Goal: Information Seeking & Learning: Learn about a topic

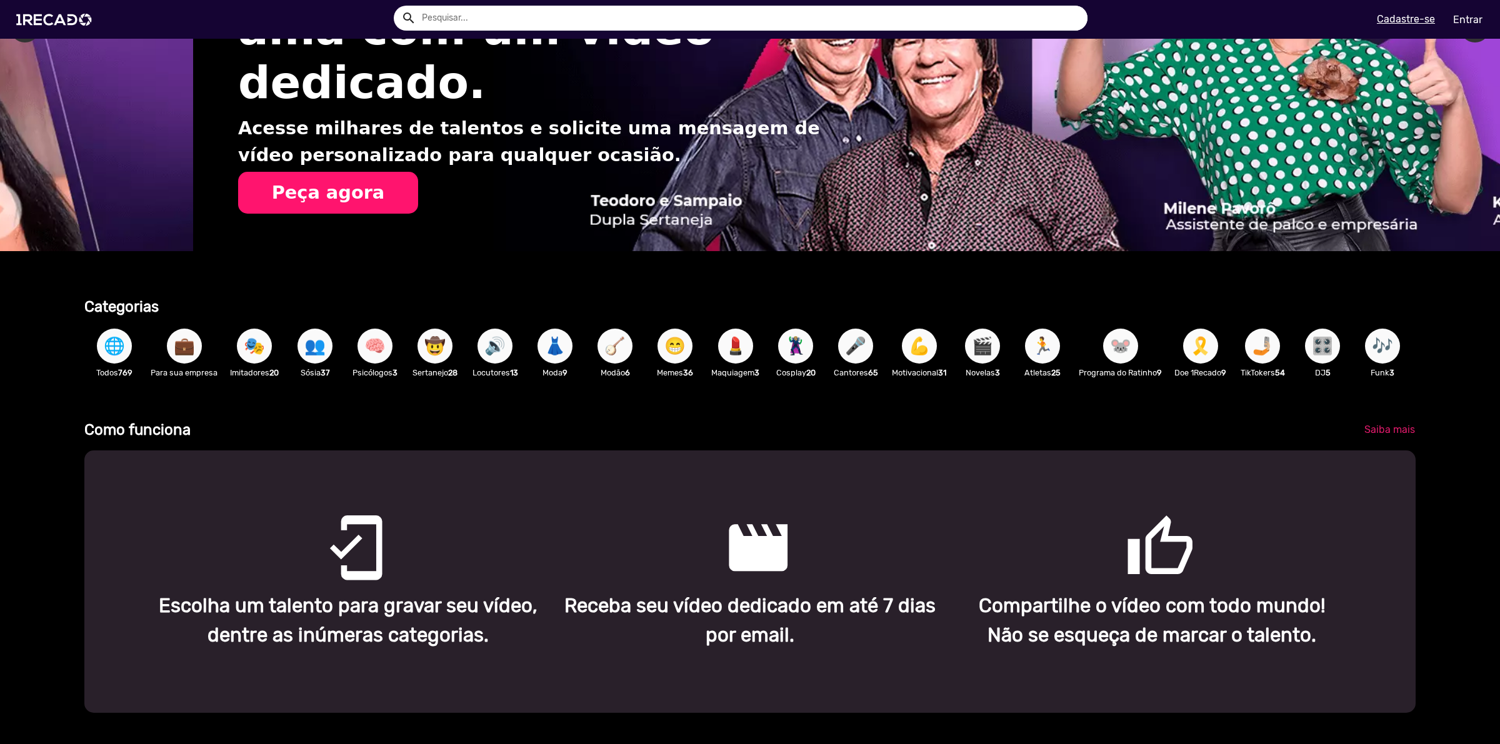
scroll to position [0, 2976]
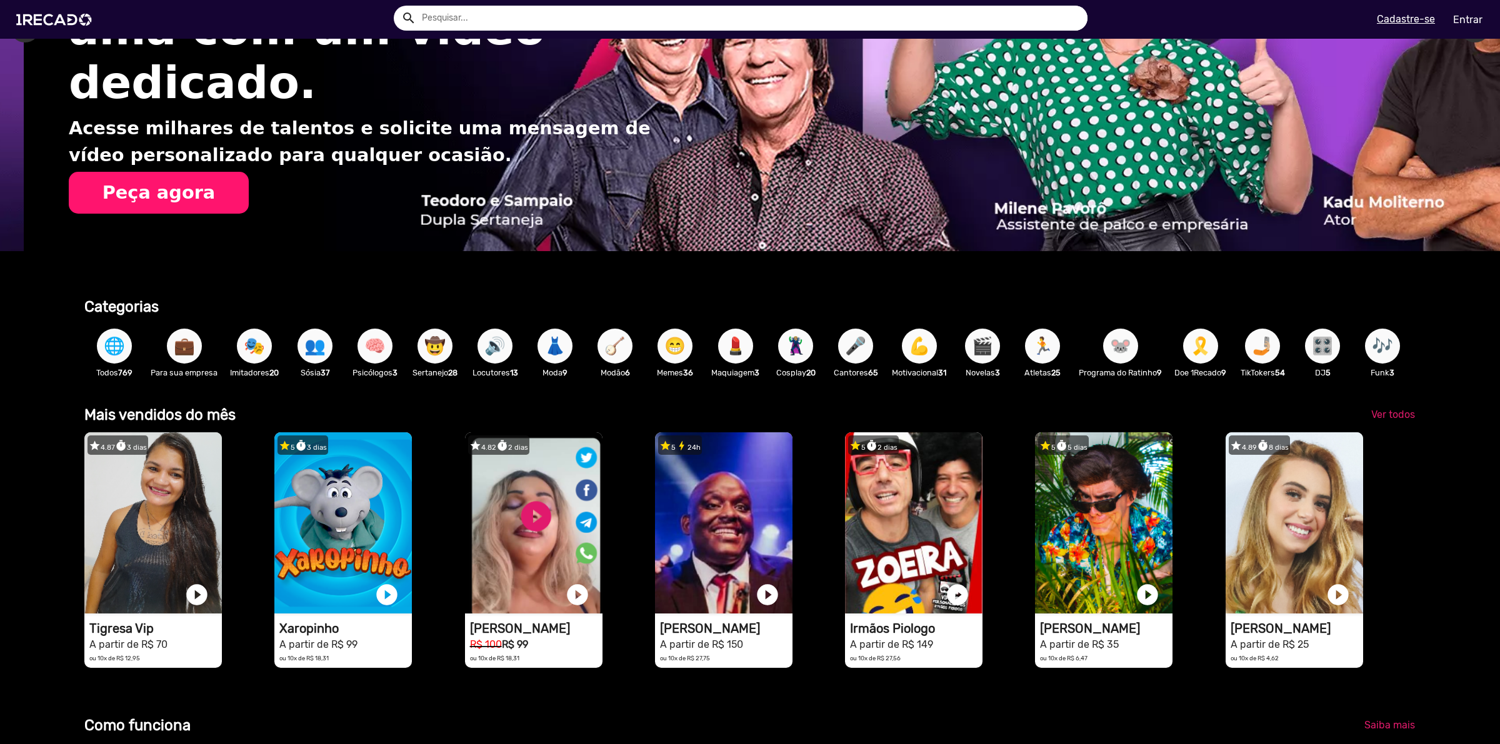
drag, startPoint x: 189, startPoint y: 351, endPoint x: 138, endPoint y: 401, distance: 71.2
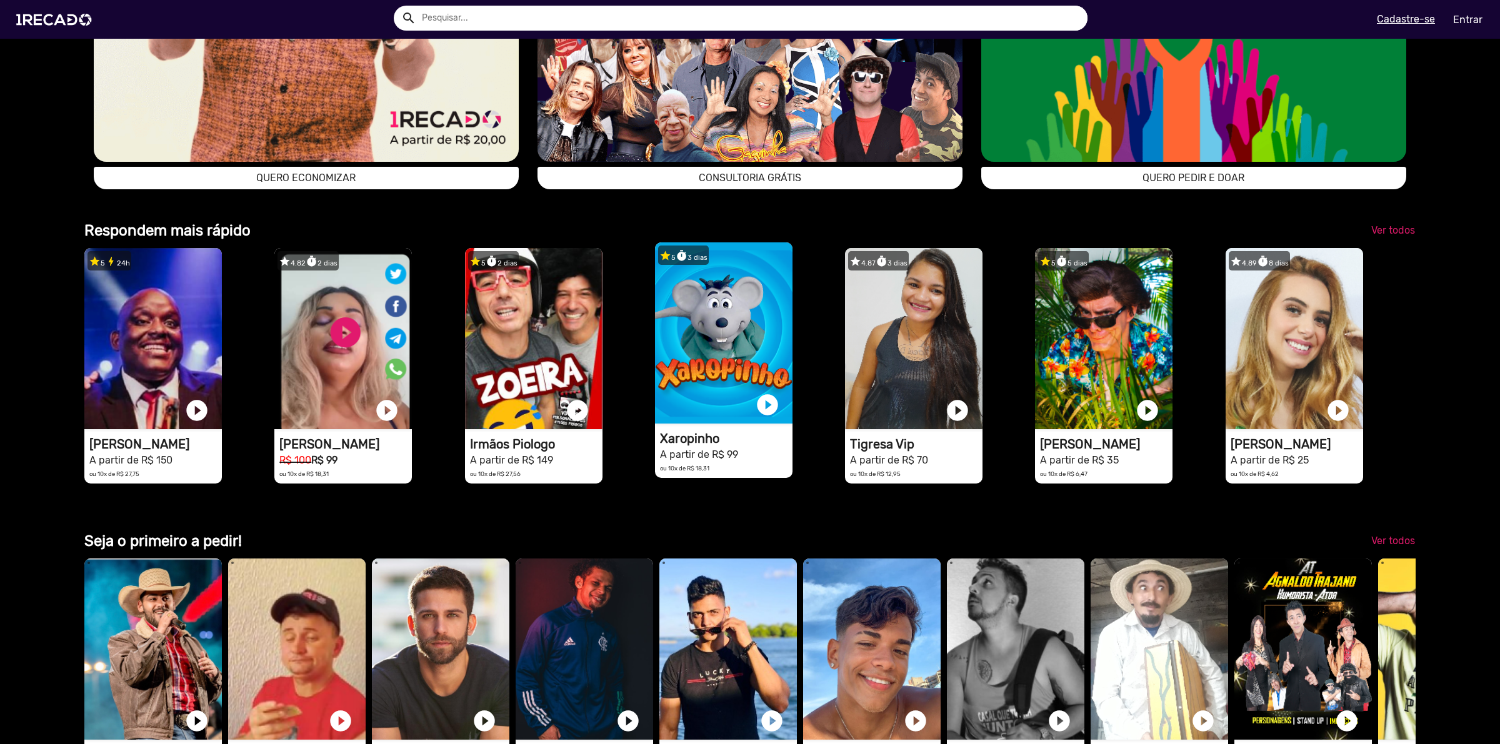
scroll to position [0, 0]
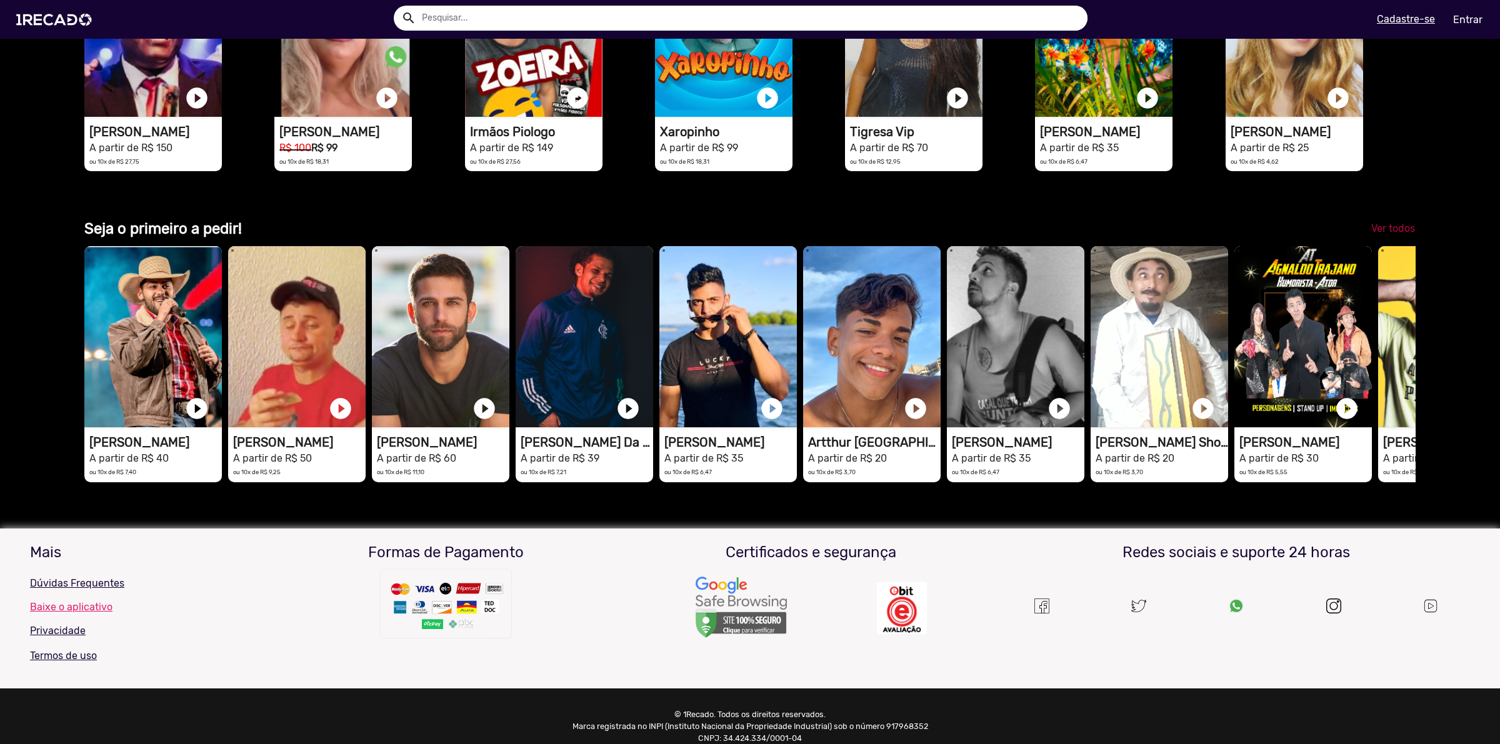
click at [1386, 234] on span "Ver todos" at bounding box center [1393, 229] width 44 height 12
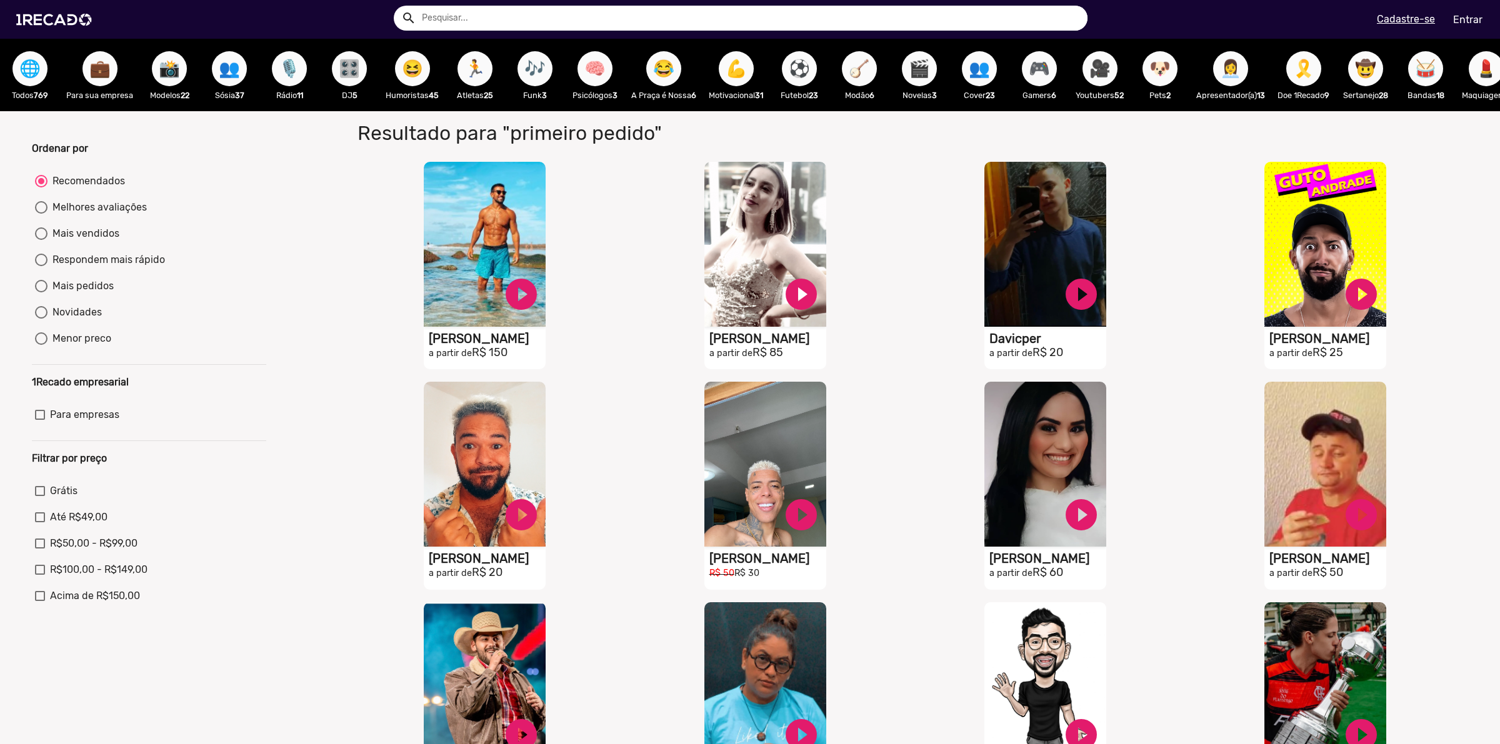
click at [88, 215] on div "Melhores avaliações" at bounding box center [97, 207] width 99 height 15
click at [41, 214] on input "Melhores avaliações" at bounding box center [41, 214] width 1 height 1
radio input "true"
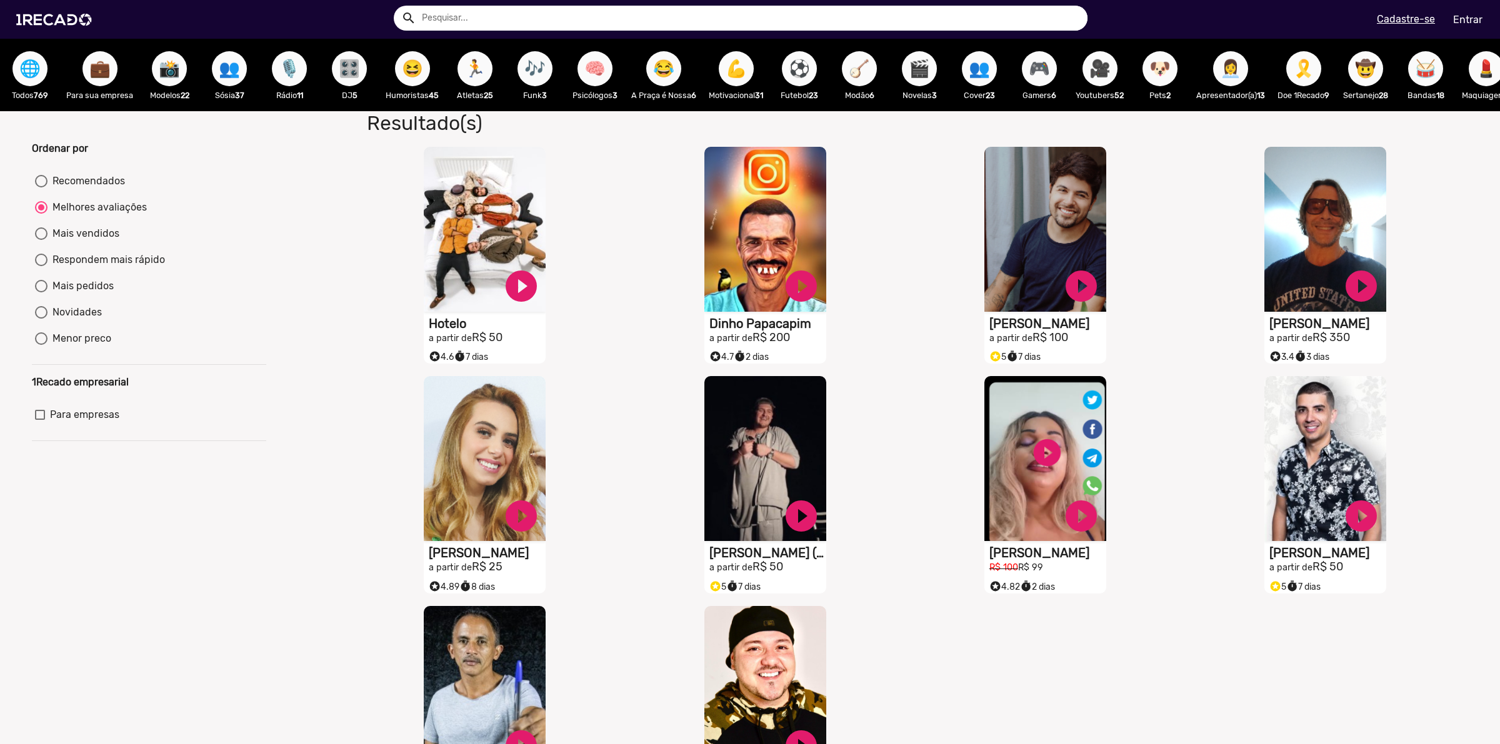
click at [88, 241] on div "Mais vendidos" at bounding box center [84, 233] width 72 height 15
click at [41, 241] on input "Mais vendidos" at bounding box center [41, 240] width 1 height 1
radio input "true"
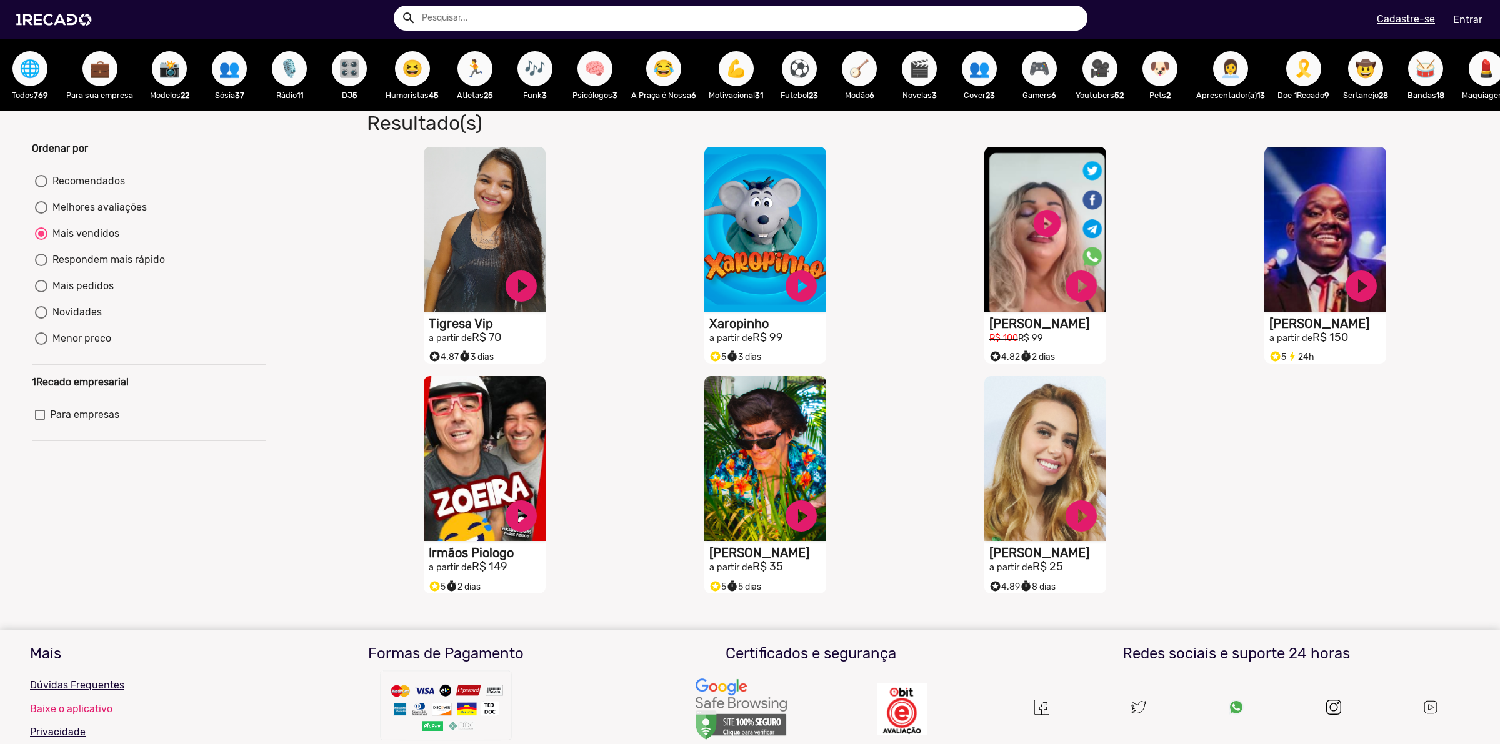
click at [81, 268] on div "Respondem mais rápido" at bounding box center [107, 260] width 118 height 15
click at [41, 267] on input "Respondem mais rápido" at bounding box center [41, 266] width 1 height 1
radio input "true"
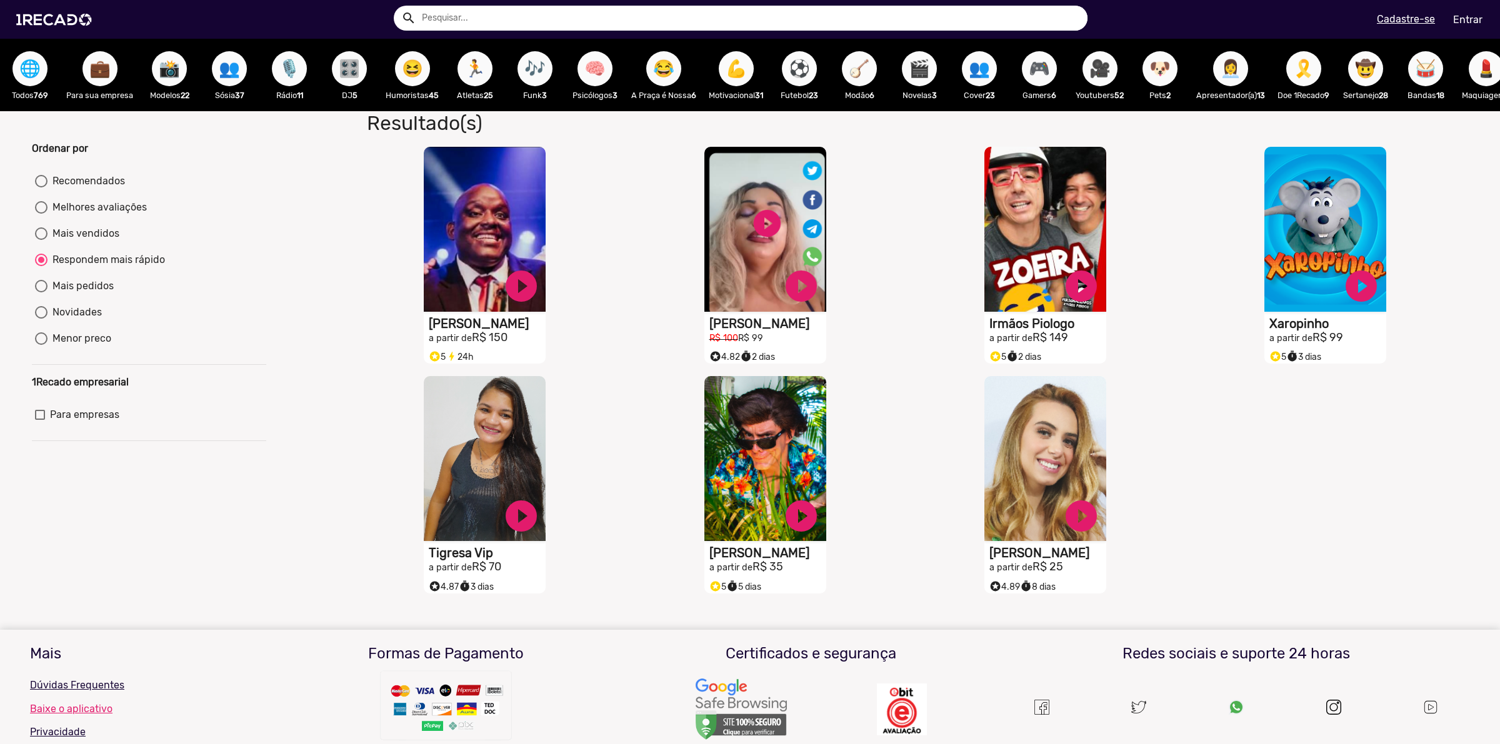
click at [89, 294] on div "Mais pedidos" at bounding box center [81, 286] width 66 height 15
click at [41, 293] on input "Mais pedidos" at bounding box center [41, 293] width 1 height 1
radio input "true"
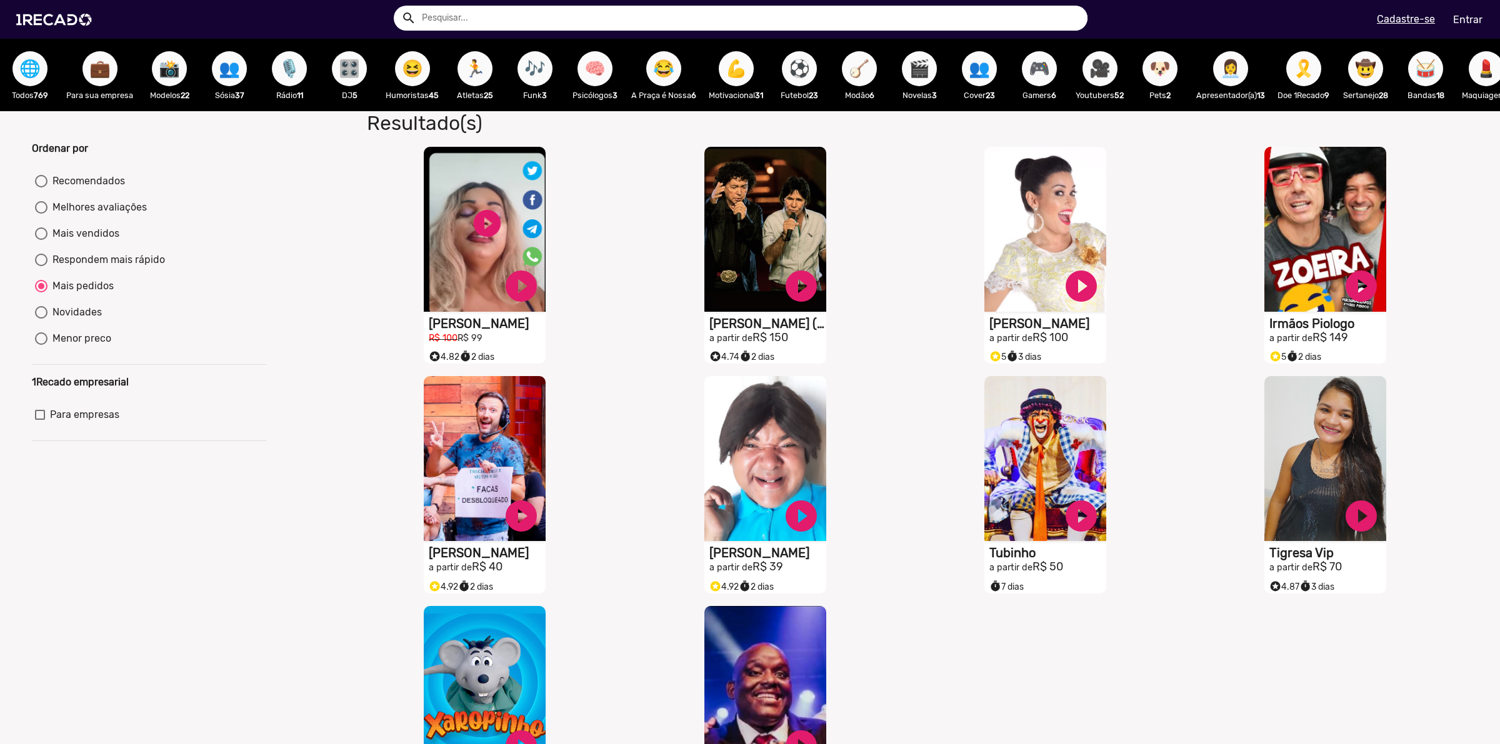
click at [80, 320] on div "Novidades" at bounding box center [75, 312] width 54 height 15
click at [41, 319] on input "Novidades" at bounding box center [41, 319] width 1 height 1
radio input "true"
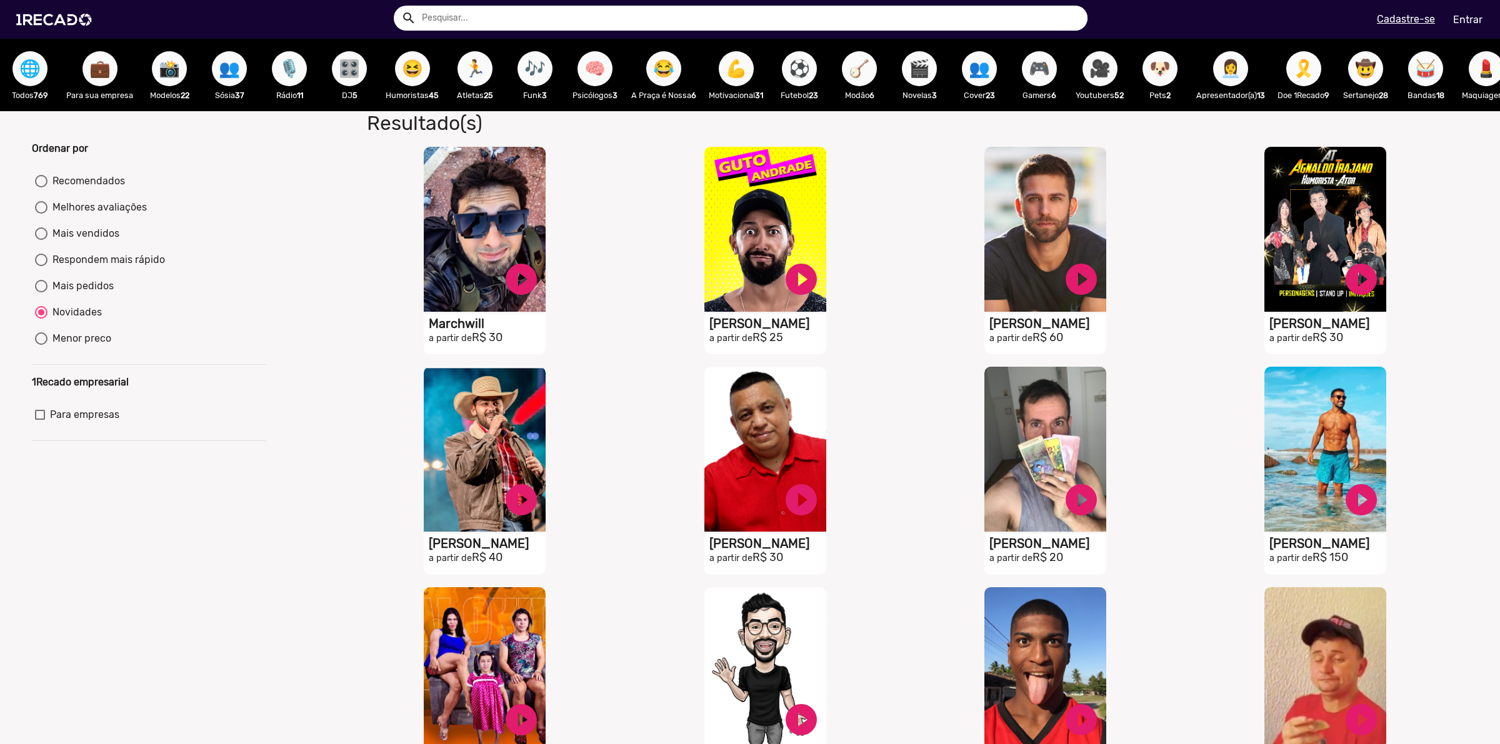
click at [94, 346] on div "Menor preco" at bounding box center [80, 338] width 64 height 15
click at [41, 346] on input "Menor preco" at bounding box center [41, 345] width 1 height 1
radio input "true"
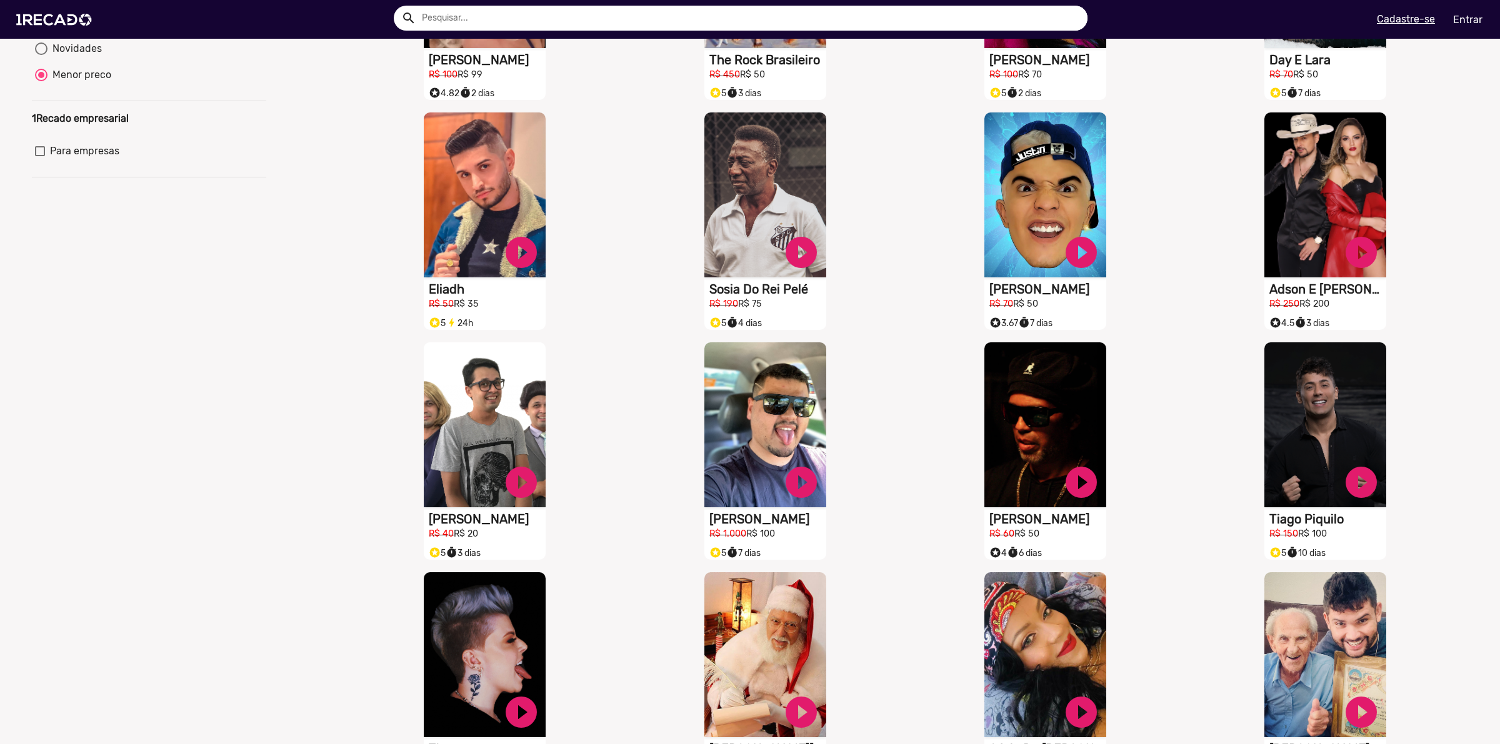
scroll to position [313, 0]
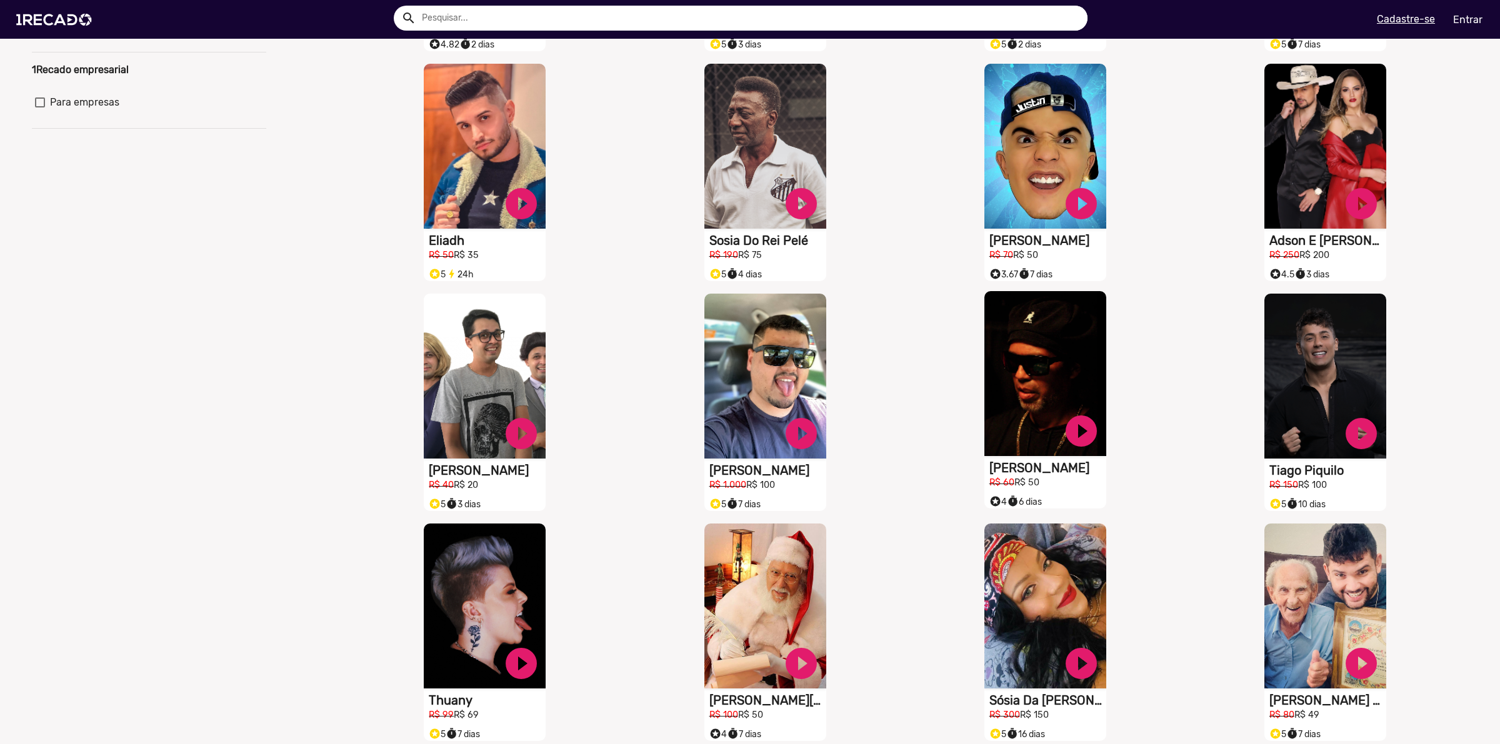
drag, startPoint x: 1001, startPoint y: 358, endPoint x: 981, endPoint y: 379, distance: 28.7
click at [943, 377] on div "S1RECADO vídeos dedicados para fãs e empresas play_circle_filled [PERSON_NAME] …" at bounding box center [1048, 403] width 280 height 230
click at [1039, 363] on video "S1RECADO vídeos dedicados para fãs e empresas" at bounding box center [1045, 373] width 122 height 165
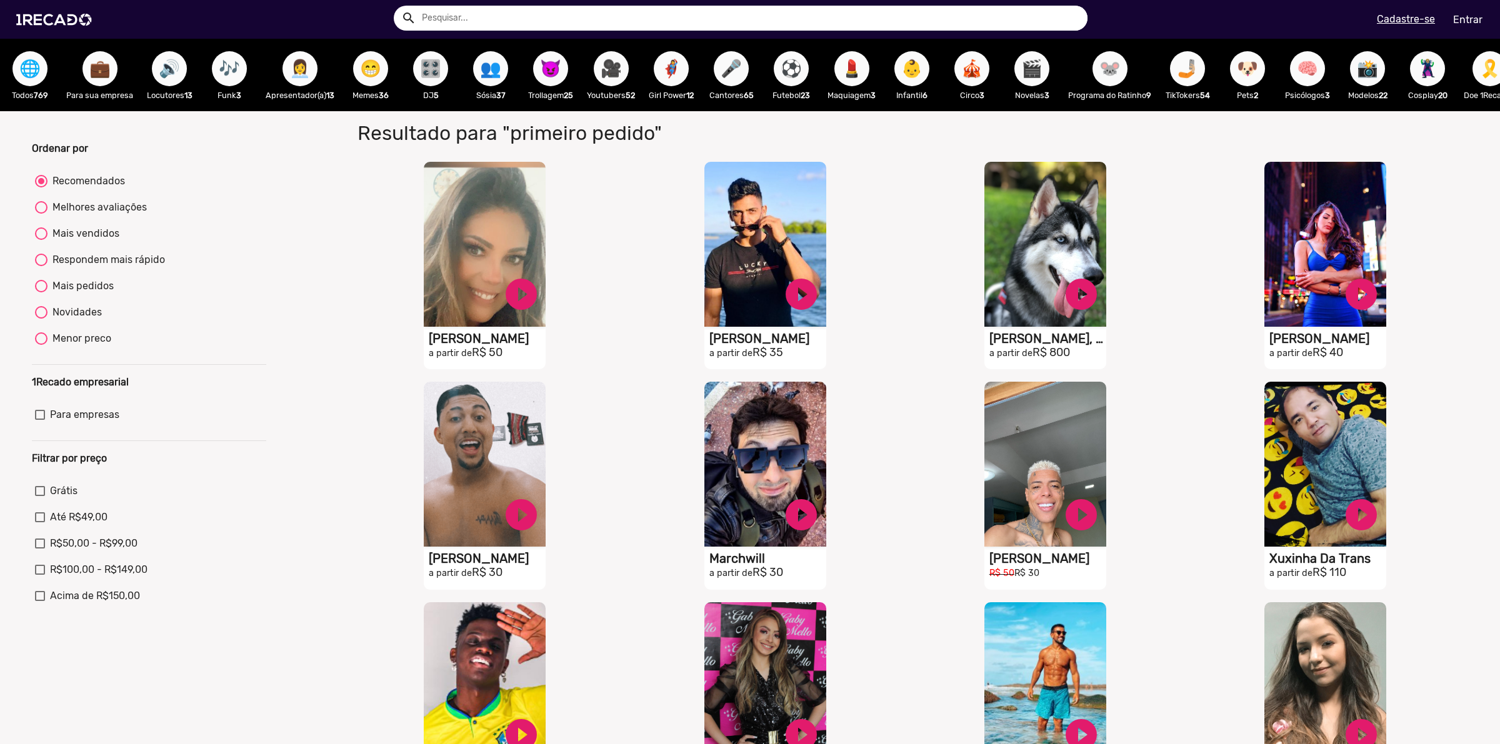
click at [80, 346] on div "Menor preco" at bounding box center [80, 338] width 64 height 15
click at [41, 346] on input "Menor preco" at bounding box center [41, 345] width 1 height 1
radio input "true"
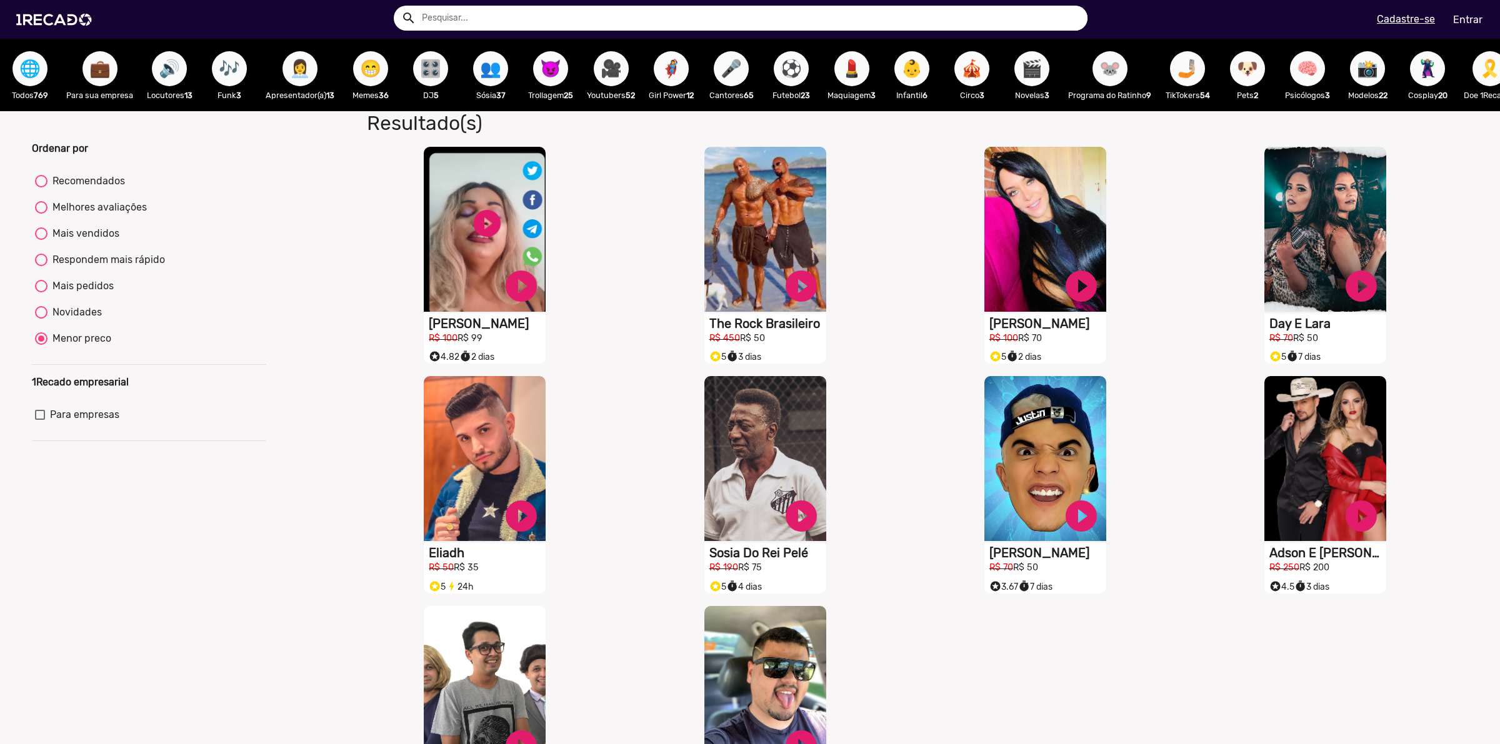
click at [97, 423] on span "Para empresas" at bounding box center [84, 415] width 69 height 15
click at [40, 421] on input "Para empresas" at bounding box center [39, 420] width 1 height 1
checkbox input "true"
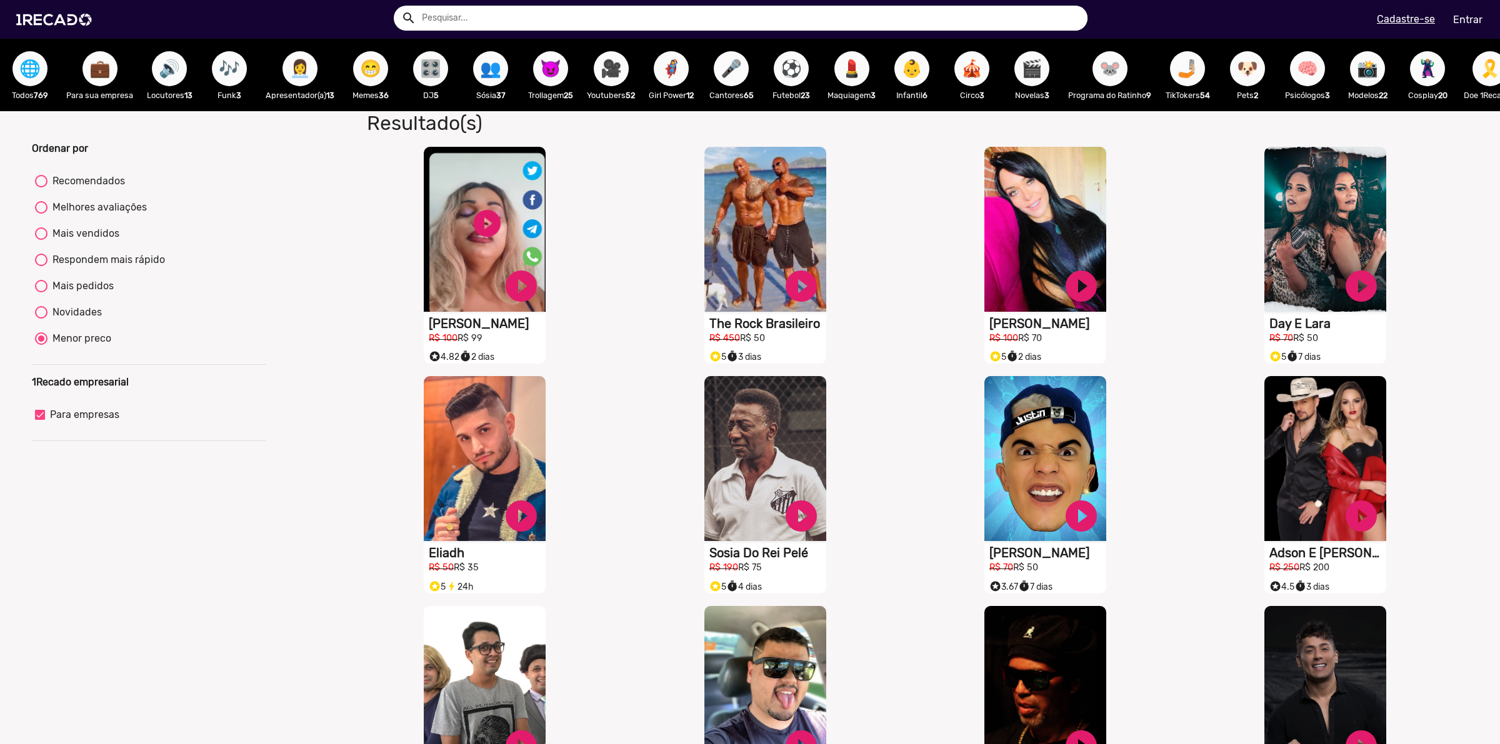
click at [61, 351] on mat-radio-button "Menor preco" at bounding box center [149, 341] width 228 height 20
click at [30, 351] on div "Ordenar por Recomendados Melhores avaliações Mais vendidos Respondem mais rápid…" at bounding box center [149, 727] width 253 height 1172
click at [41, 342] on div at bounding box center [41, 339] width 6 height 6
click at [41, 346] on input "Menor preco" at bounding box center [41, 345] width 1 height 1
click at [41, 342] on div at bounding box center [41, 339] width 6 height 6
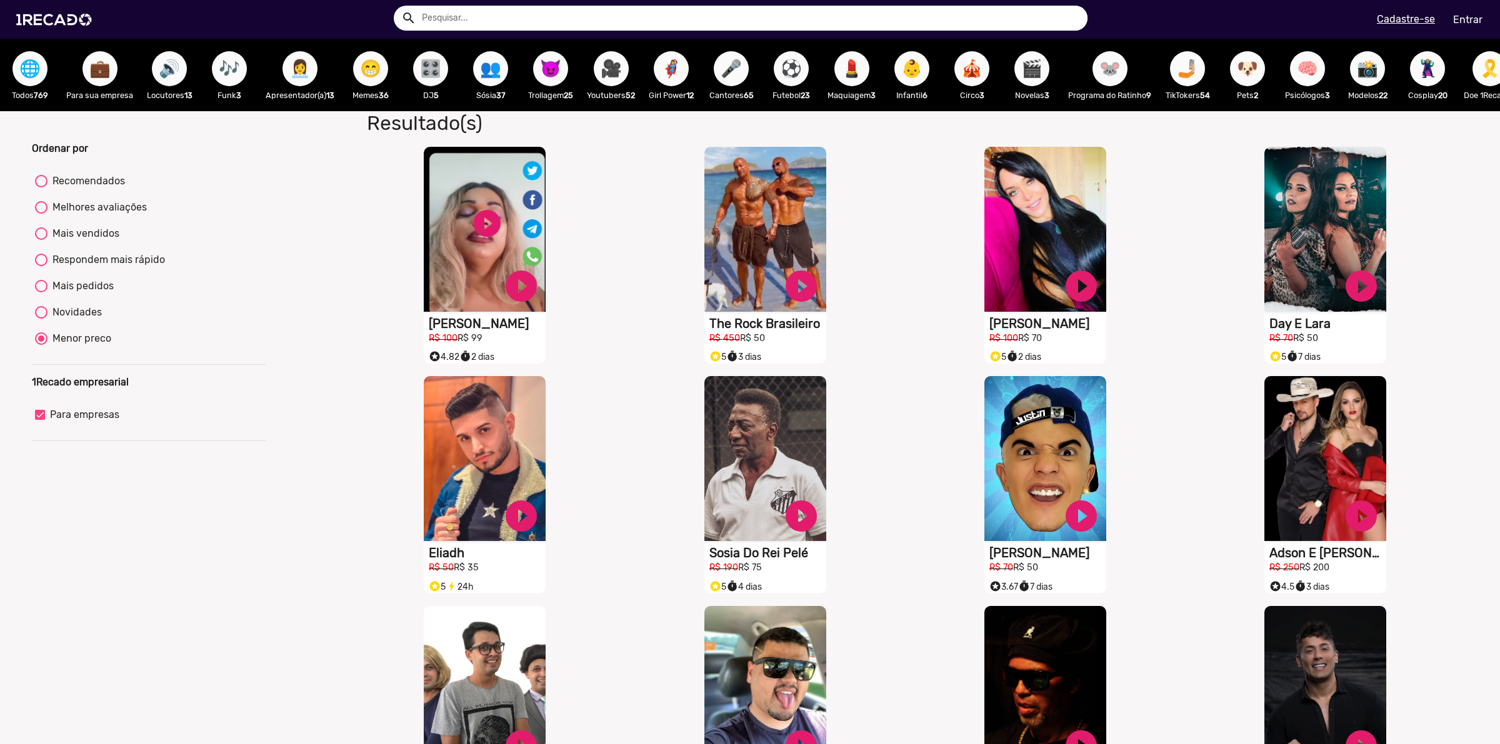
click at [41, 346] on input "Menor preco" at bounding box center [41, 345] width 1 height 1
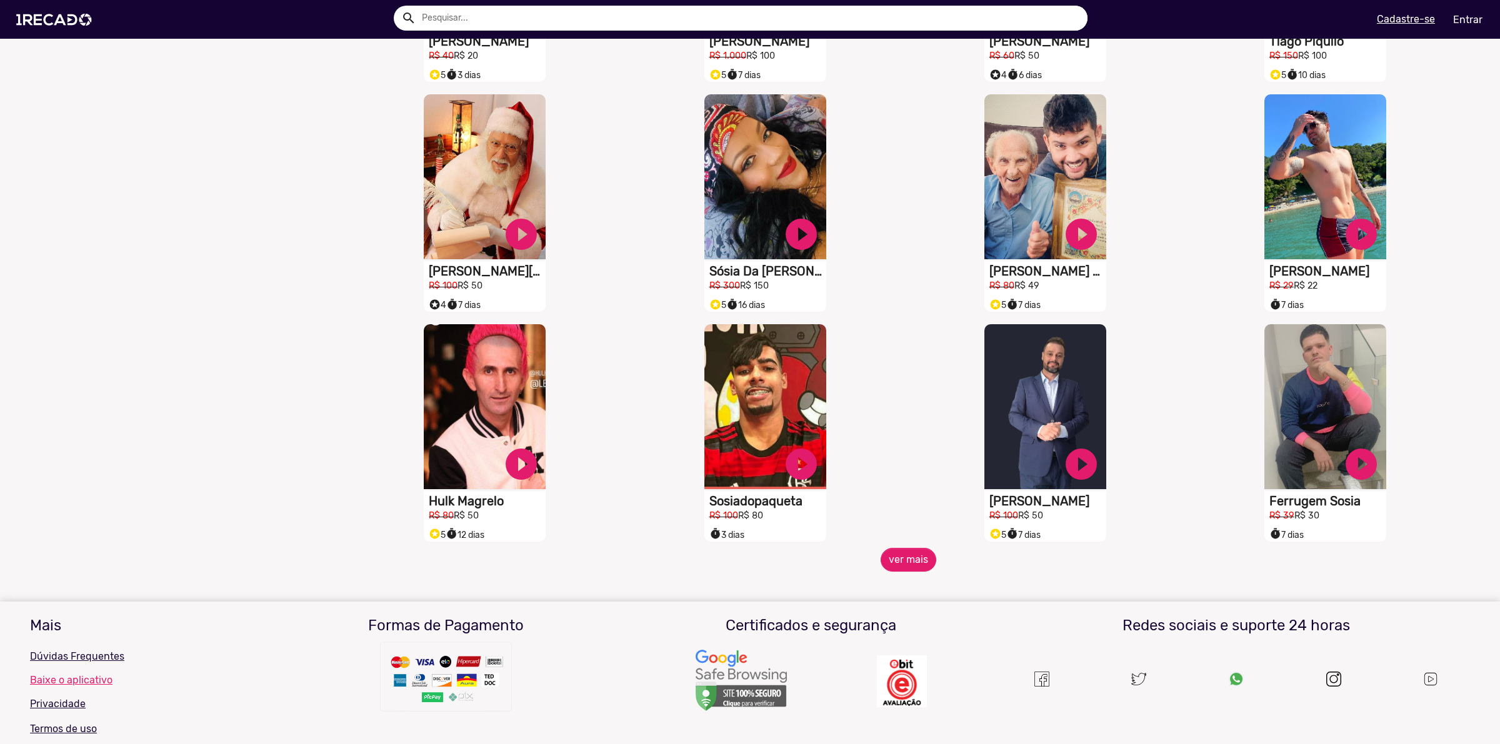
scroll to position [781, 0]
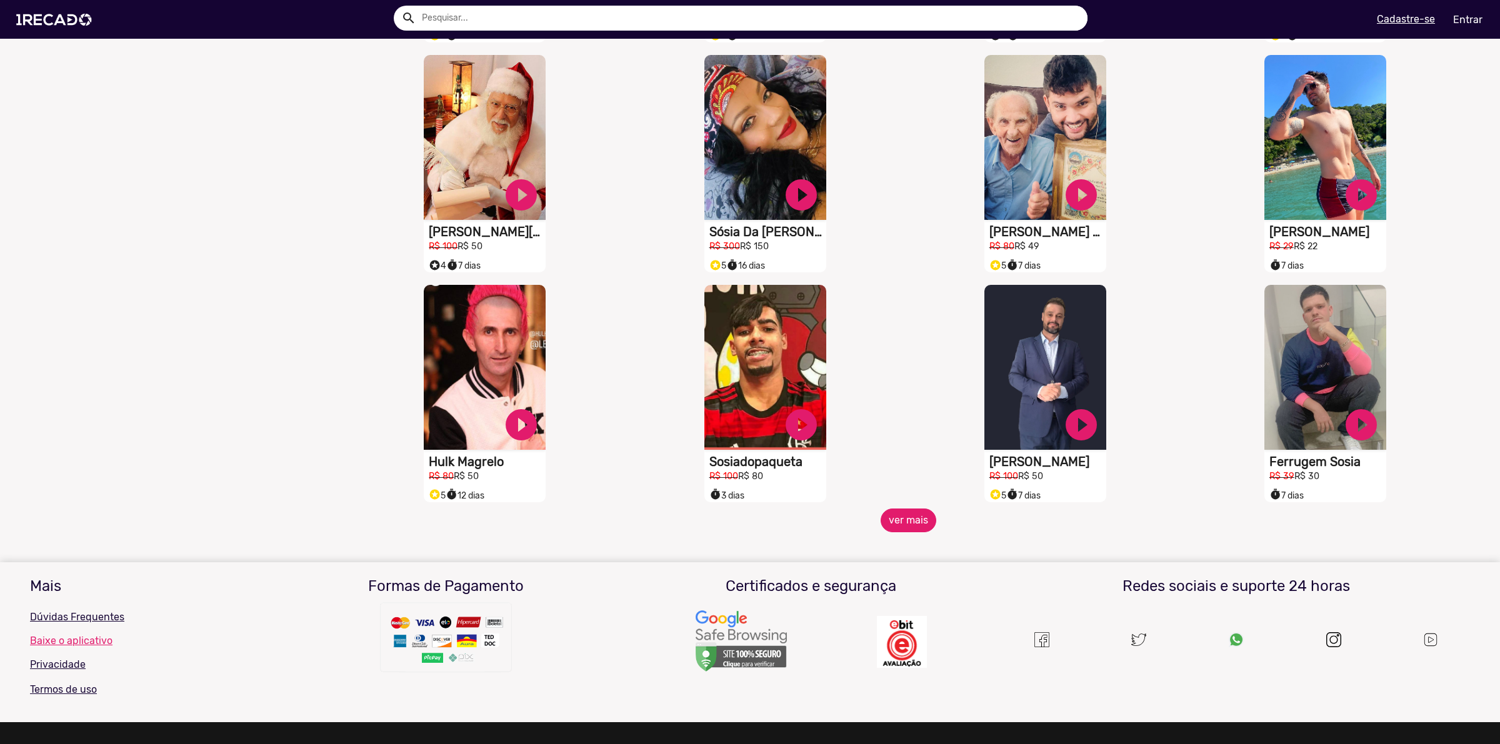
click at [897, 533] on button "ver mais" at bounding box center [909, 521] width 56 height 24
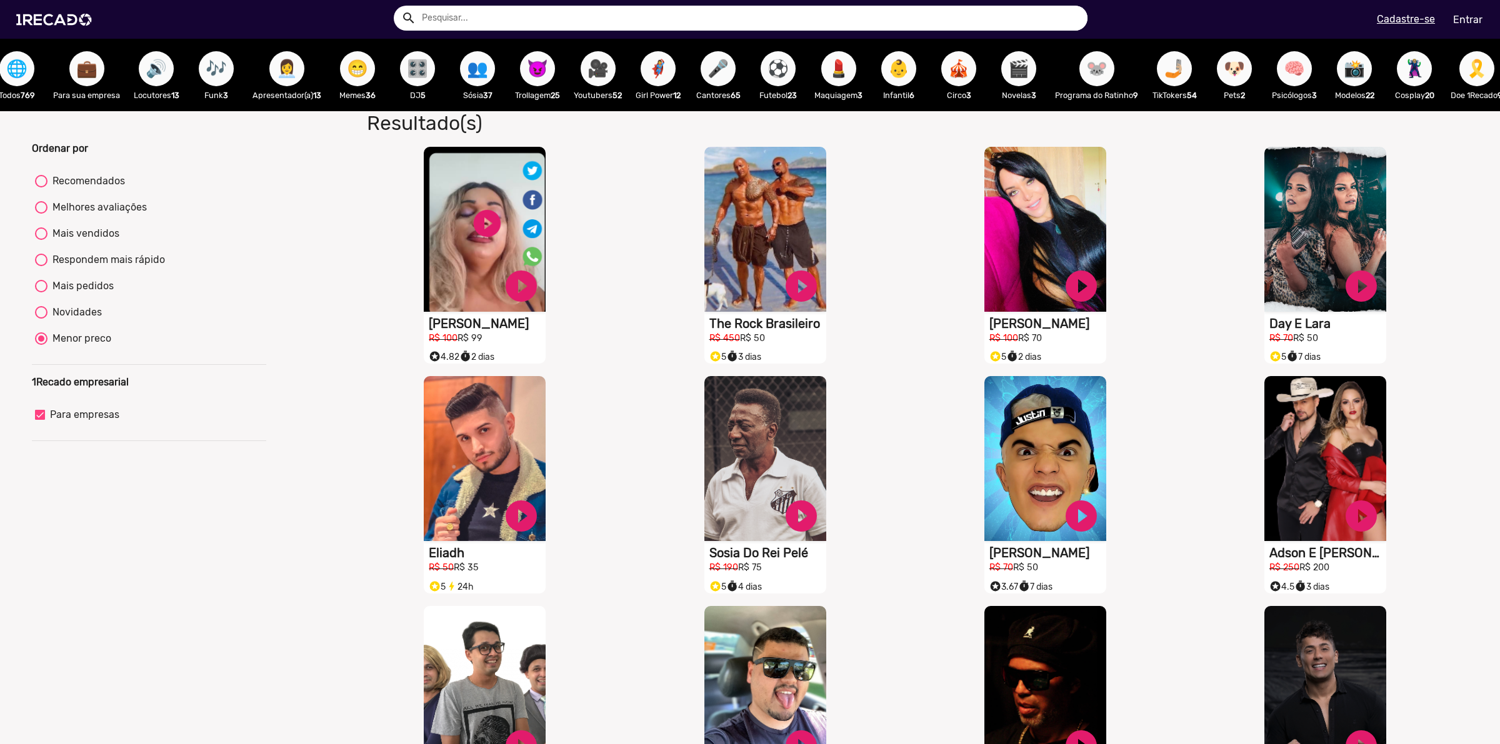
scroll to position [0, 0]
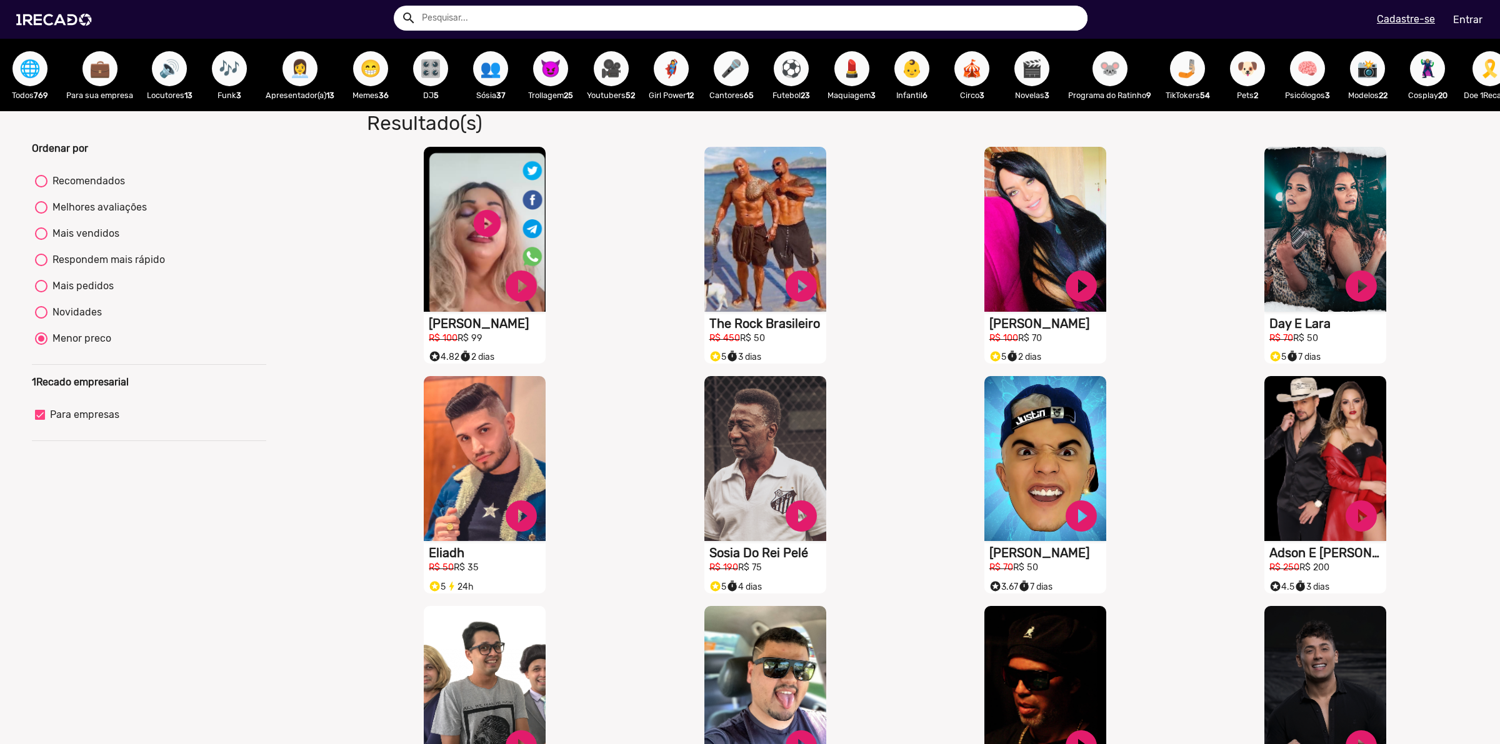
click at [99, 59] on span "💼" at bounding box center [99, 68] width 21 height 35
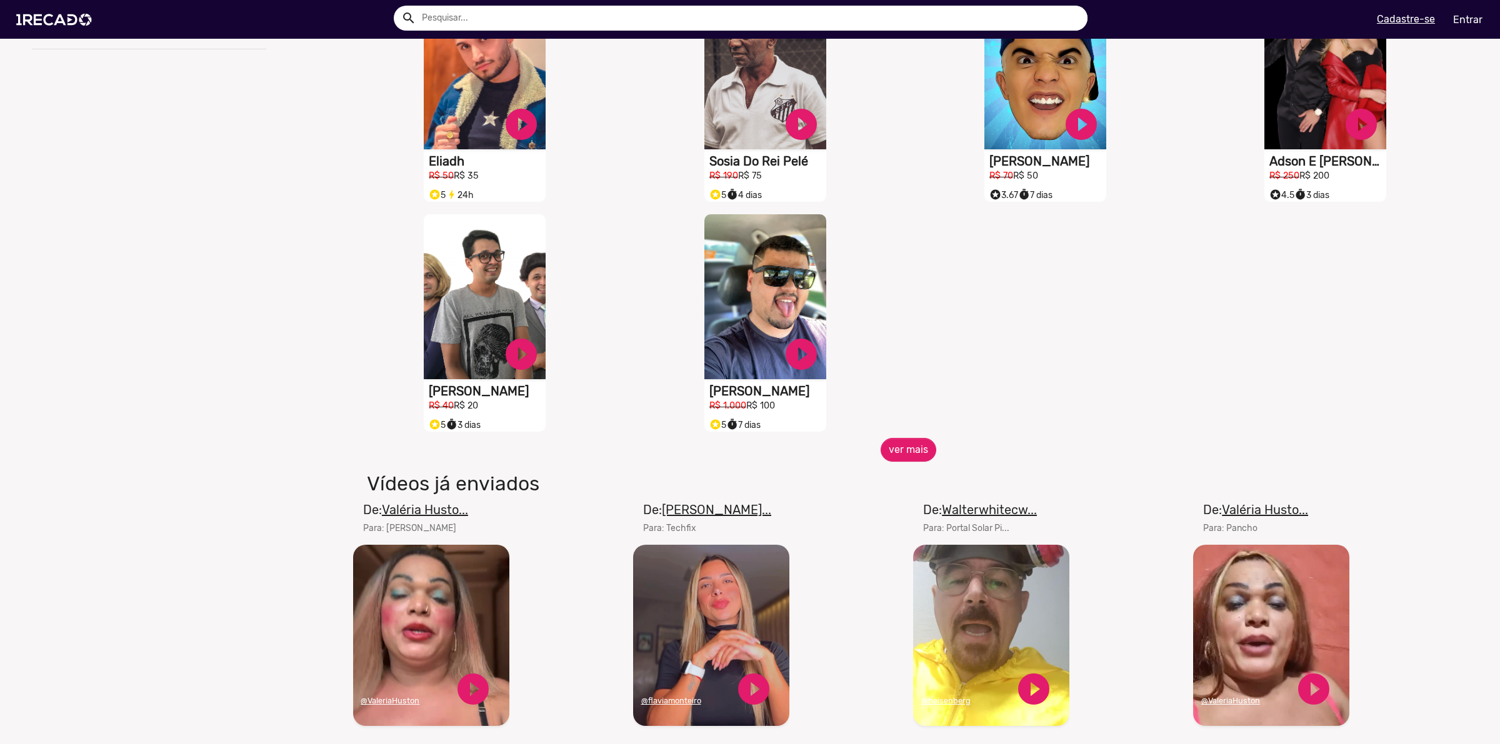
scroll to position [469, 0]
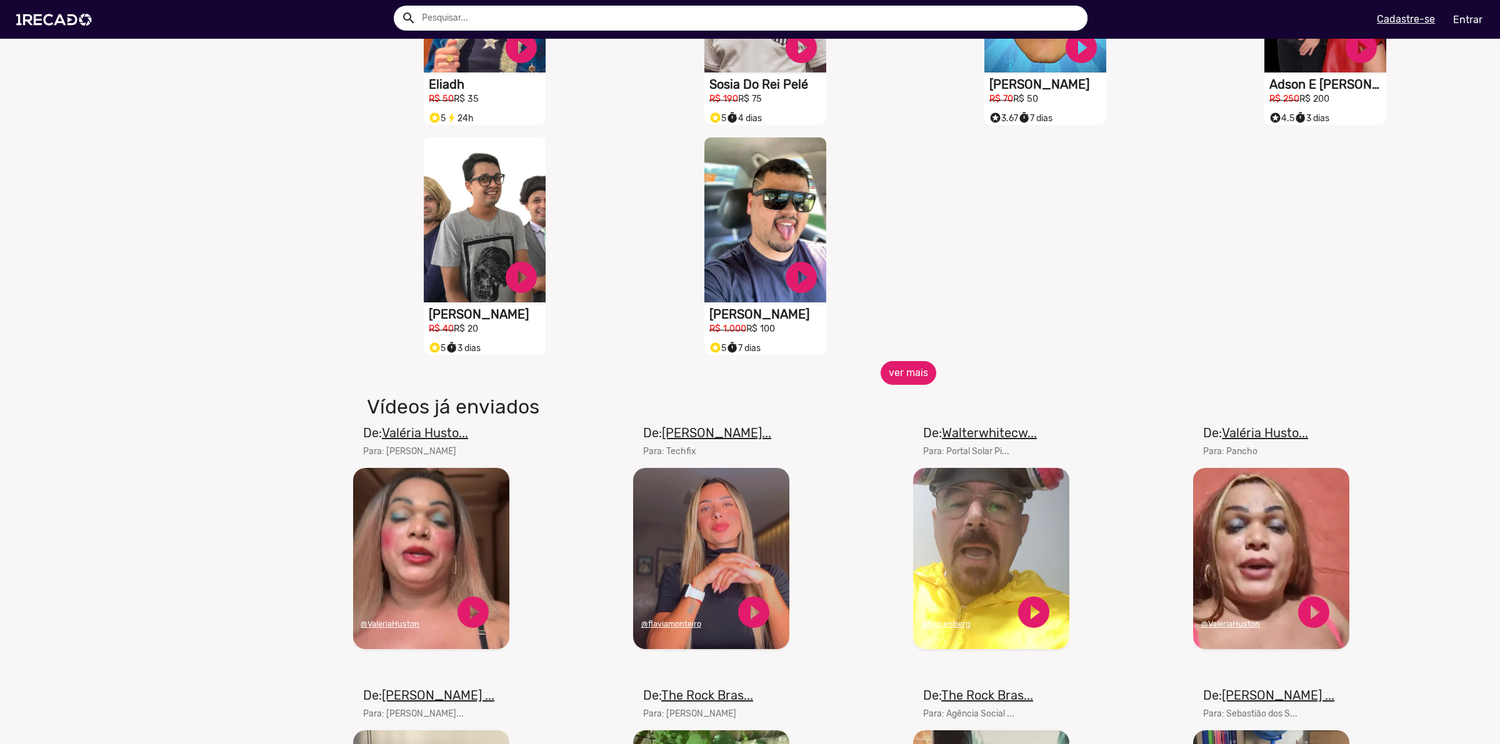
click at [908, 381] on button "ver mais" at bounding box center [909, 373] width 56 height 24
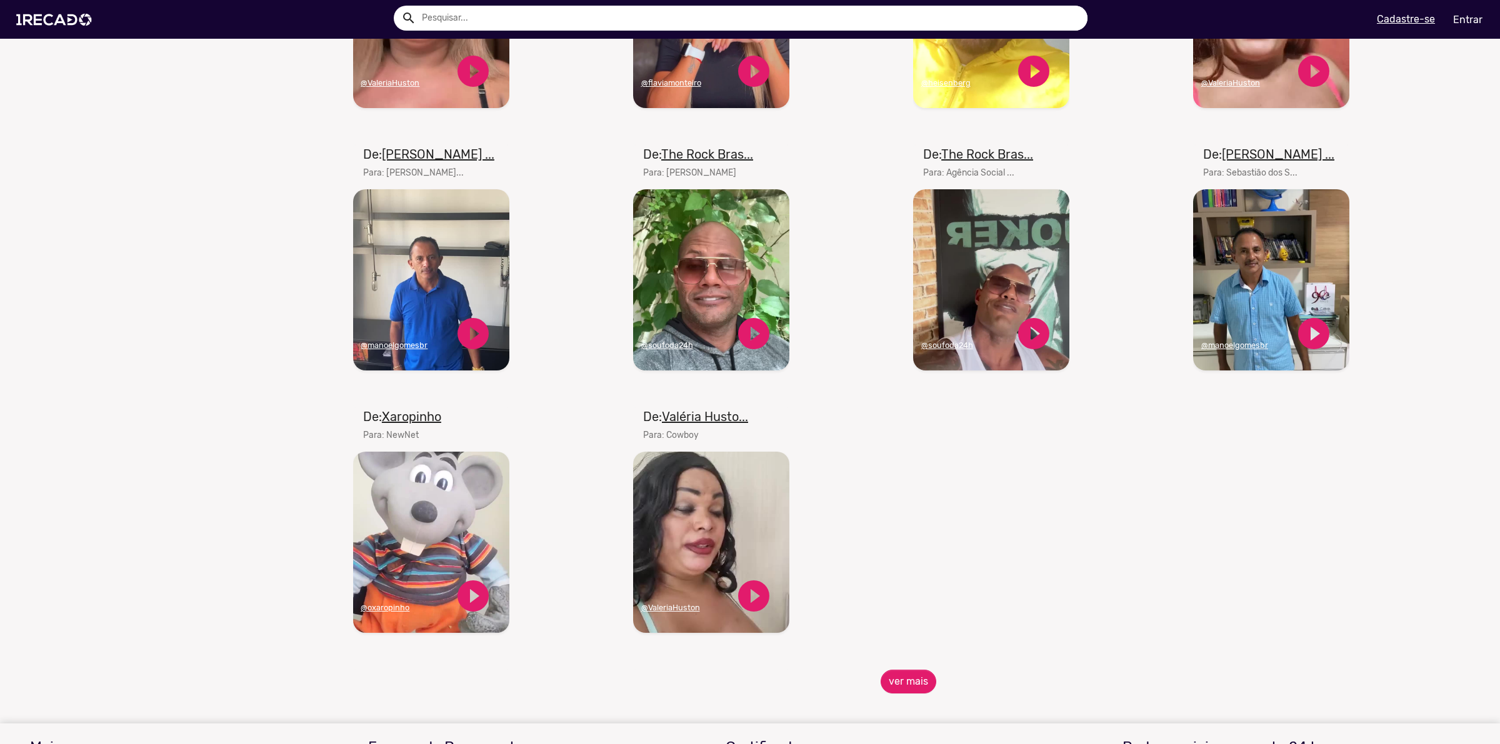
scroll to position [1484, 0]
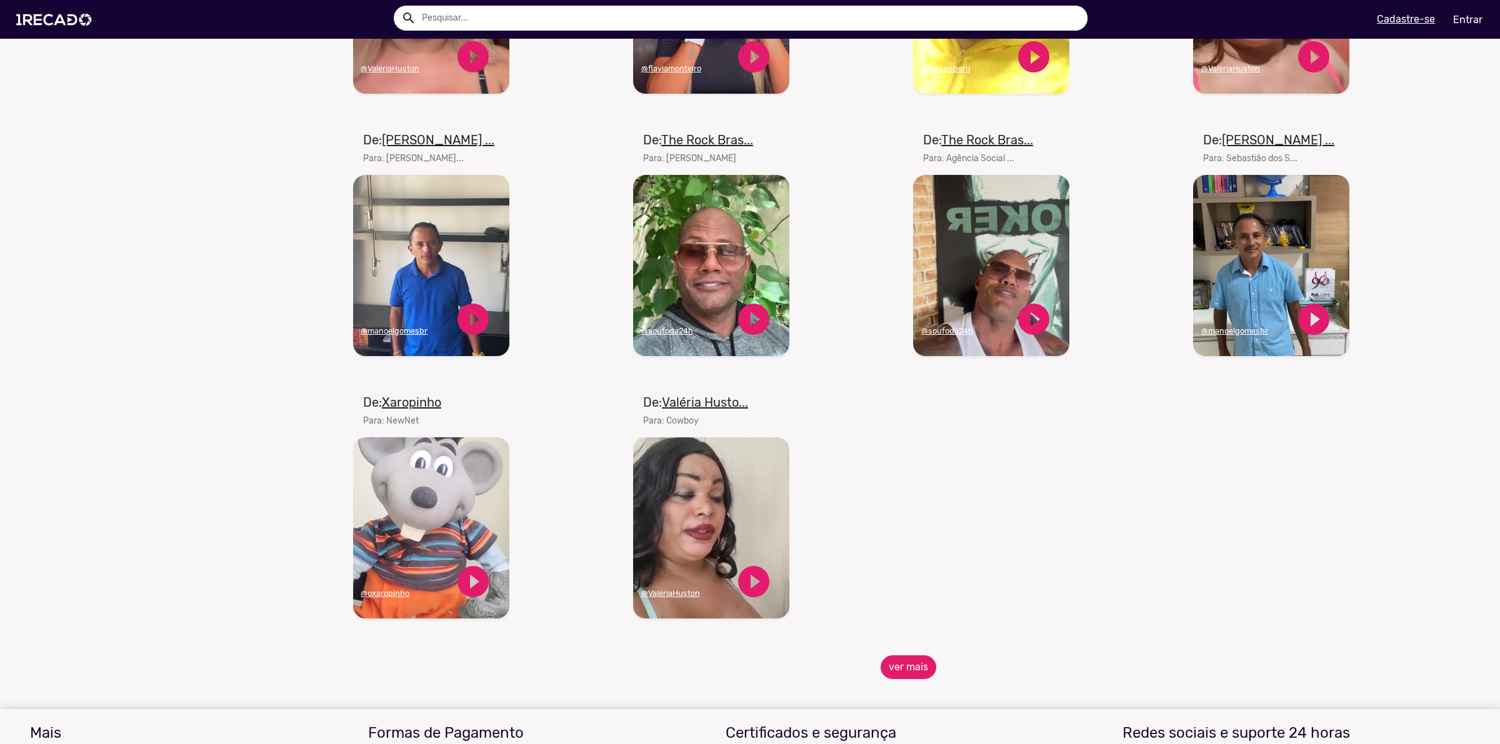
click at [911, 676] on button "ver mais" at bounding box center [909, 668] width 56 height 24
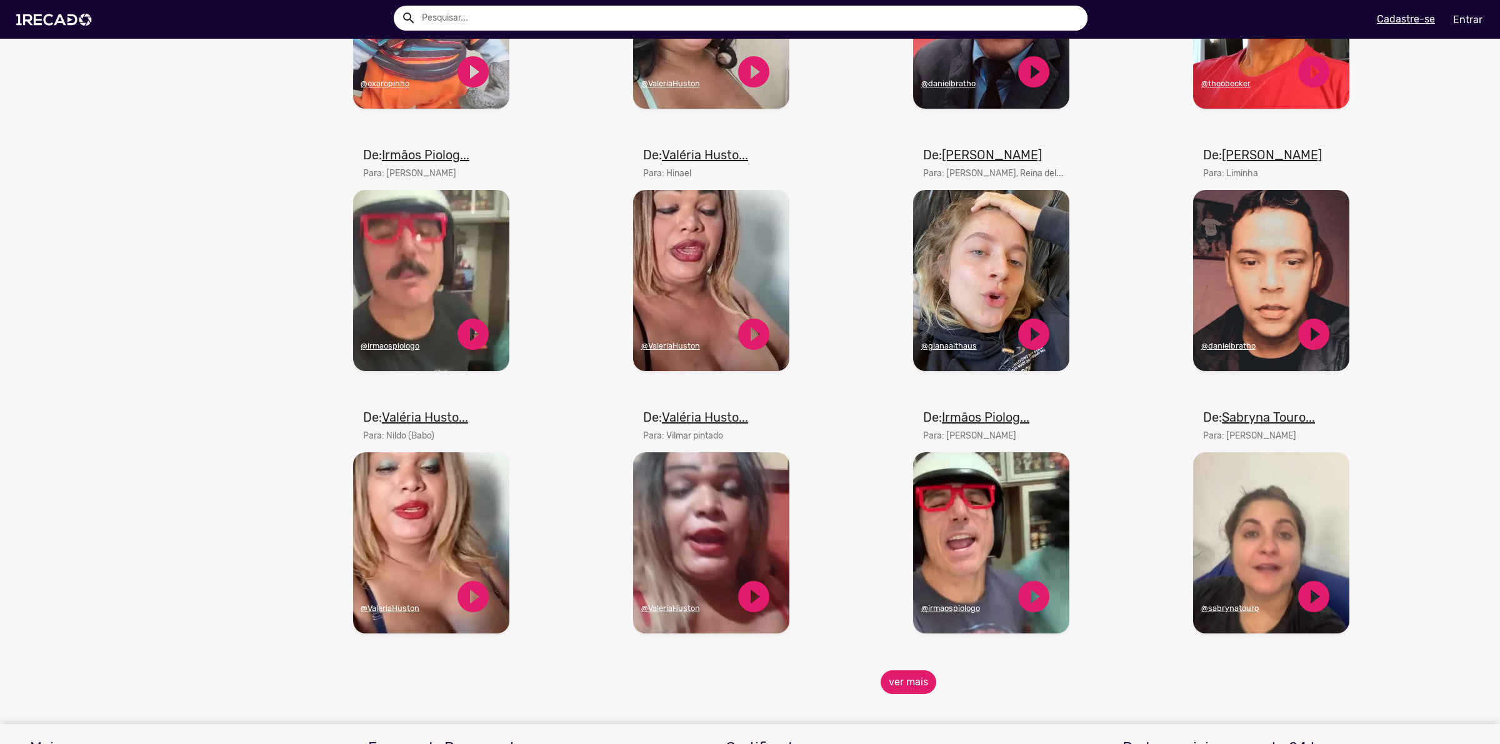
scroll to position [2031, 0]
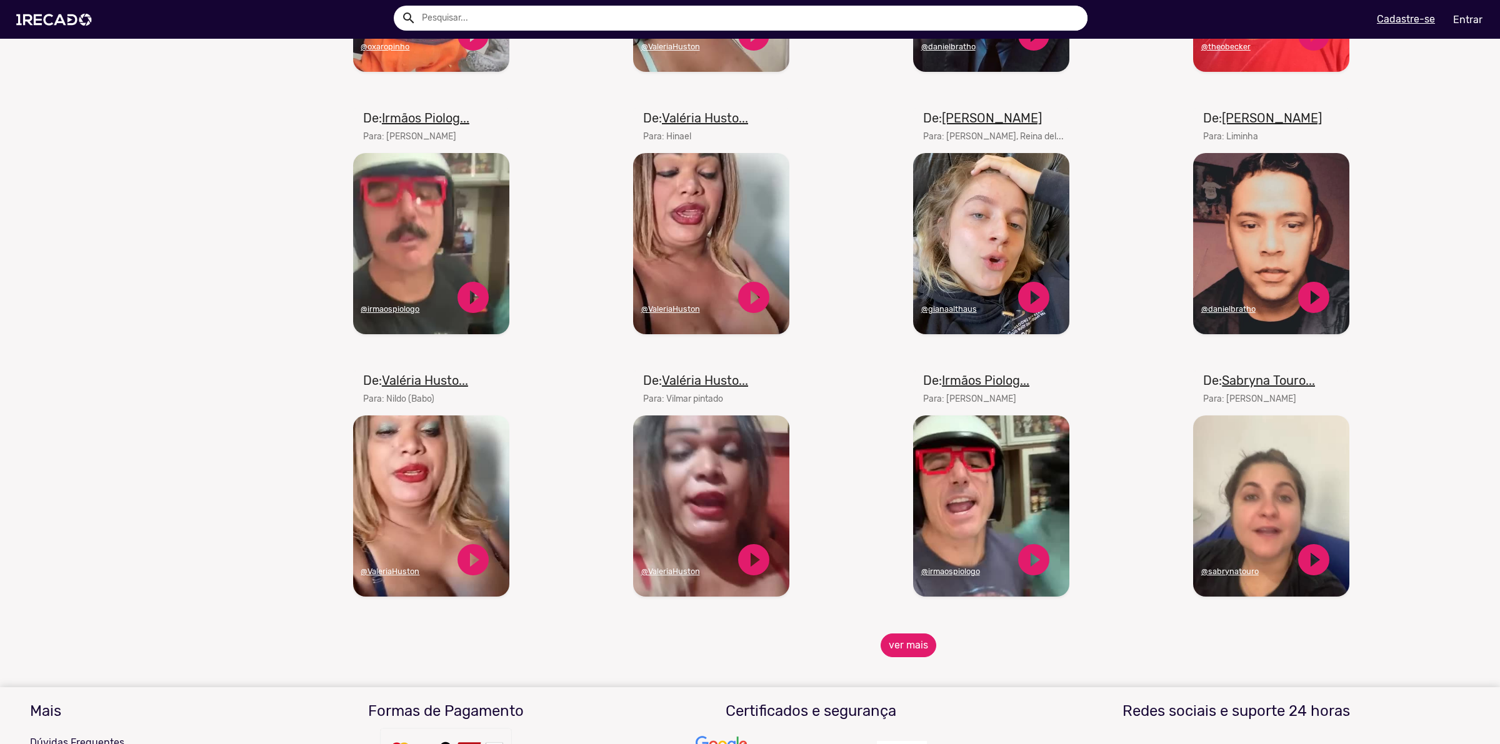
click at [888, 654] on button "ver mais" at bounding box center [909, 646] width 56 height 24
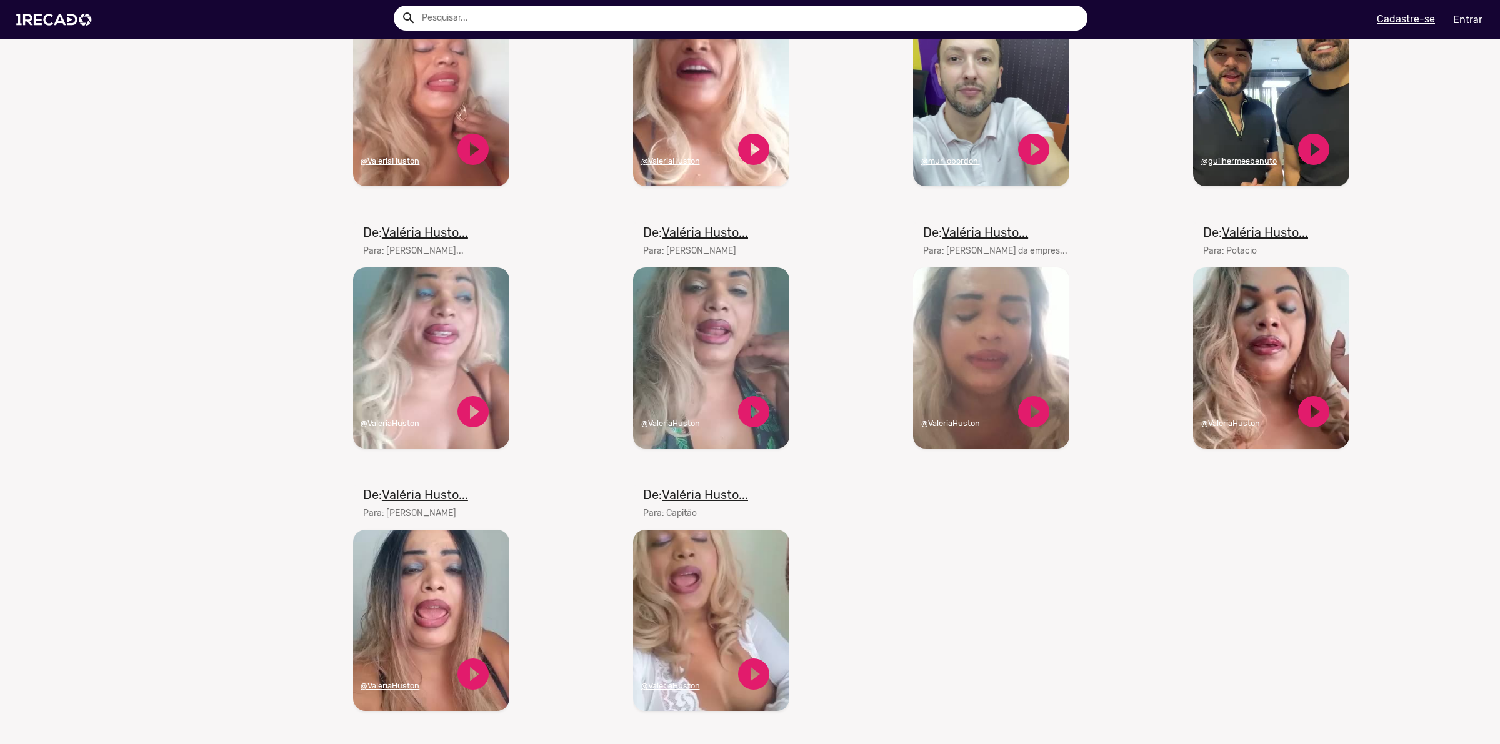
scroll to position [2813, 0]
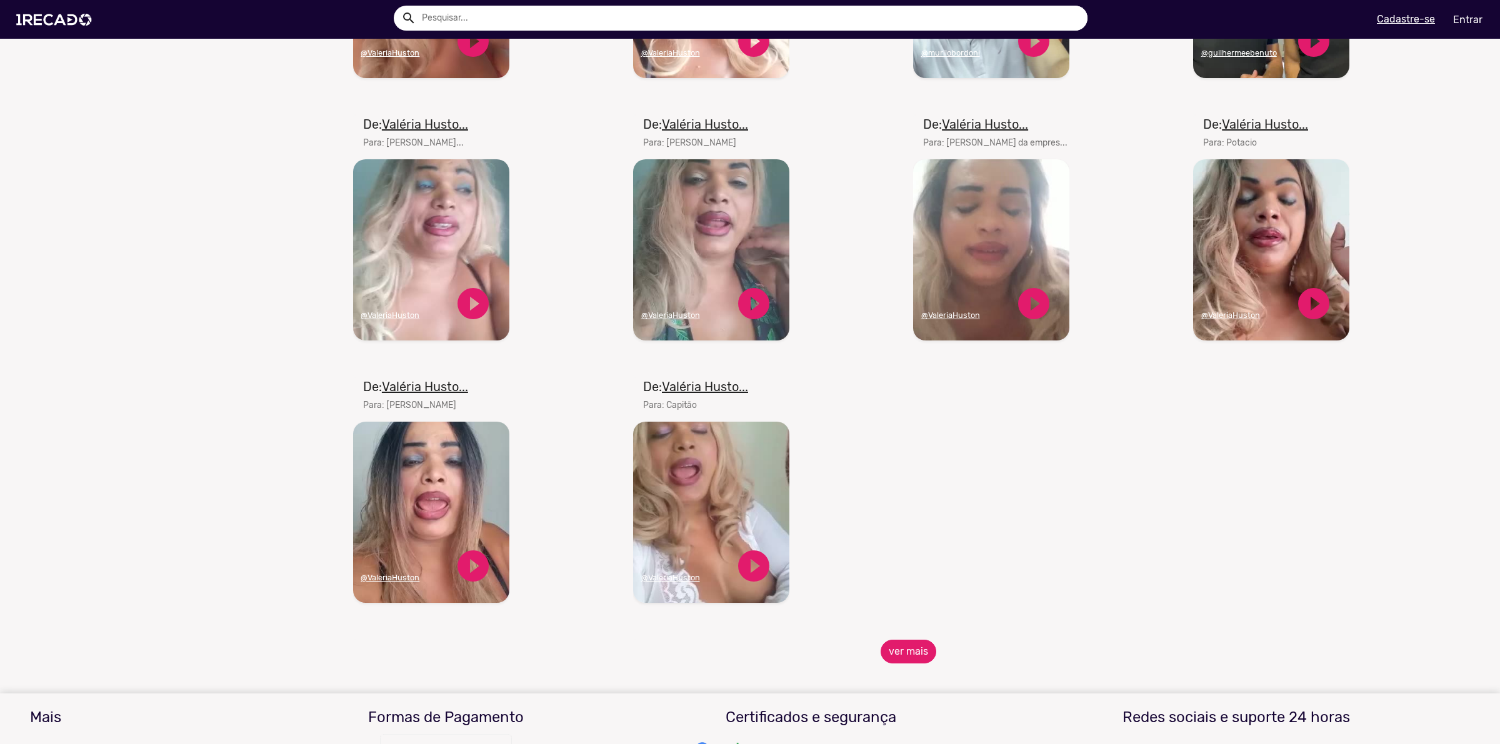
click at [902, 659] on button "ver mais" at bounding box center [909, 652] width 56 height 24
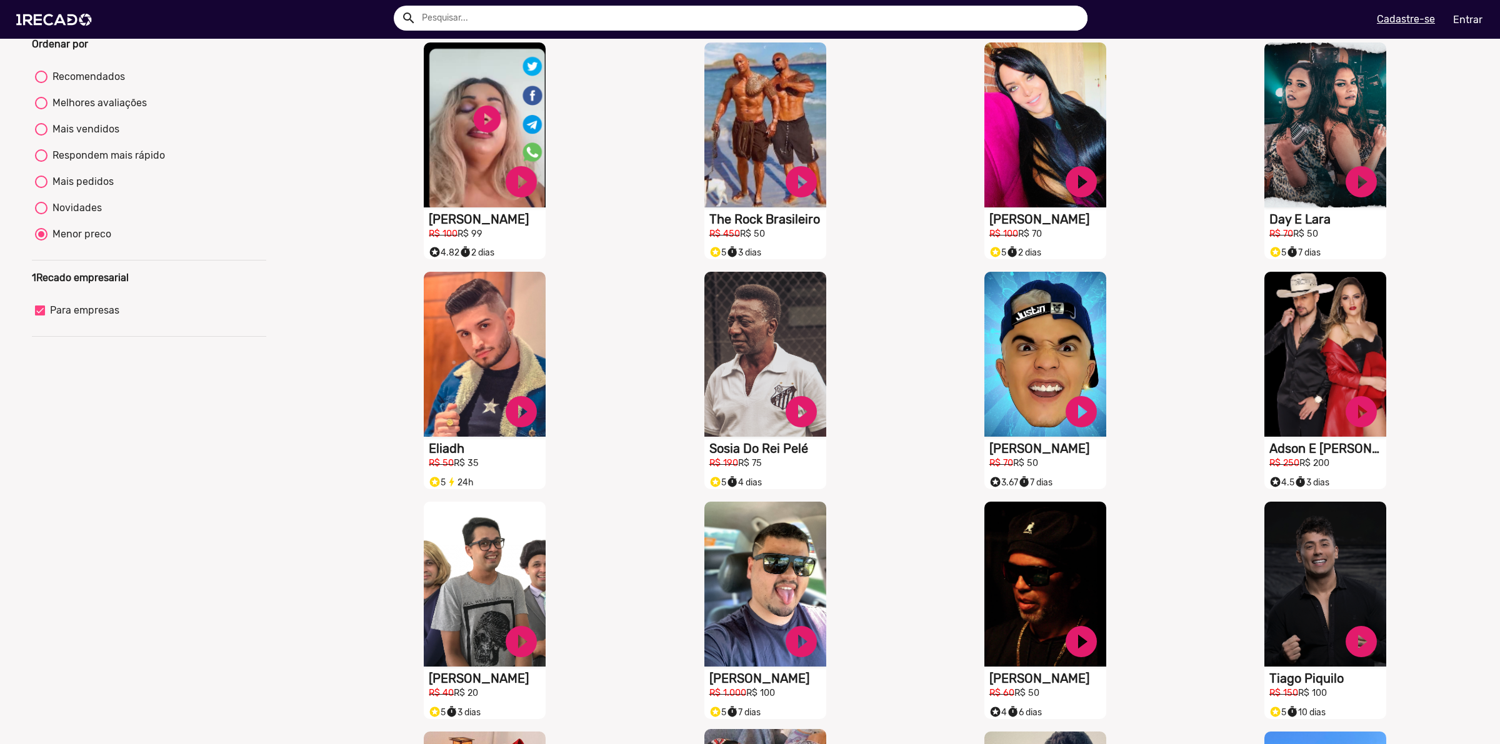
scroll to position [0, 0]
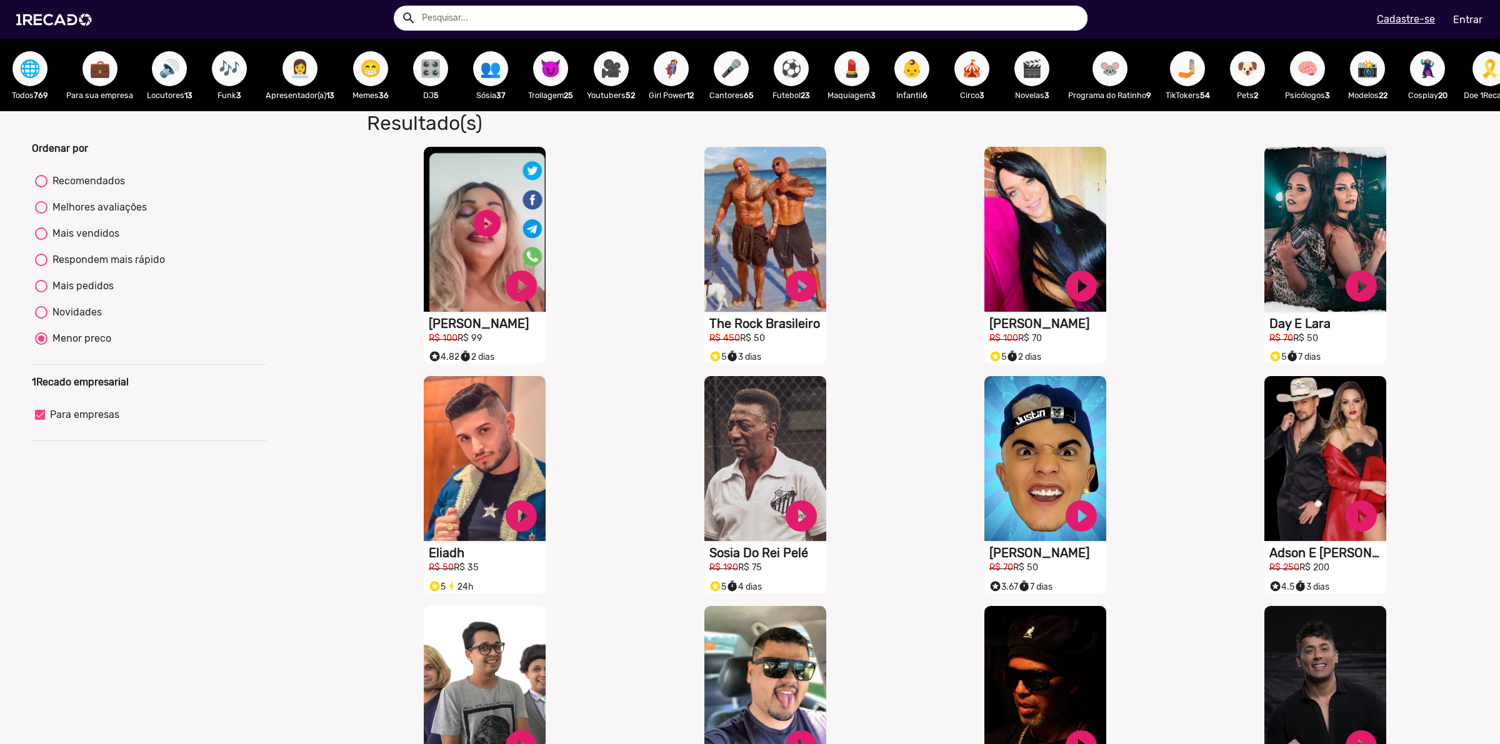
click at [171, 76] on span "🔊" at bounding box center [169, 68] width 21 height 35
radio input "true"
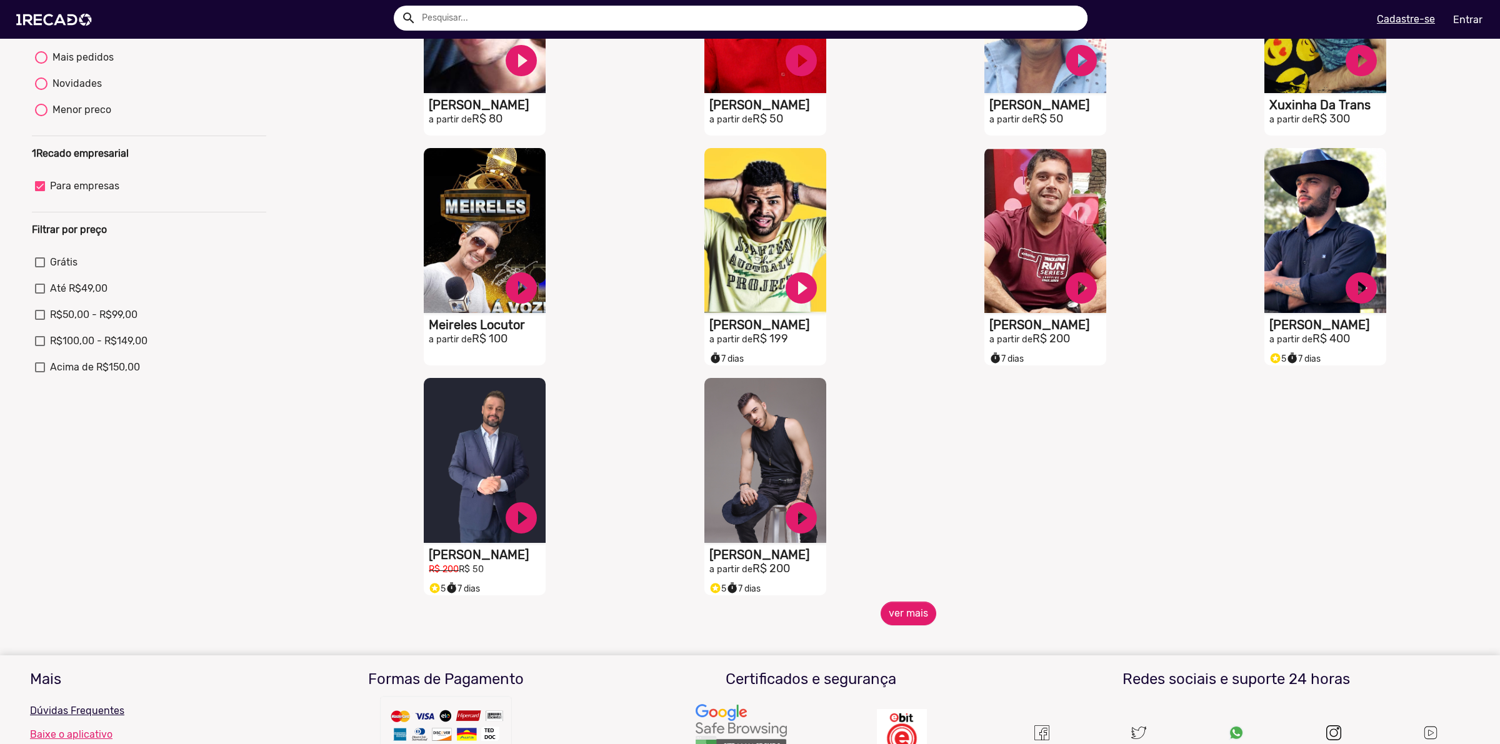
scroll to position [234, 0]
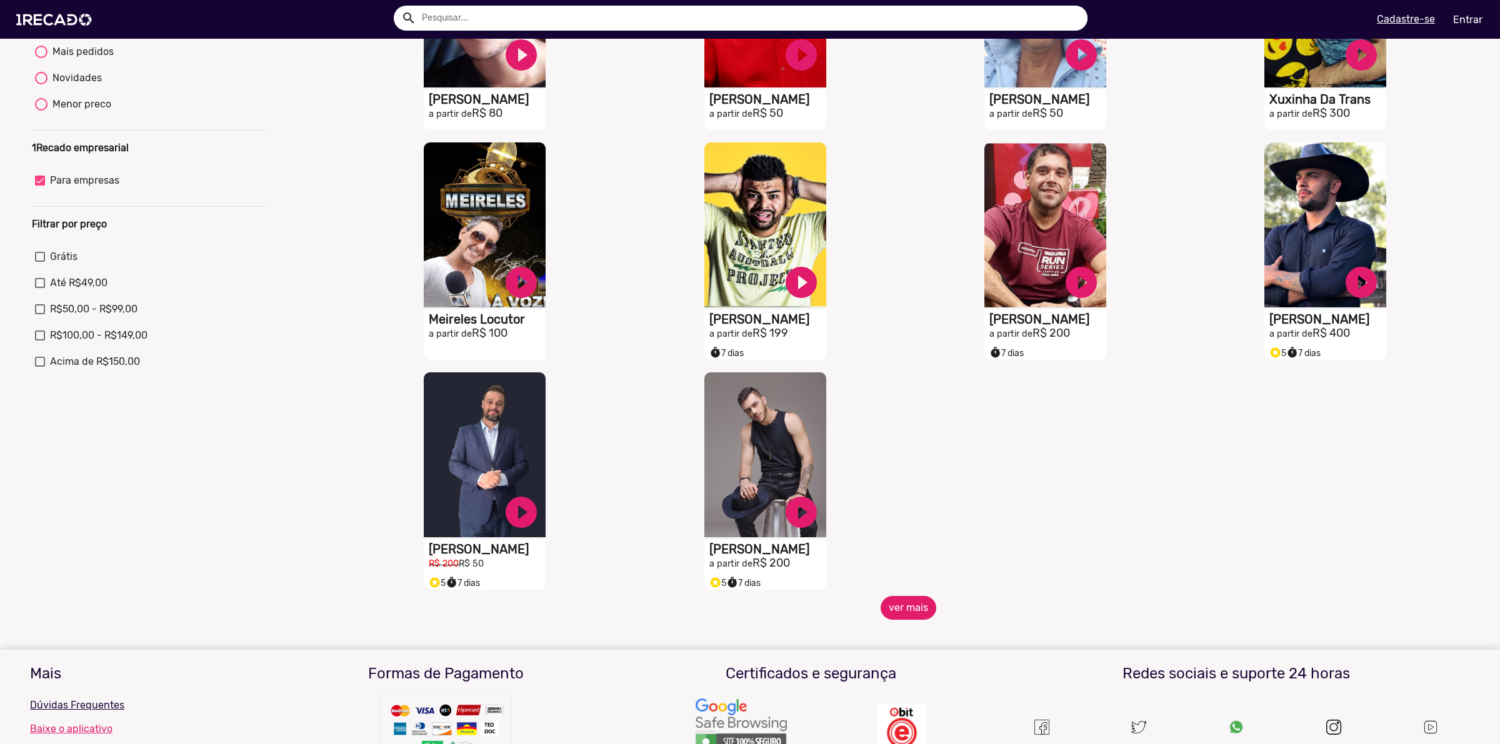
click at [913, 620] on button "ver mais" at bounding box center [909, 608] width 56 height 24
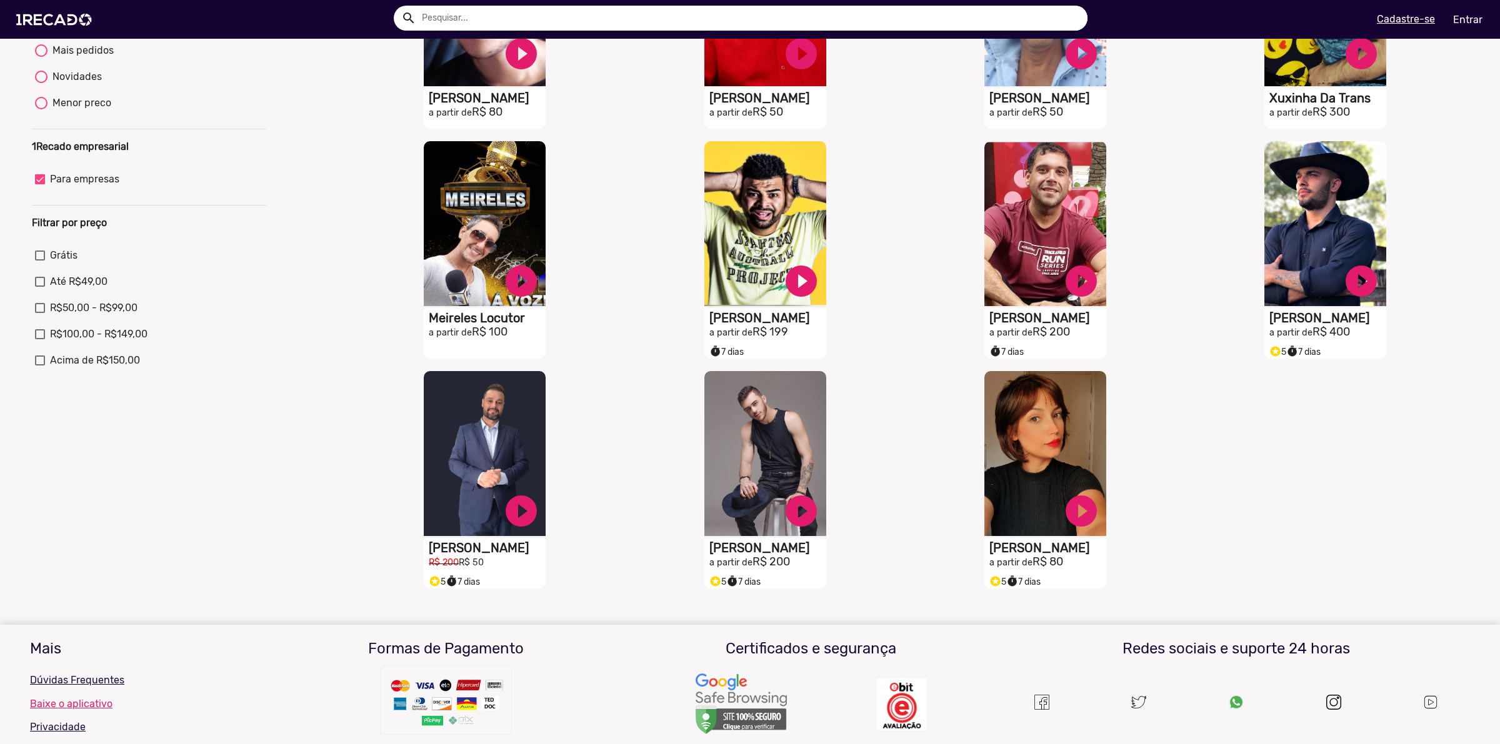
scroll to position [141, 0]
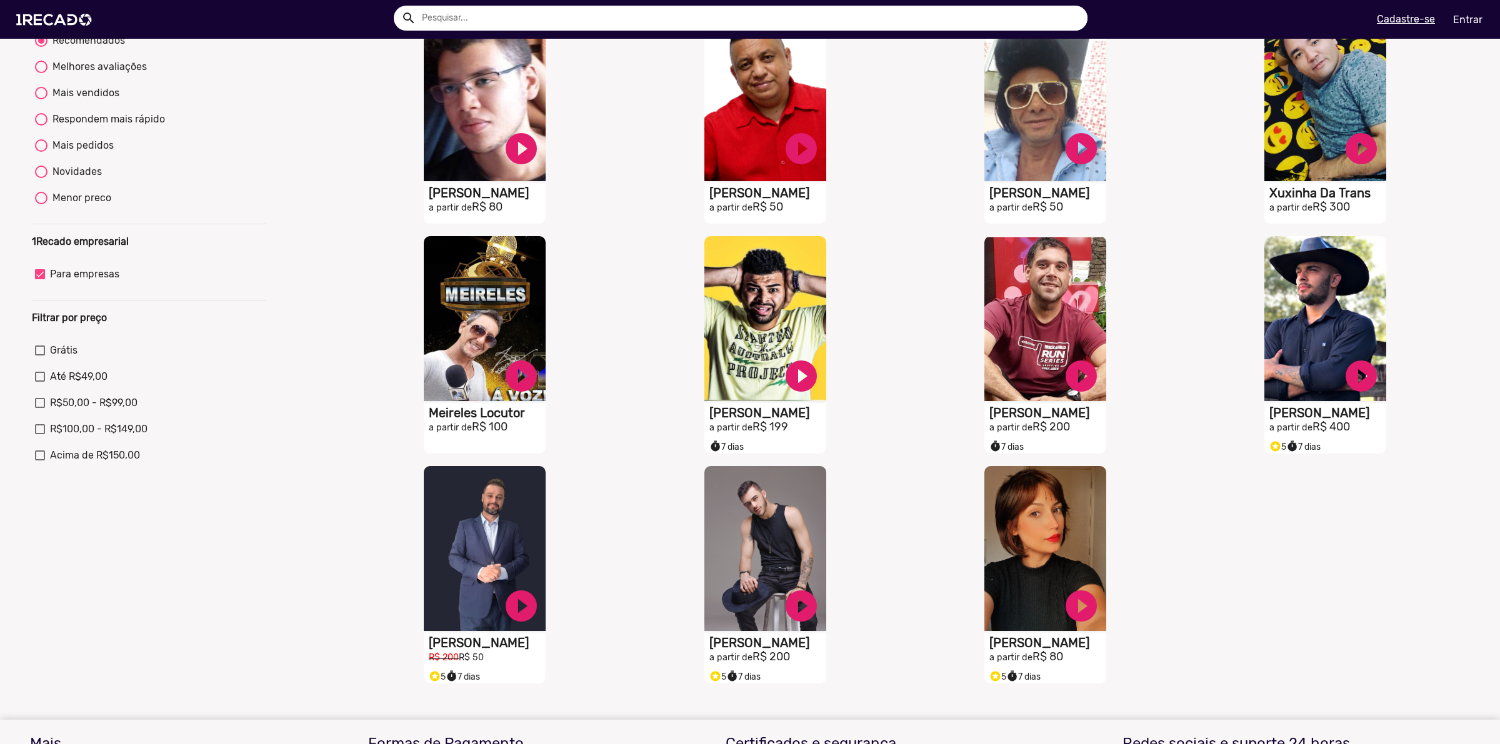
drag, startPoint x: 1309, startPoint y: 336, endPoint x: 1154, endPoint y: 267, distance: 170.1
click at [1154, 267] on div "S1RECADO vídeos dedicados para fãs e empresas play_circle_filled [PERSON_NAME] …" at bounding box center [1048, 345] width 280 height 230
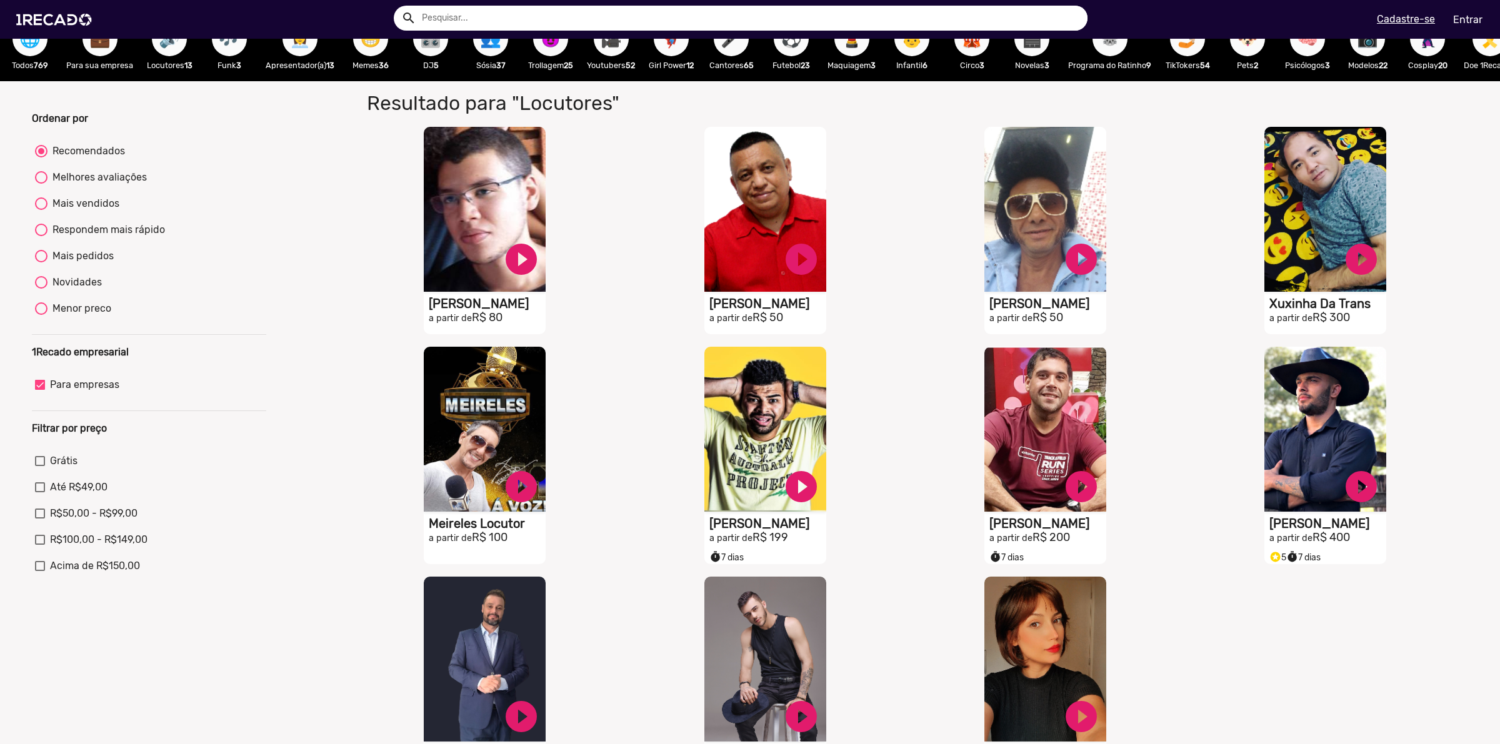
scroll to position [0, 0]
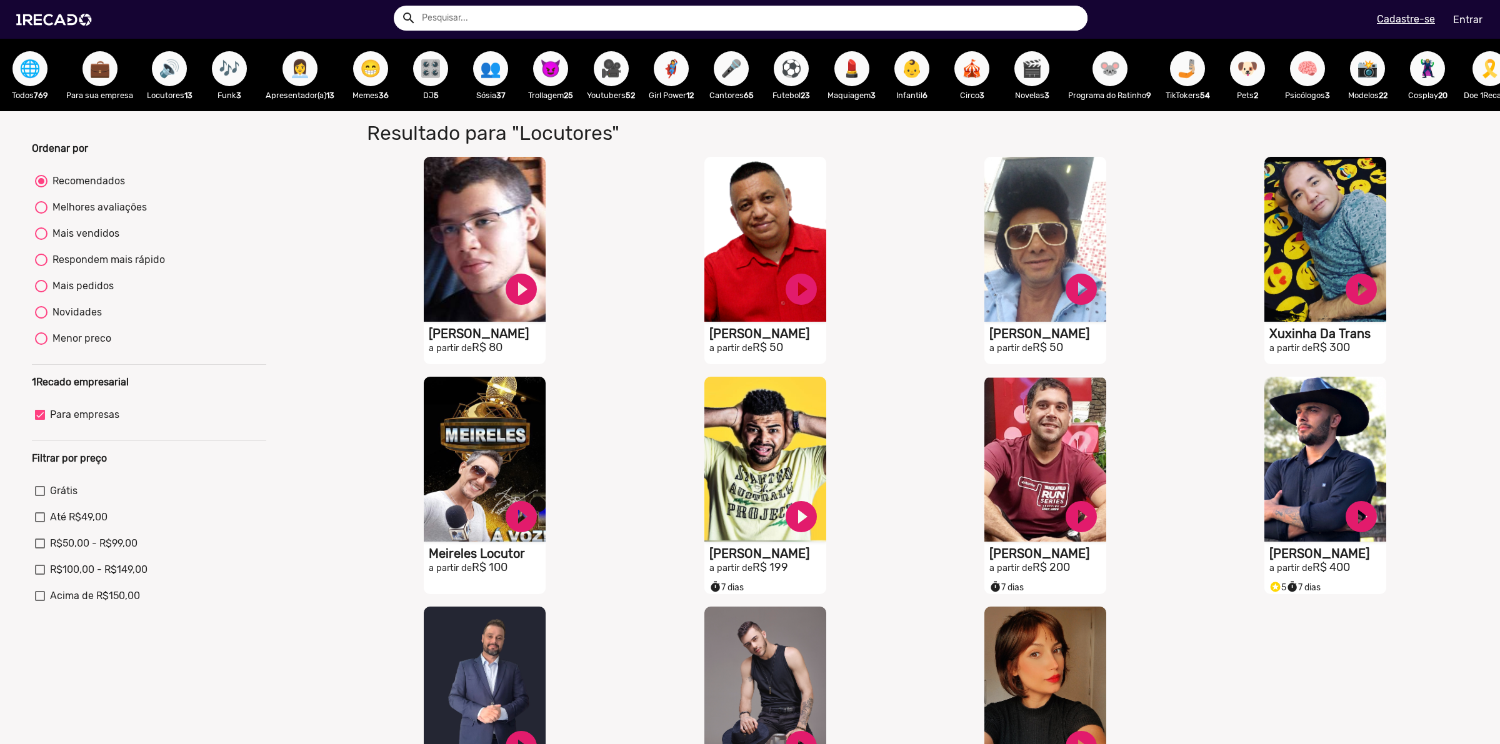
click at [223, 70] on span "🎶" at bounding box center [229, 68] width 21 height 35
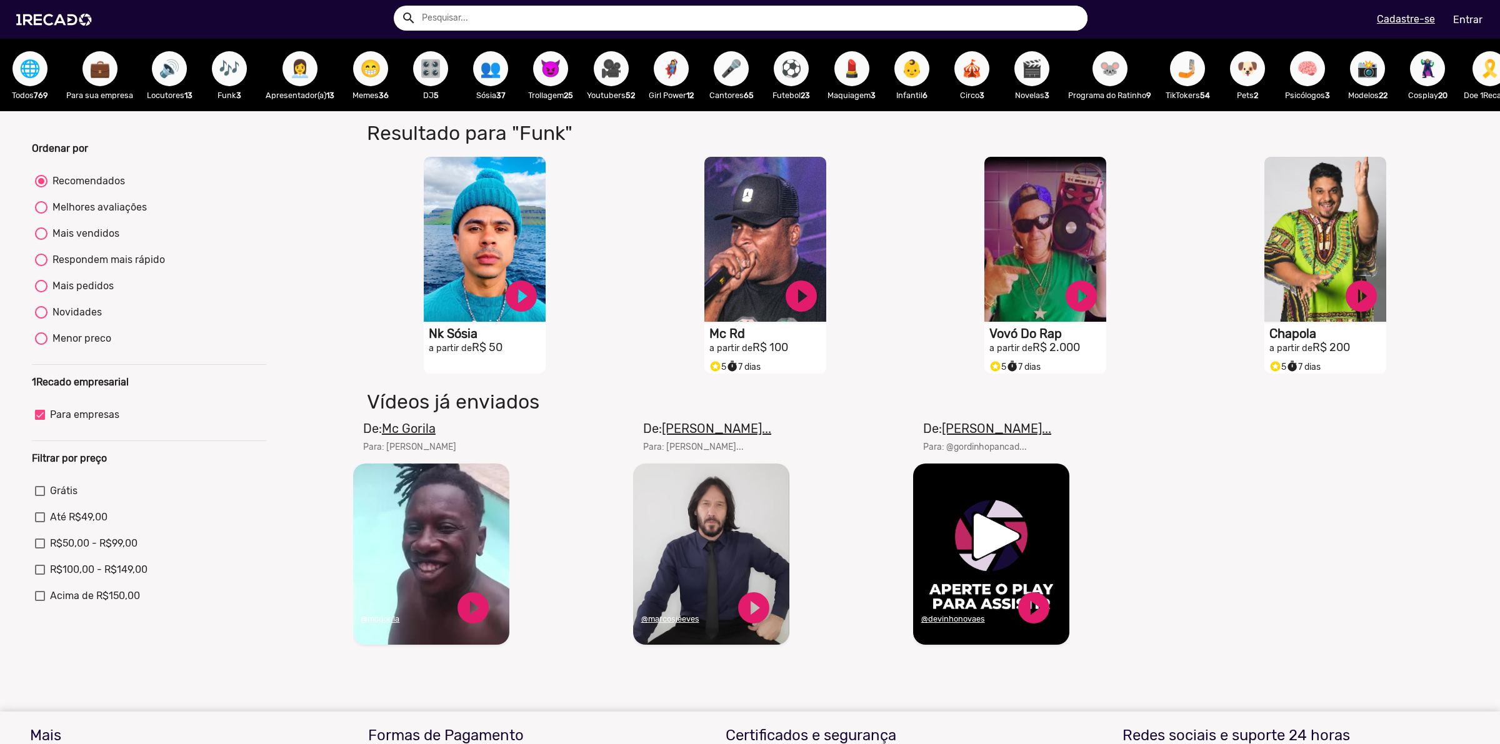
click at [366, 69] on span "😁" at bounding box center [370, 68] width 21 height 35
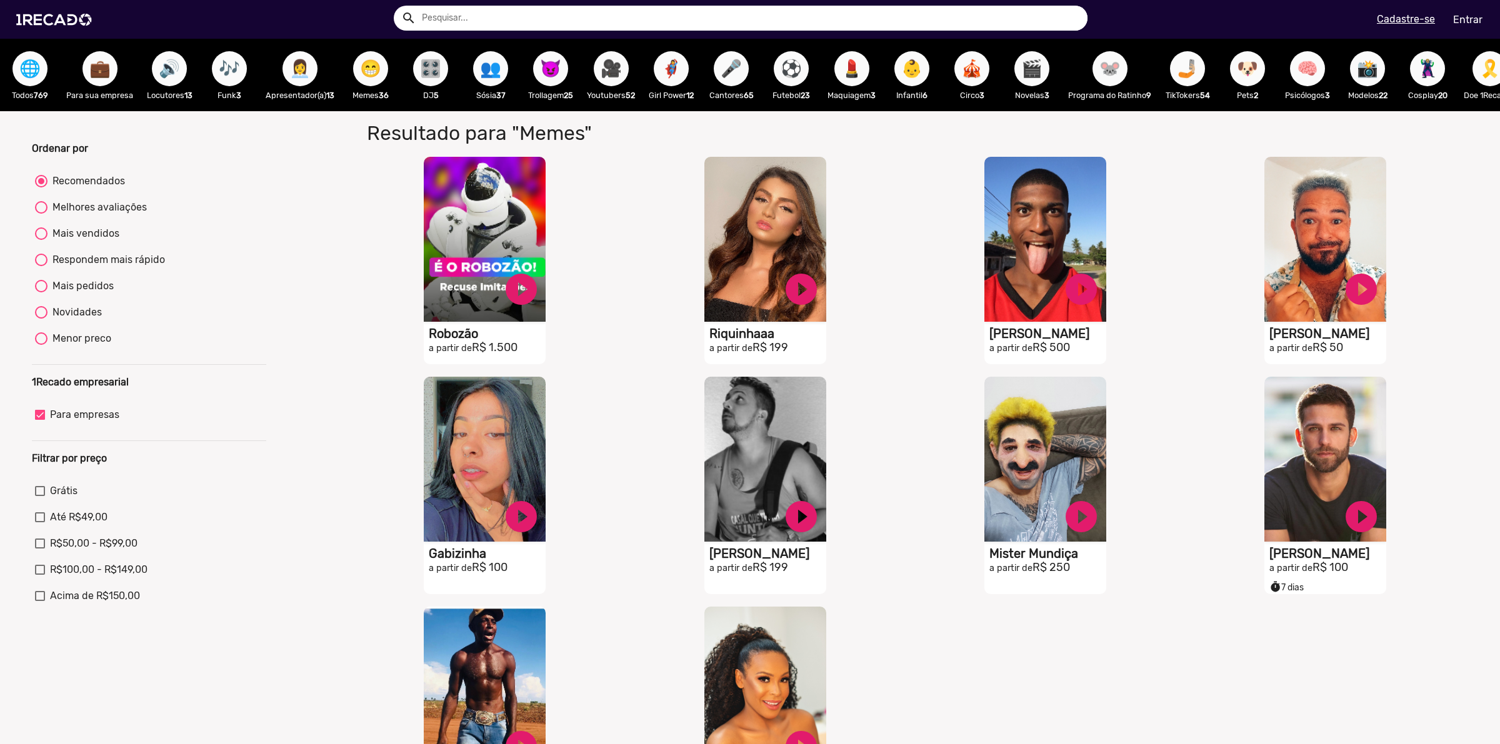
click at [538, 70] on button "😈" at bounding box center [550, 68] width 35 height 35
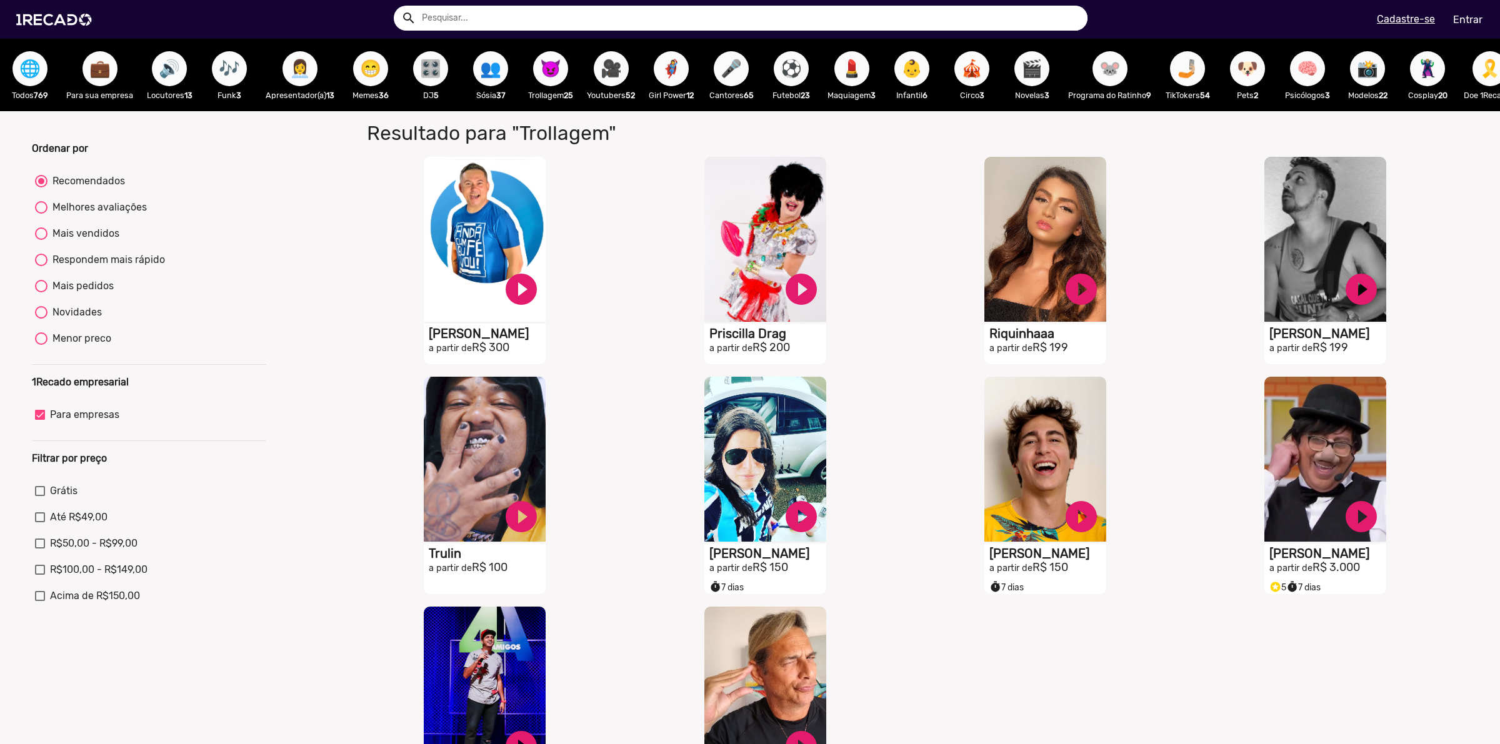
click at [608, 73] on span "🎥" at bounding box center [611, 68] width 21 height 35
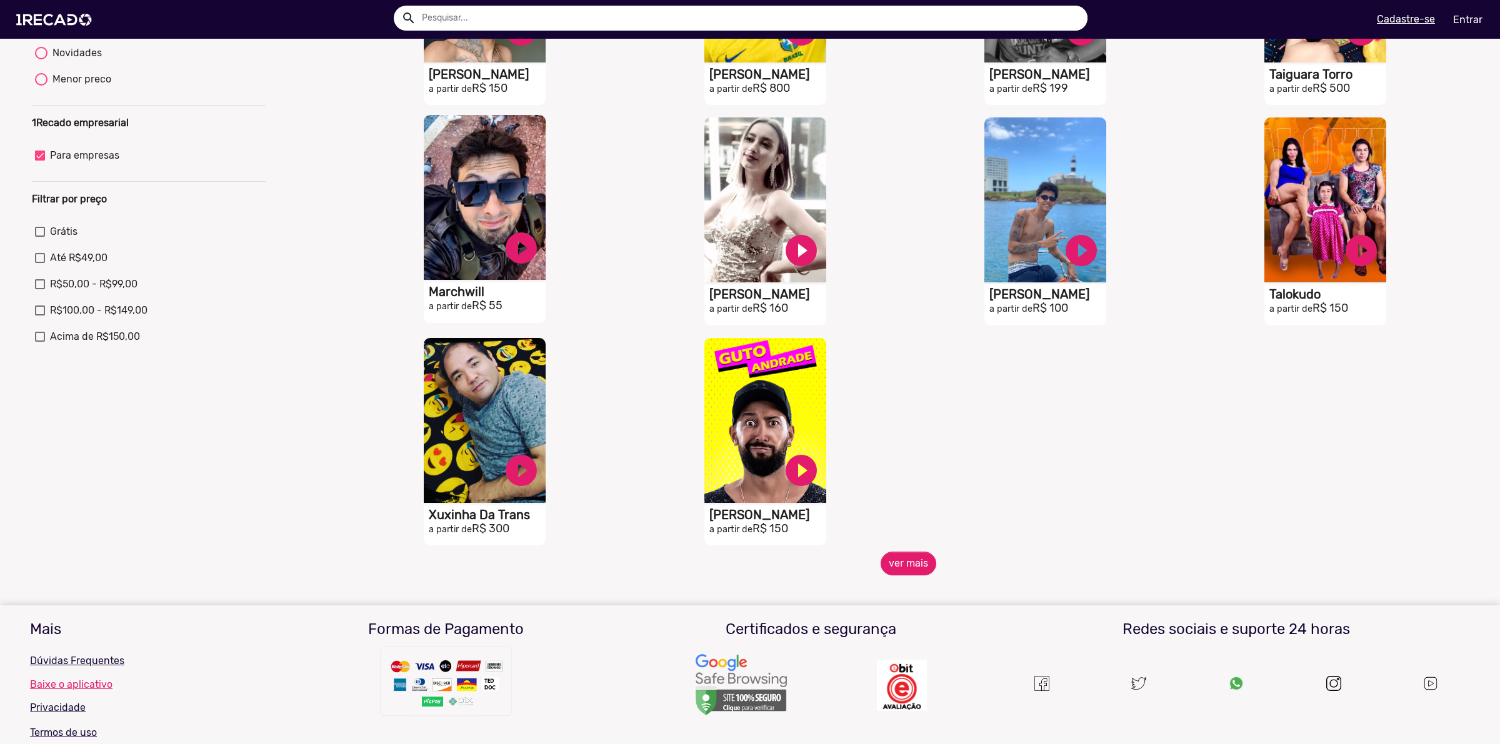
scroll to position [313, 0]
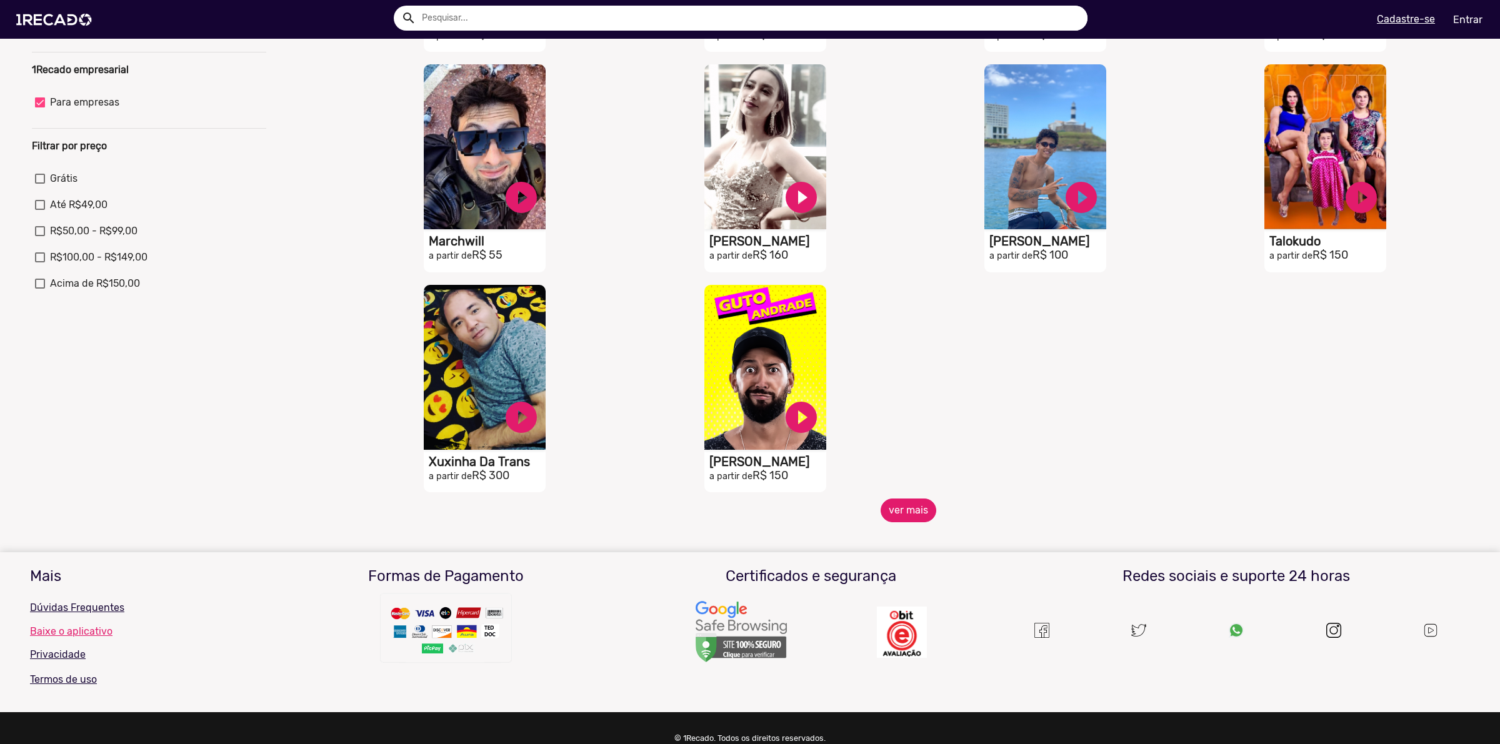
click at [906, 517] on button "ver mais" at bounding box center [909, 511] width 56 height 24
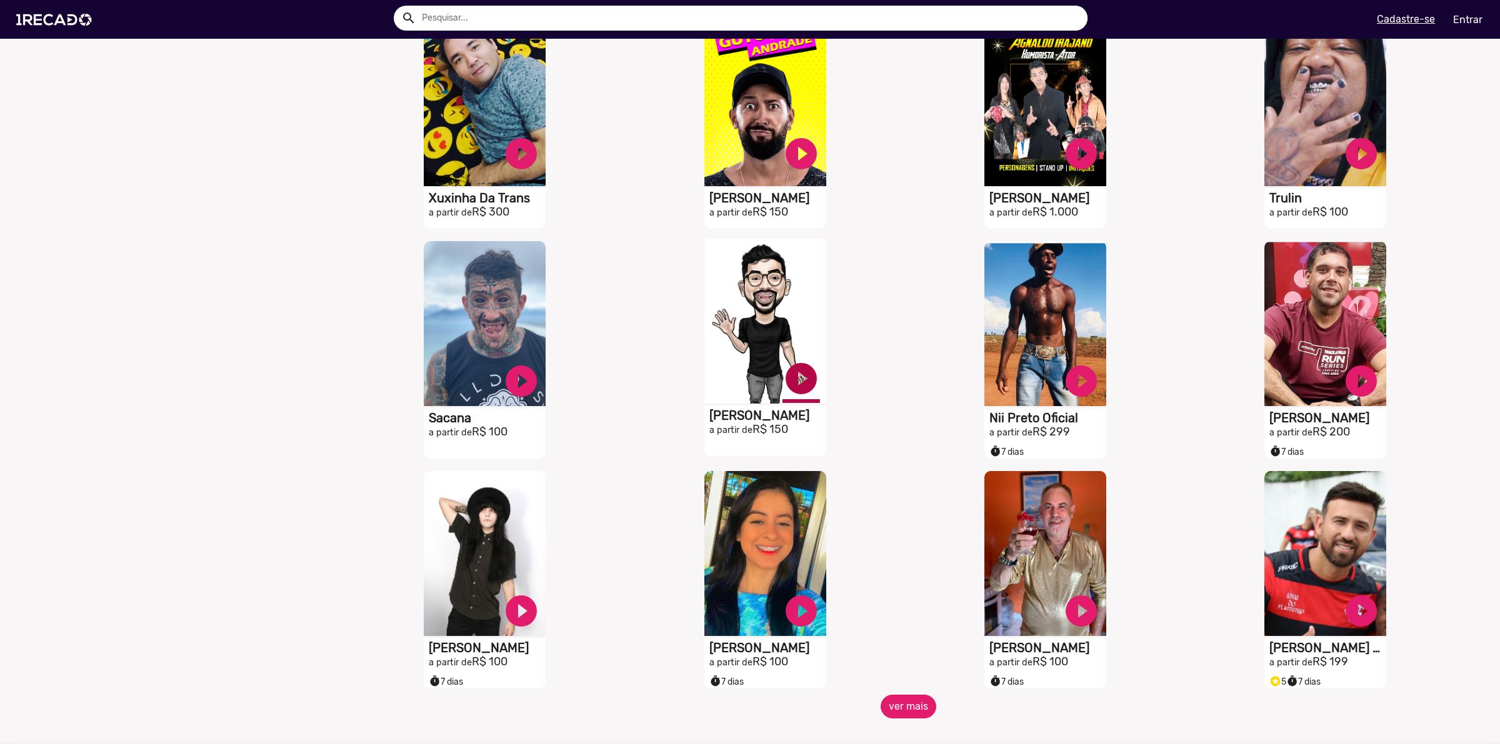
scroll to position [625, 0]
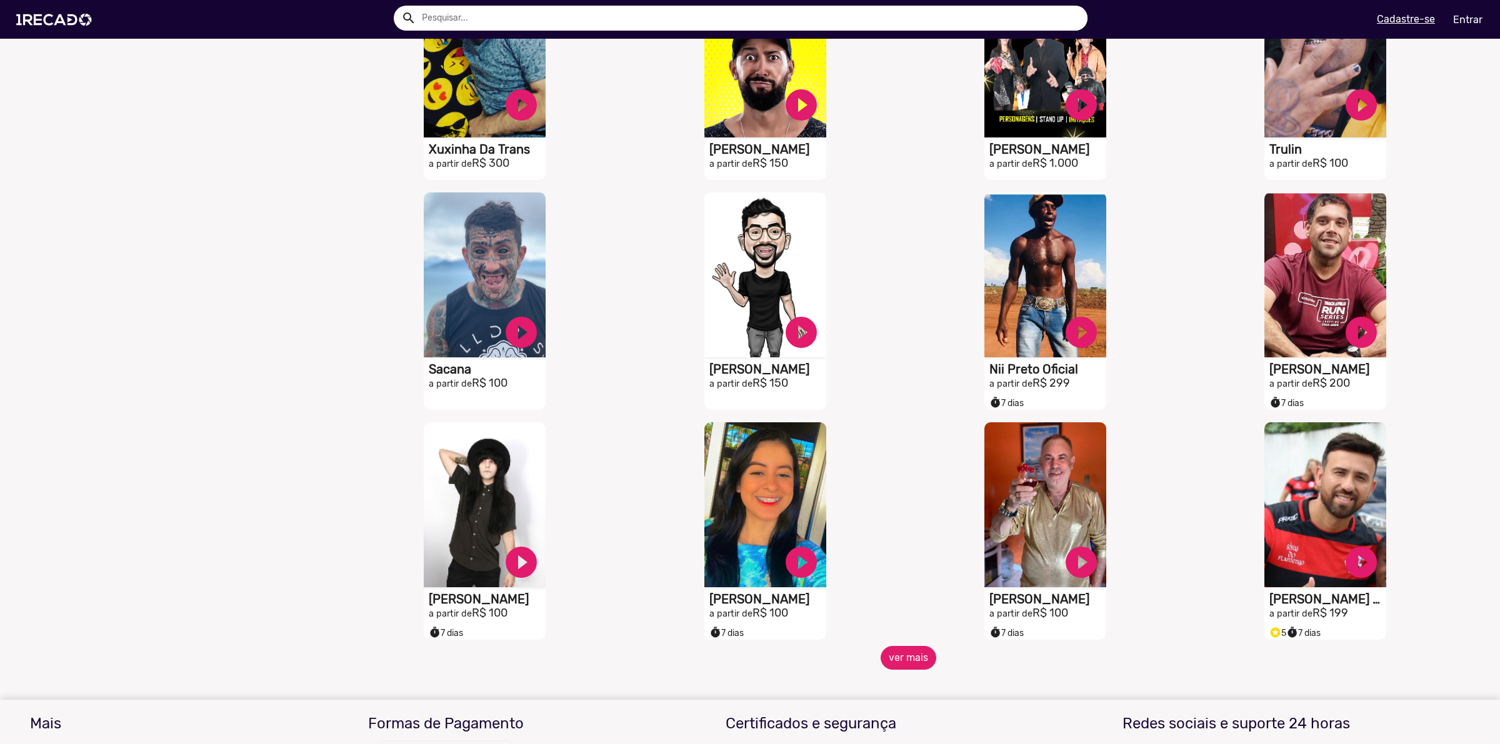
click at [908, 666] on button "ver mais" at bounding box center [909, 658] width 56 height 24
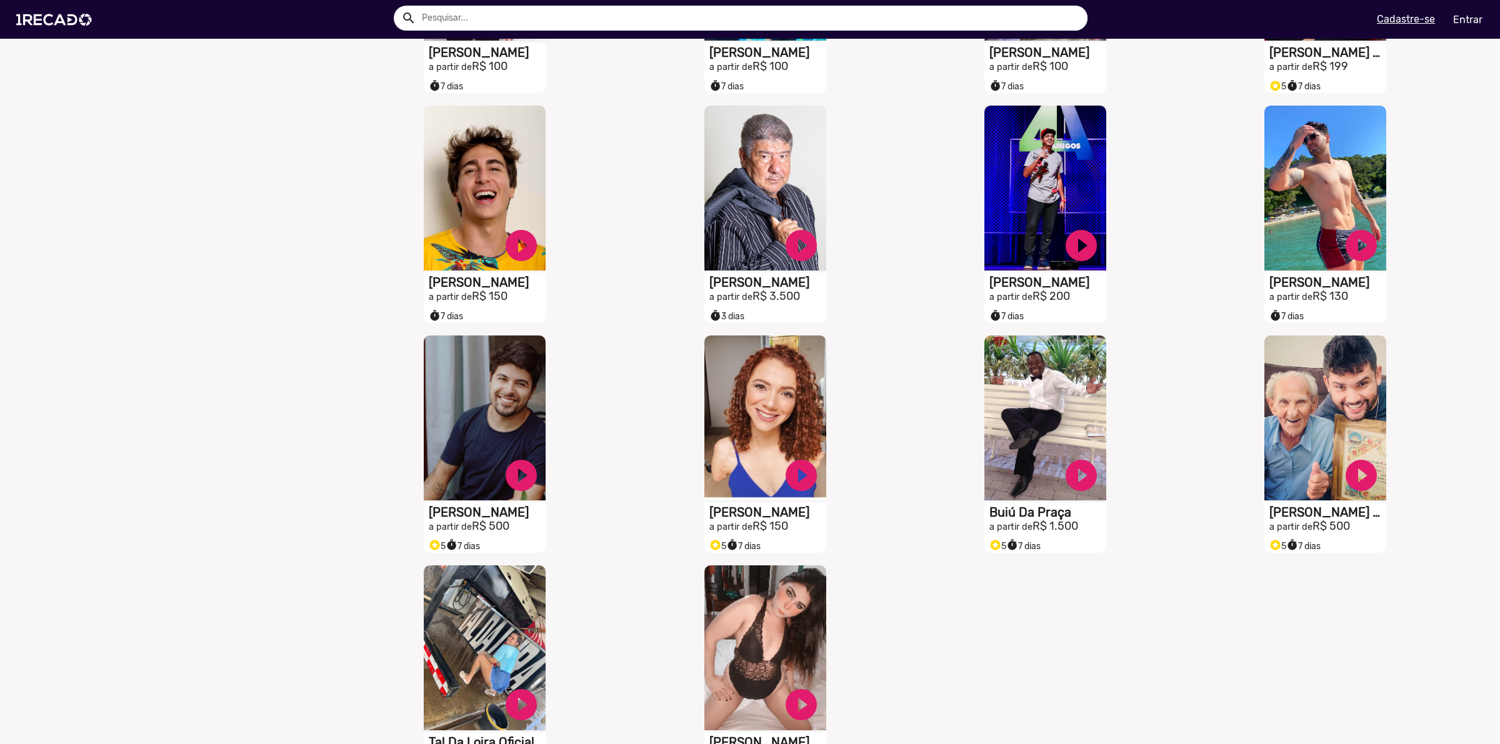
scroll to position [1328, 0]
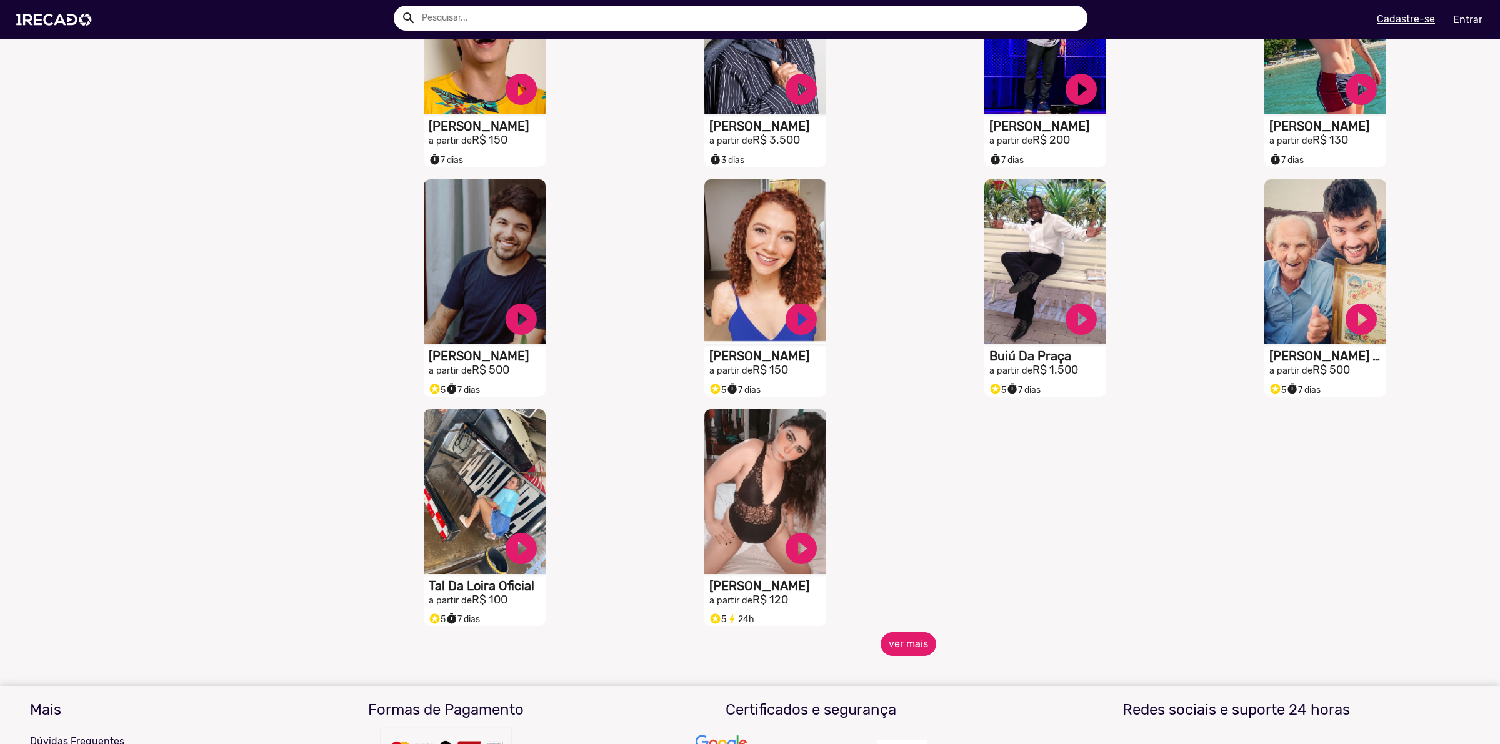
click at [908, 656] on button "ver mais" at bounding box center [909, 645] width 56 height 24
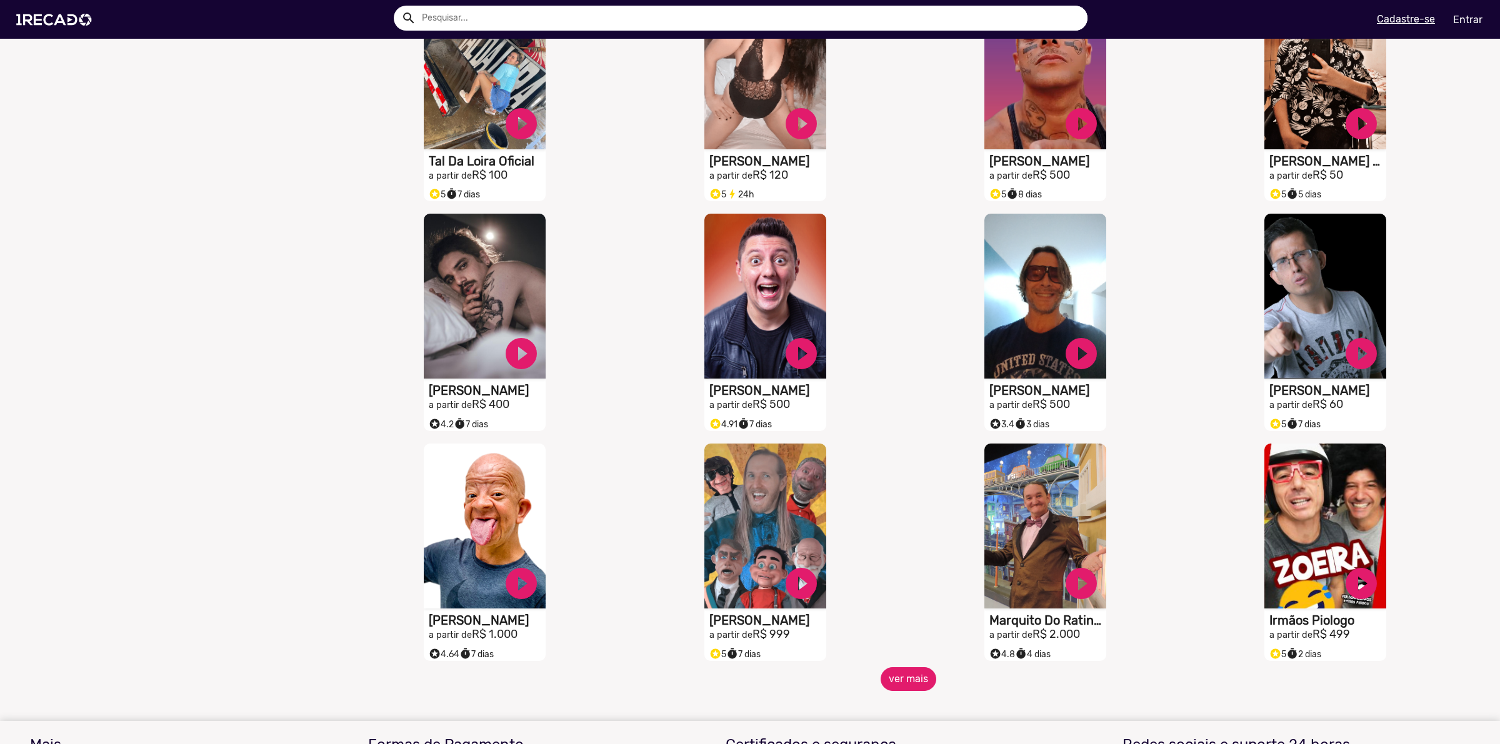
scroll to position [1797, 0]
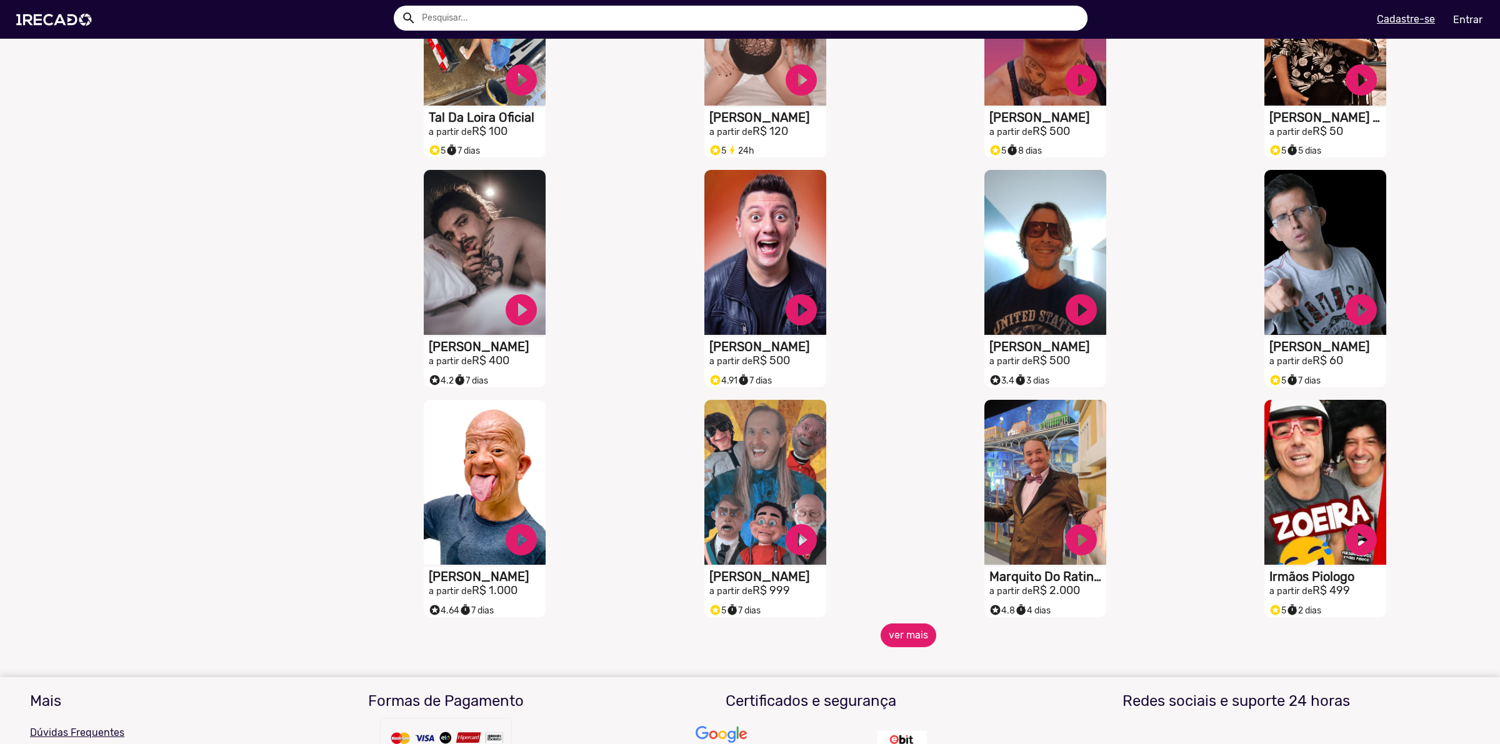
click at [901, 647] on button "ver mais" at bounding box center [909, 636] width 56 height 24
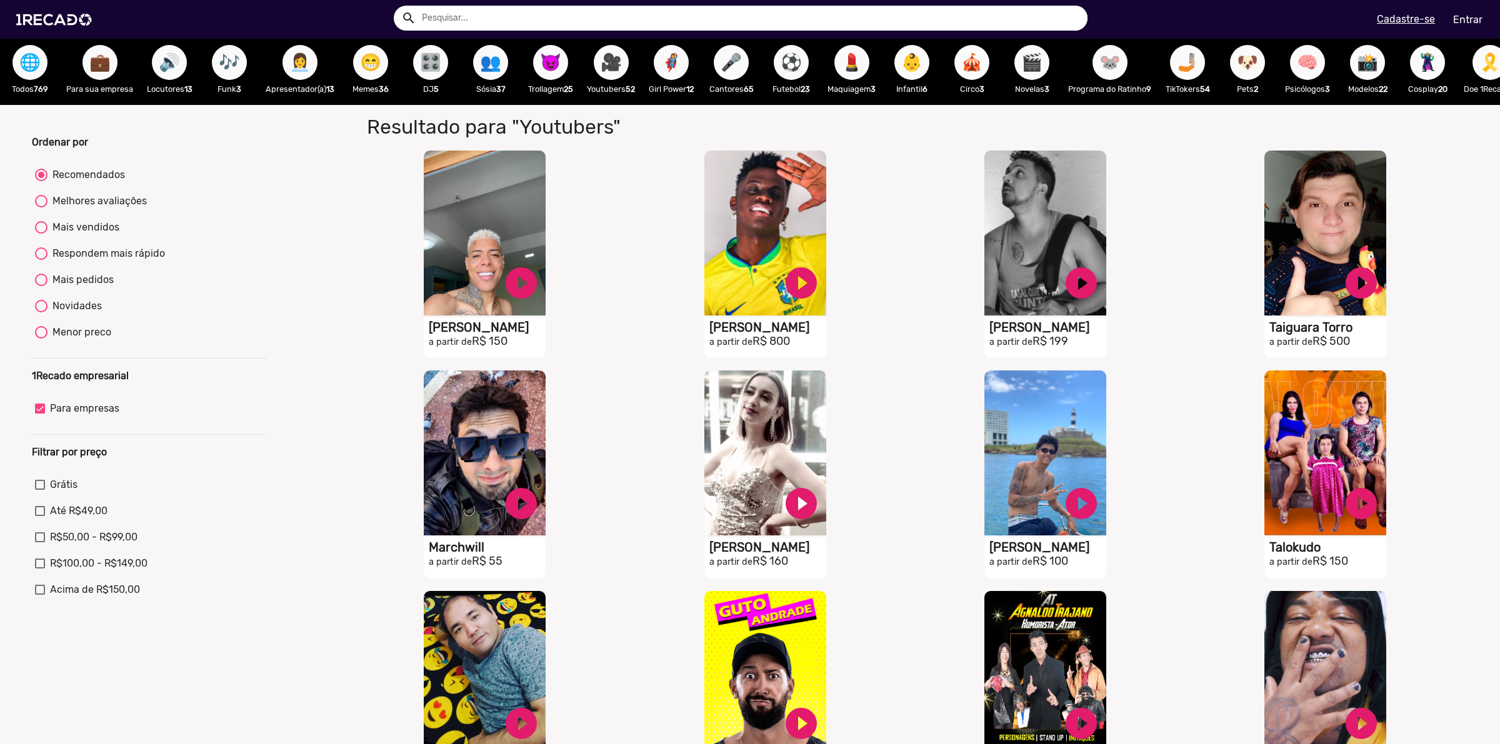
scroll to position [0, 0]
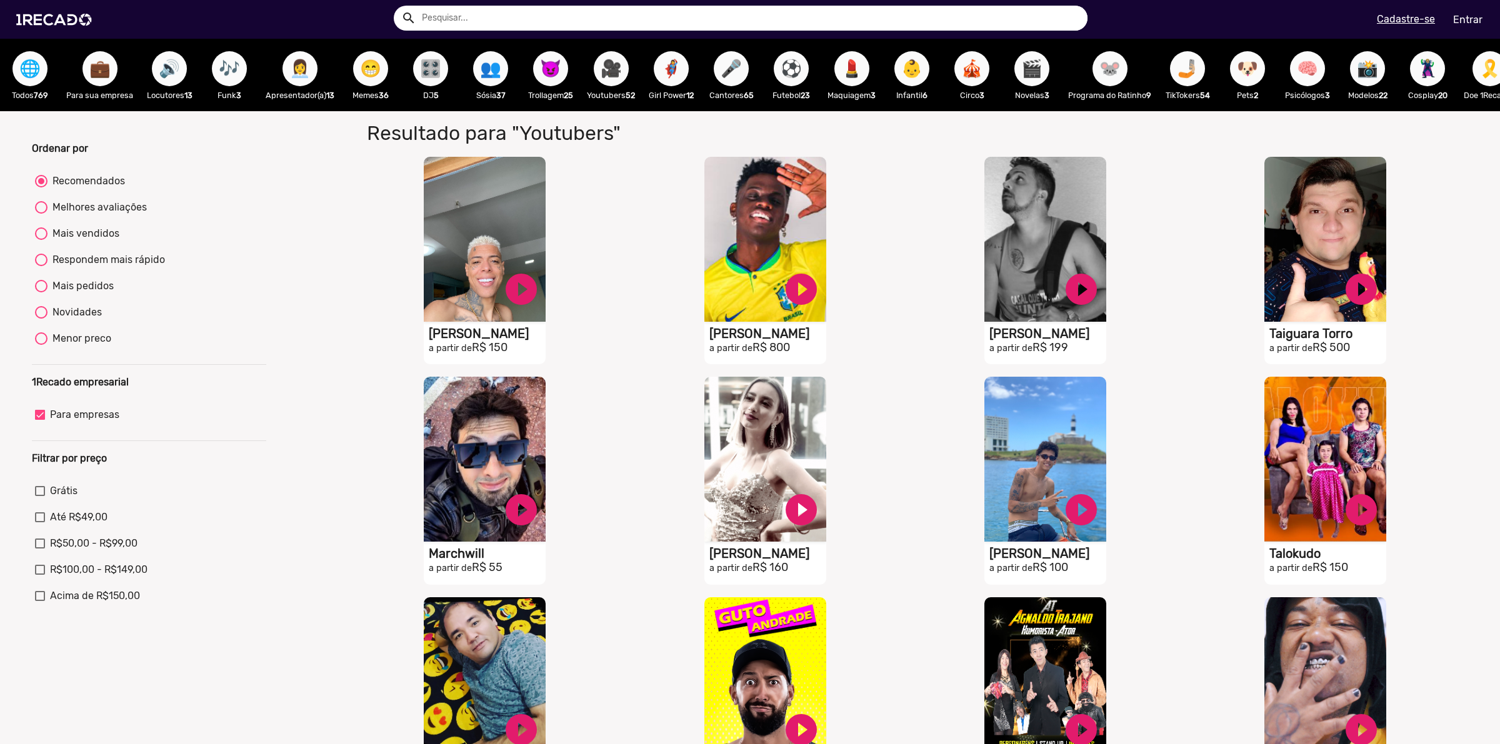
click at [673, 70] on span "🦸‍♀️" at bounding box center [671, 68] width 21 height 35
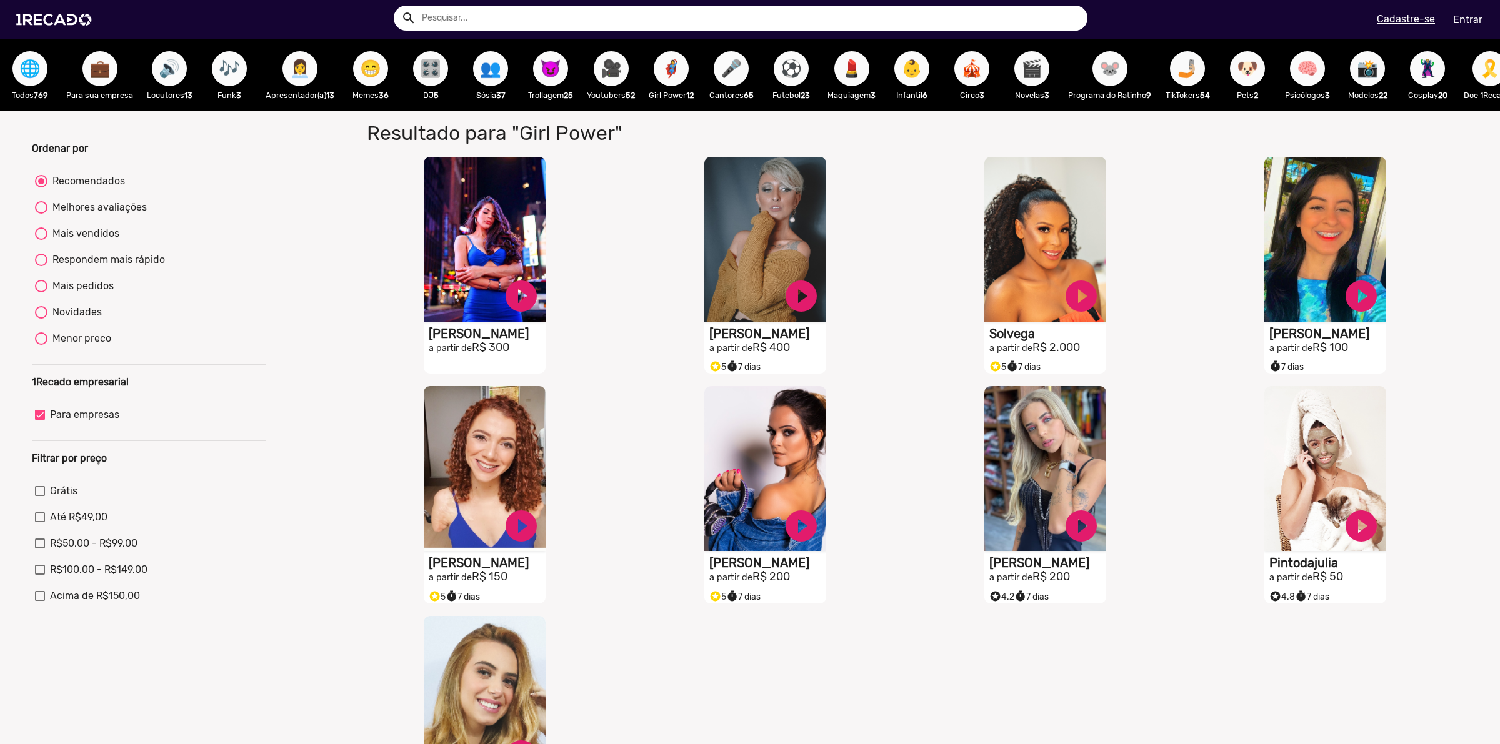
click at [726, 75] on span "🎤" at bounding box center [731, 68] width 21 height 35
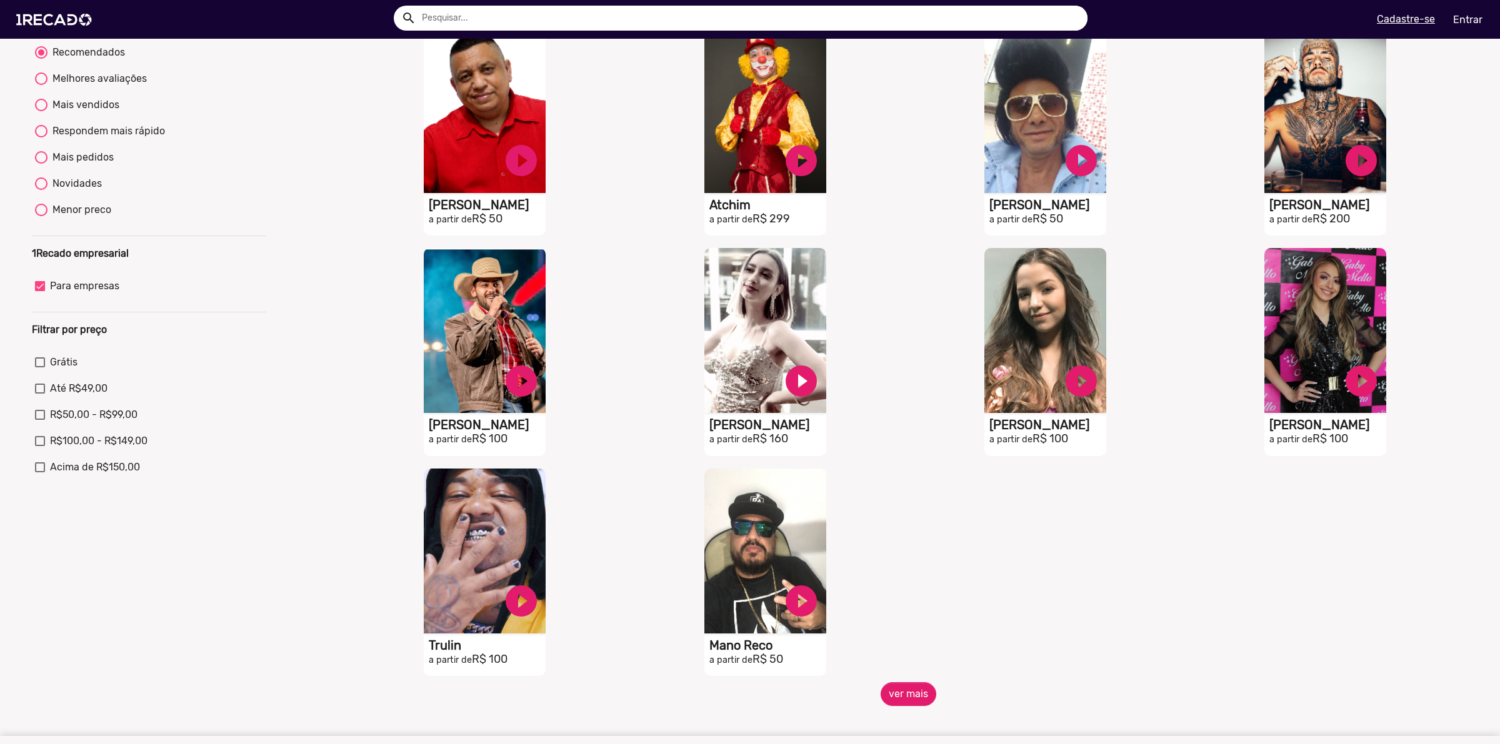
scroll to position [234, 0]
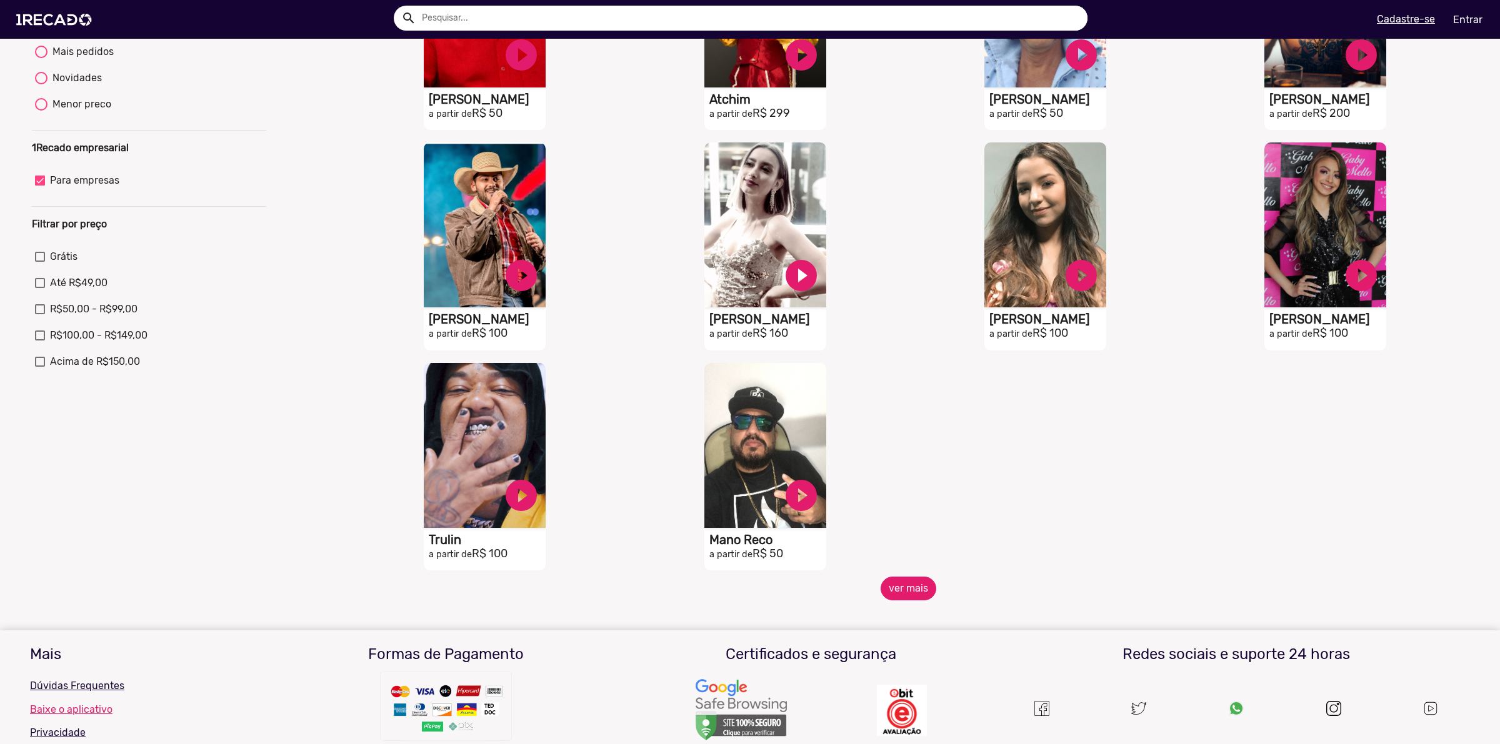
click at [896, 596] on button "ver mais" at bounding box center [909, 589] width 56 height 24
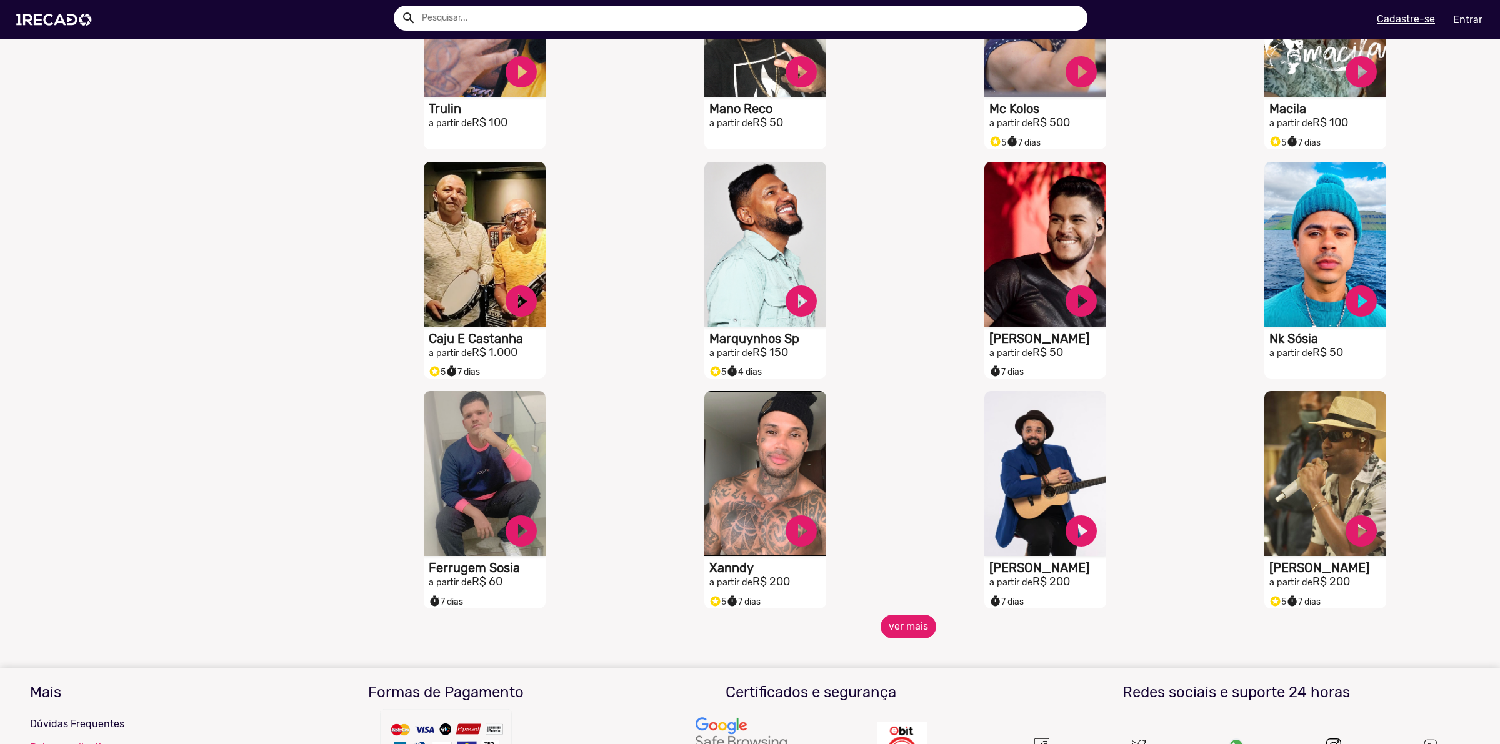
scroll to position [703, 0]
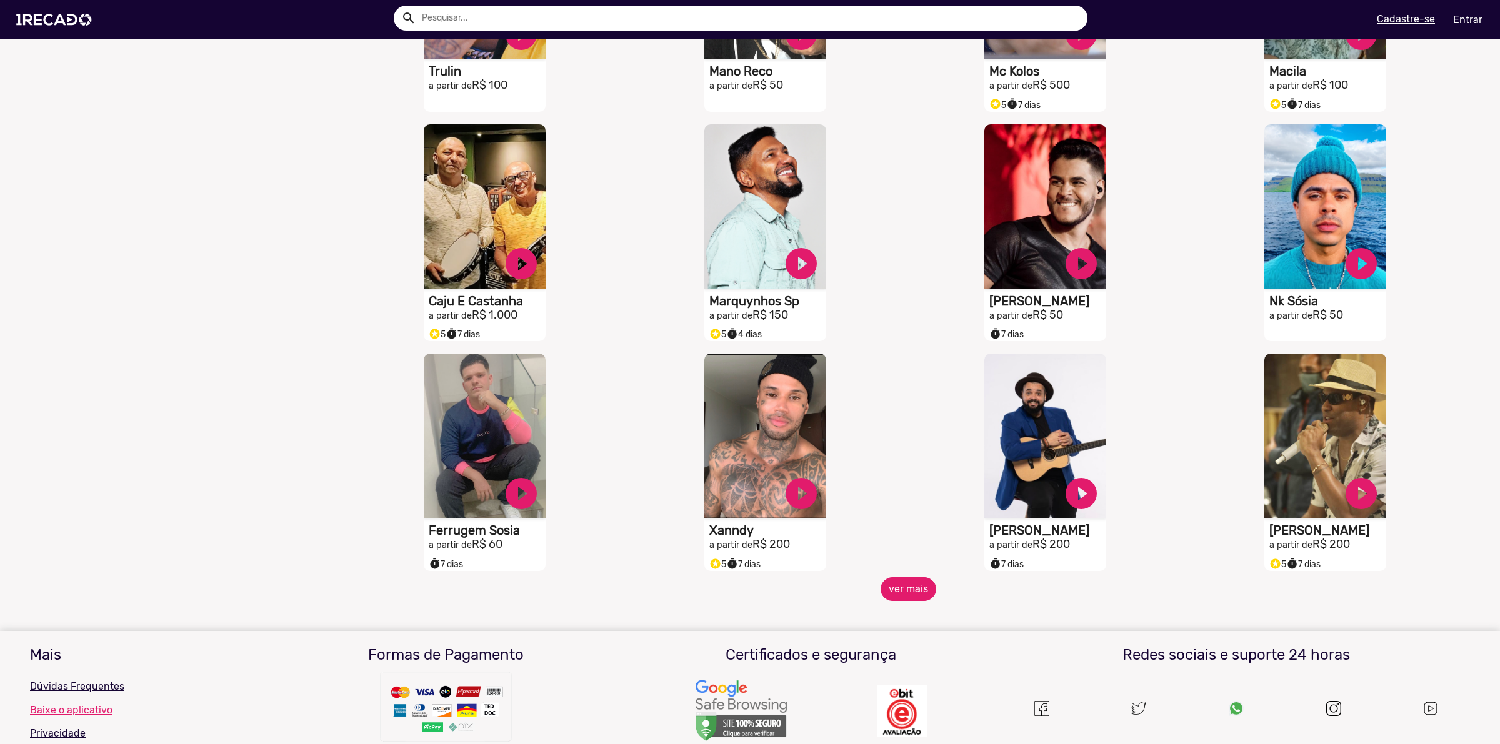
click at [904, 594] on button "ver mais" at bounding box center [909, 590] width 56 height 24
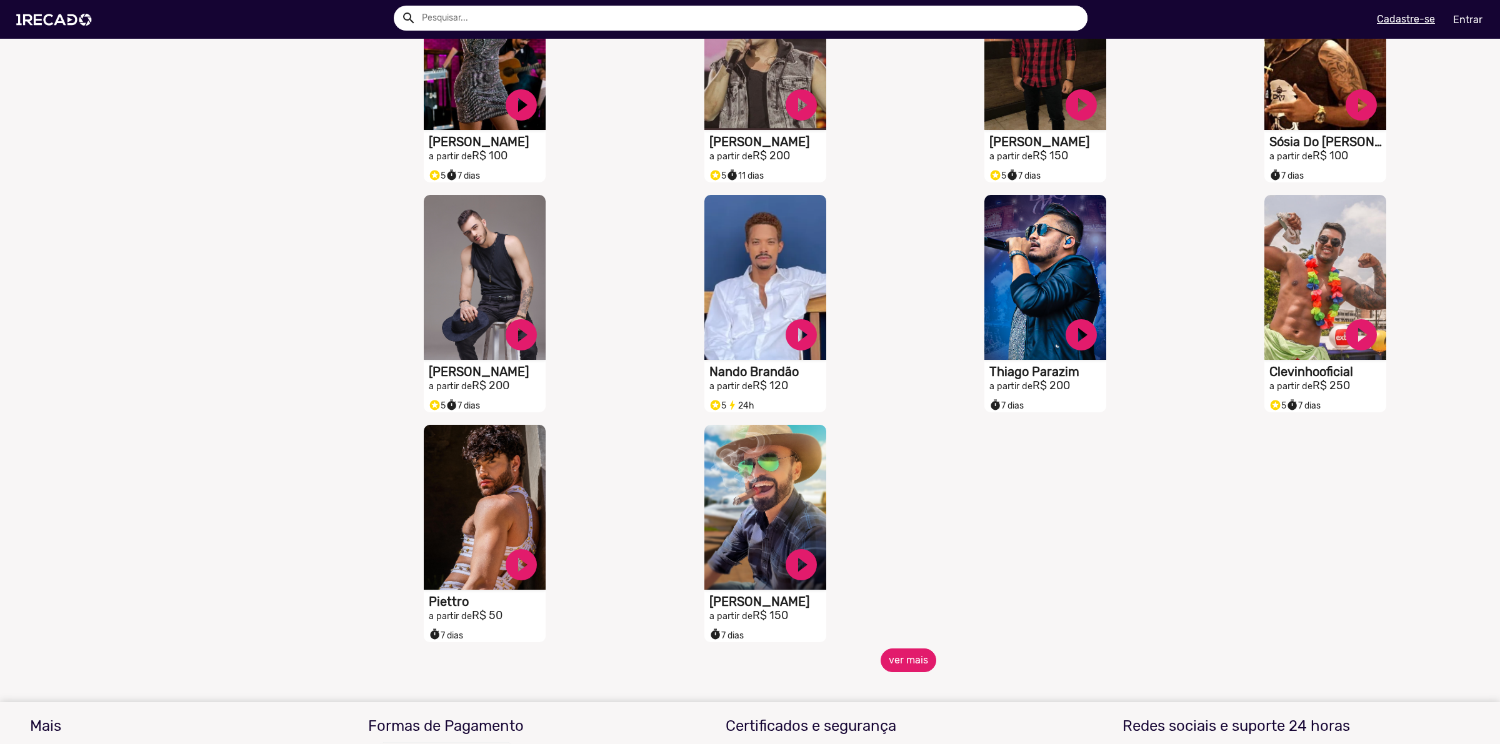
scroll to position [1328, 0]
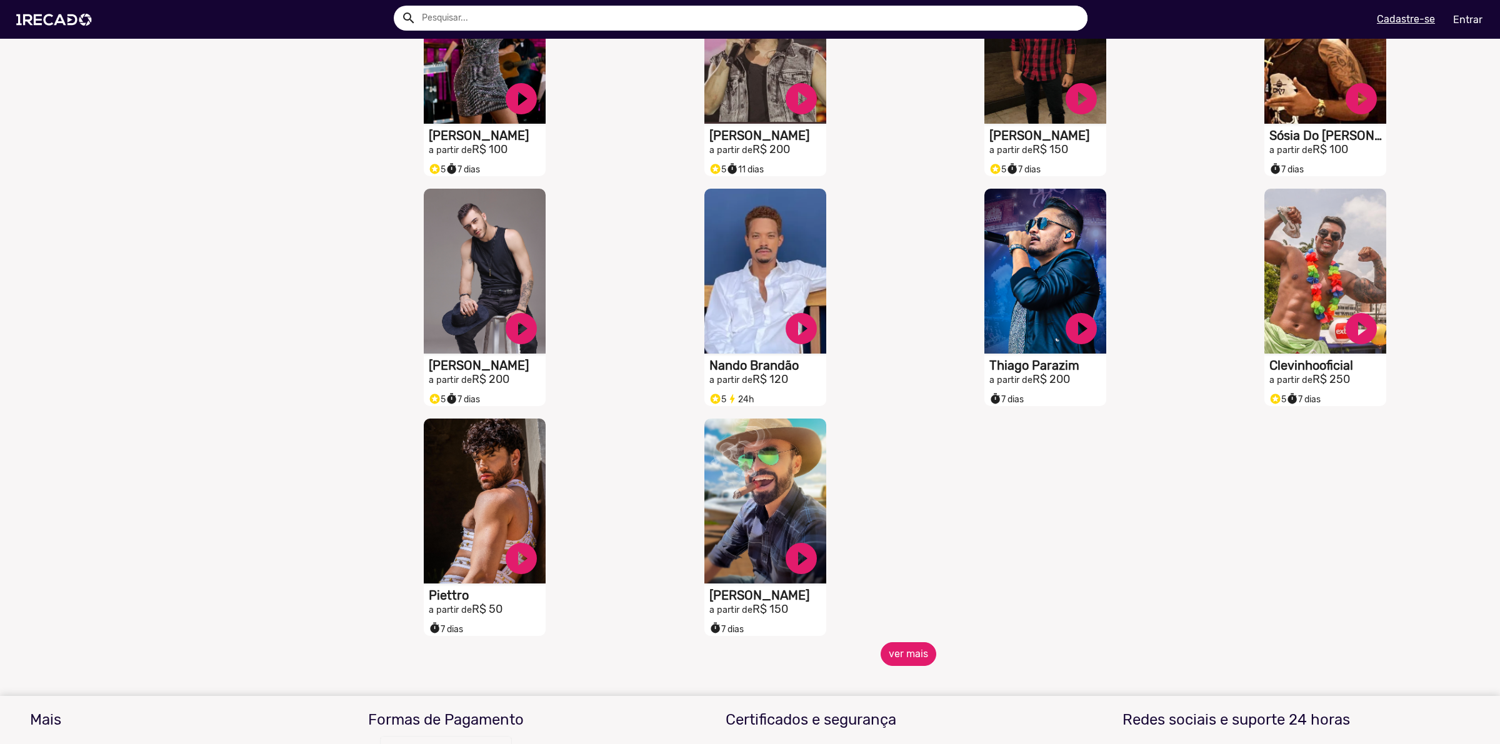
click at [904, 661] on button "ver mais" at bounding box center [909, 655] width 56 height 24
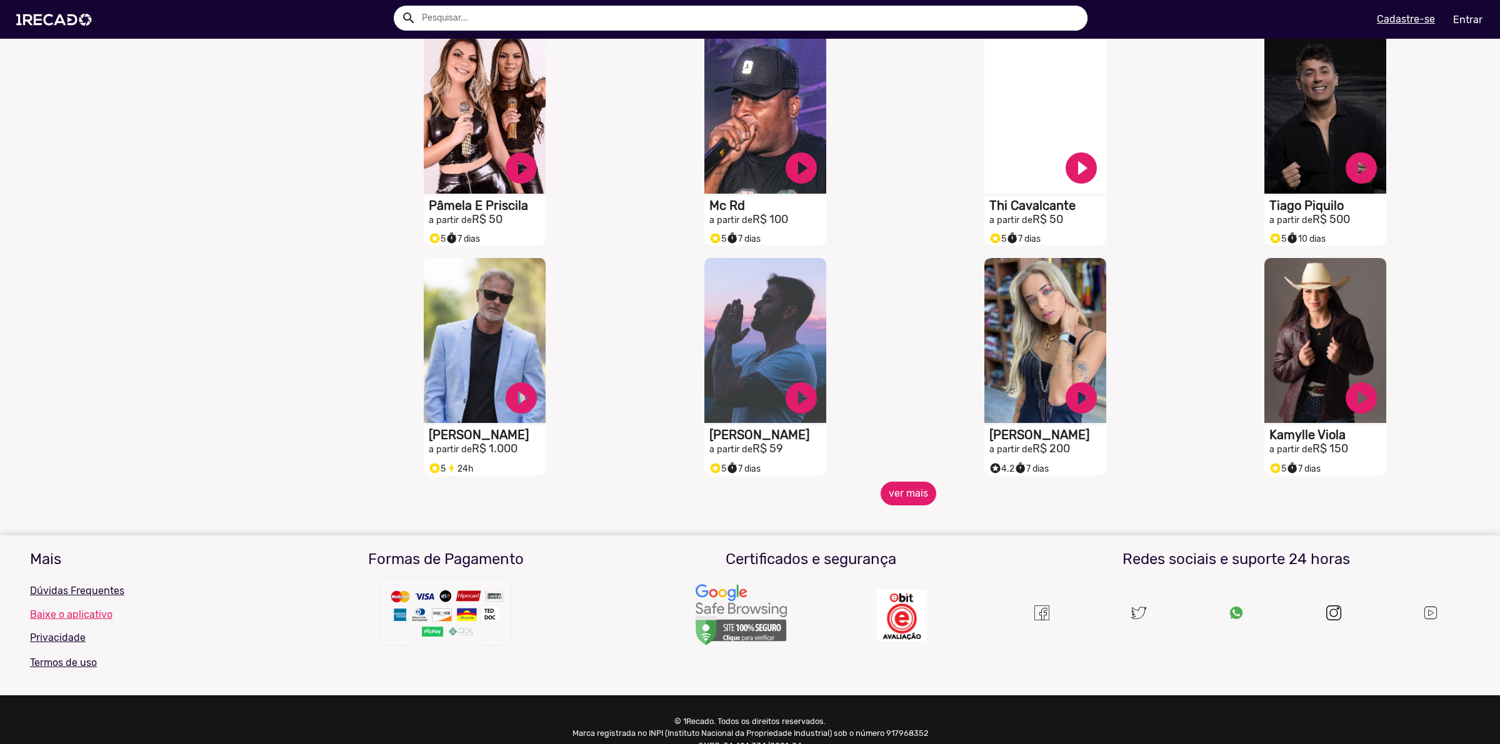
scroll to position [1953, 0]
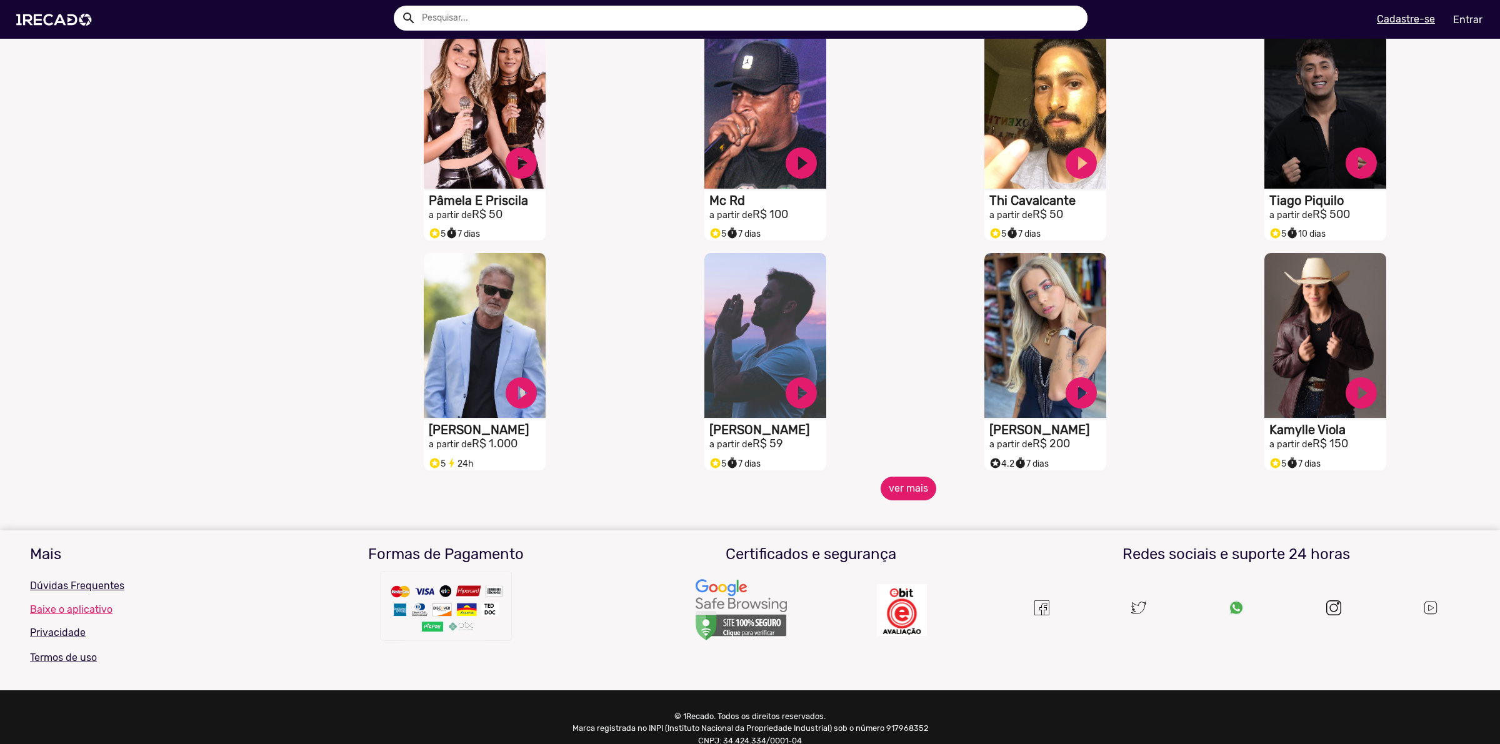
click at [919, 496] on button "ver mais" at bounding box center [909, 489] width 56 height 24
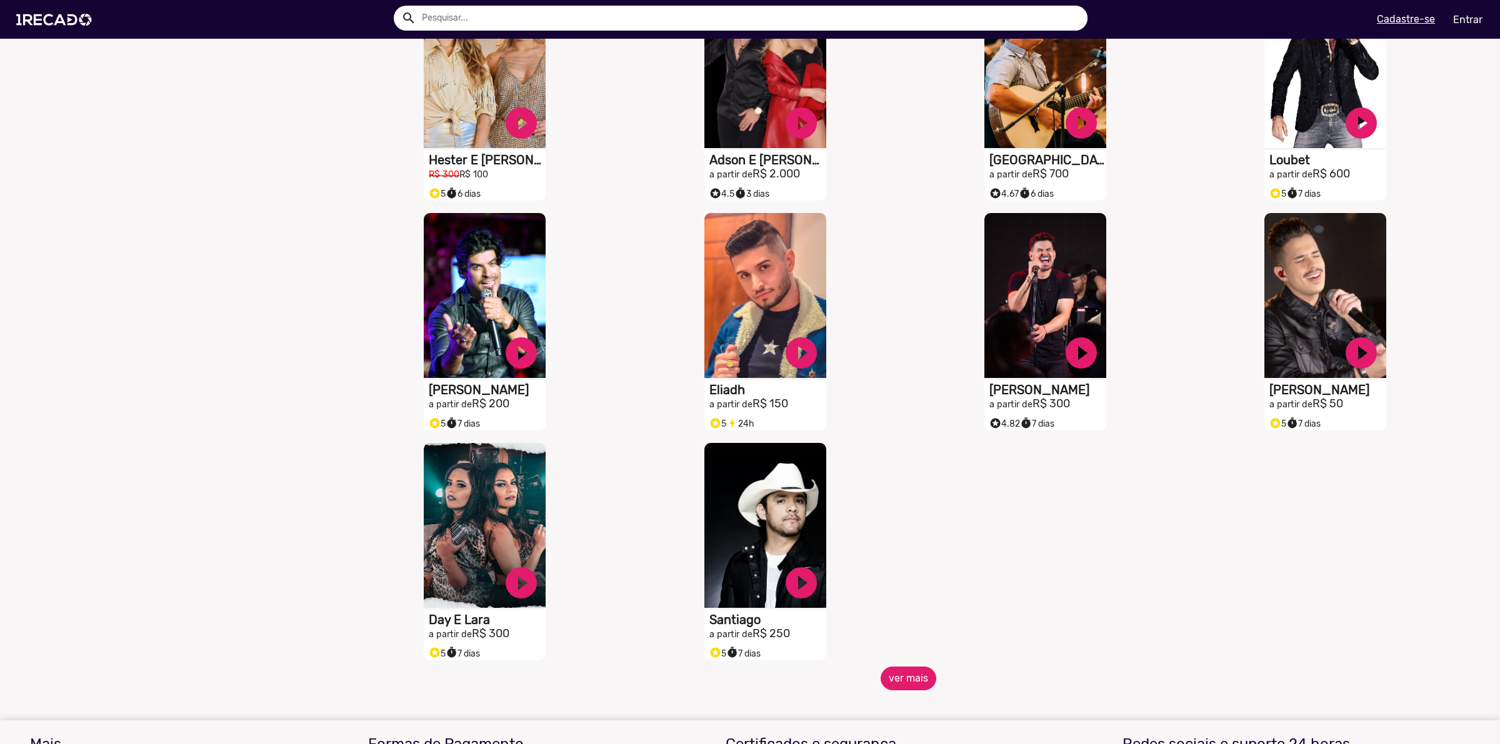
scroll to position [2500, 0]
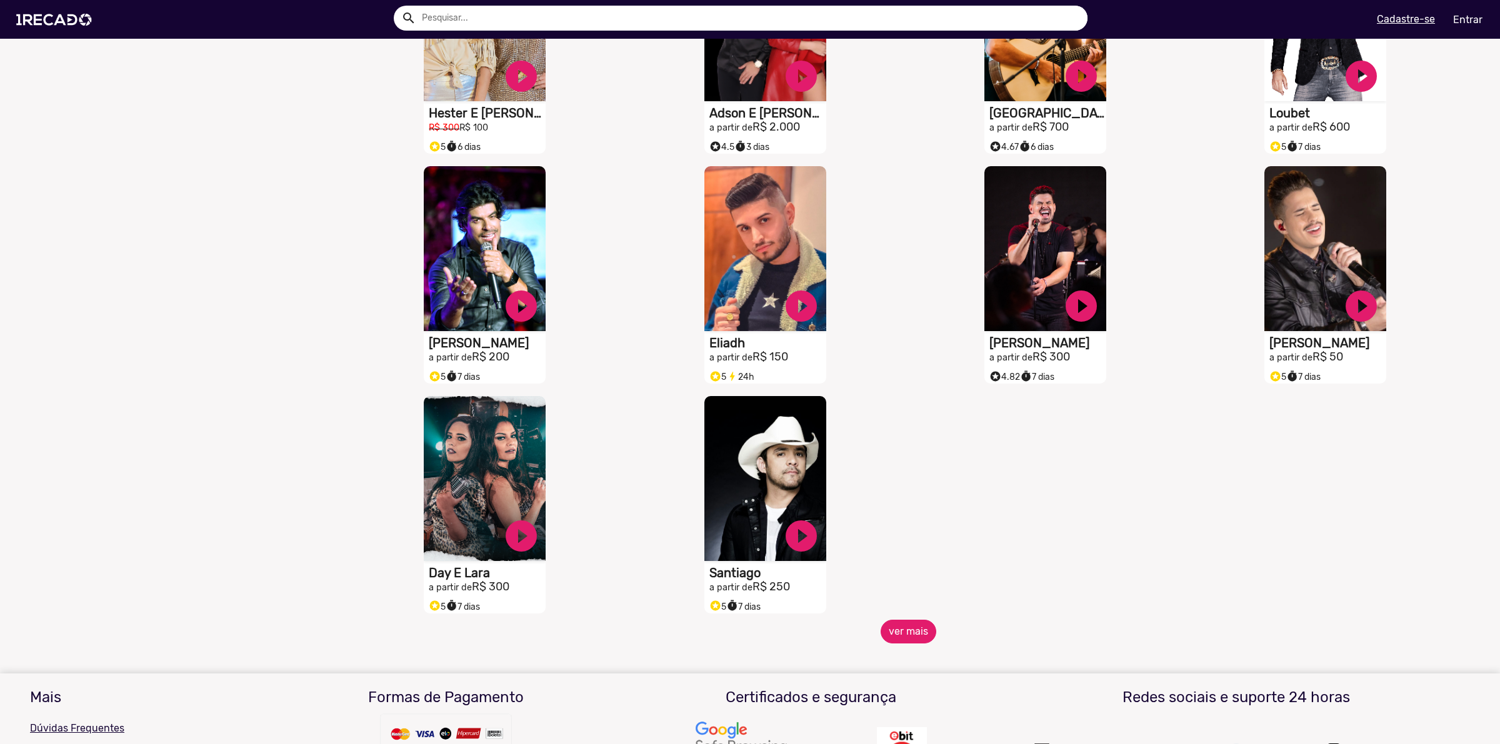
click at [889, 644] on button "ver mais" at bounding box center [909, 632] width 56 height 24
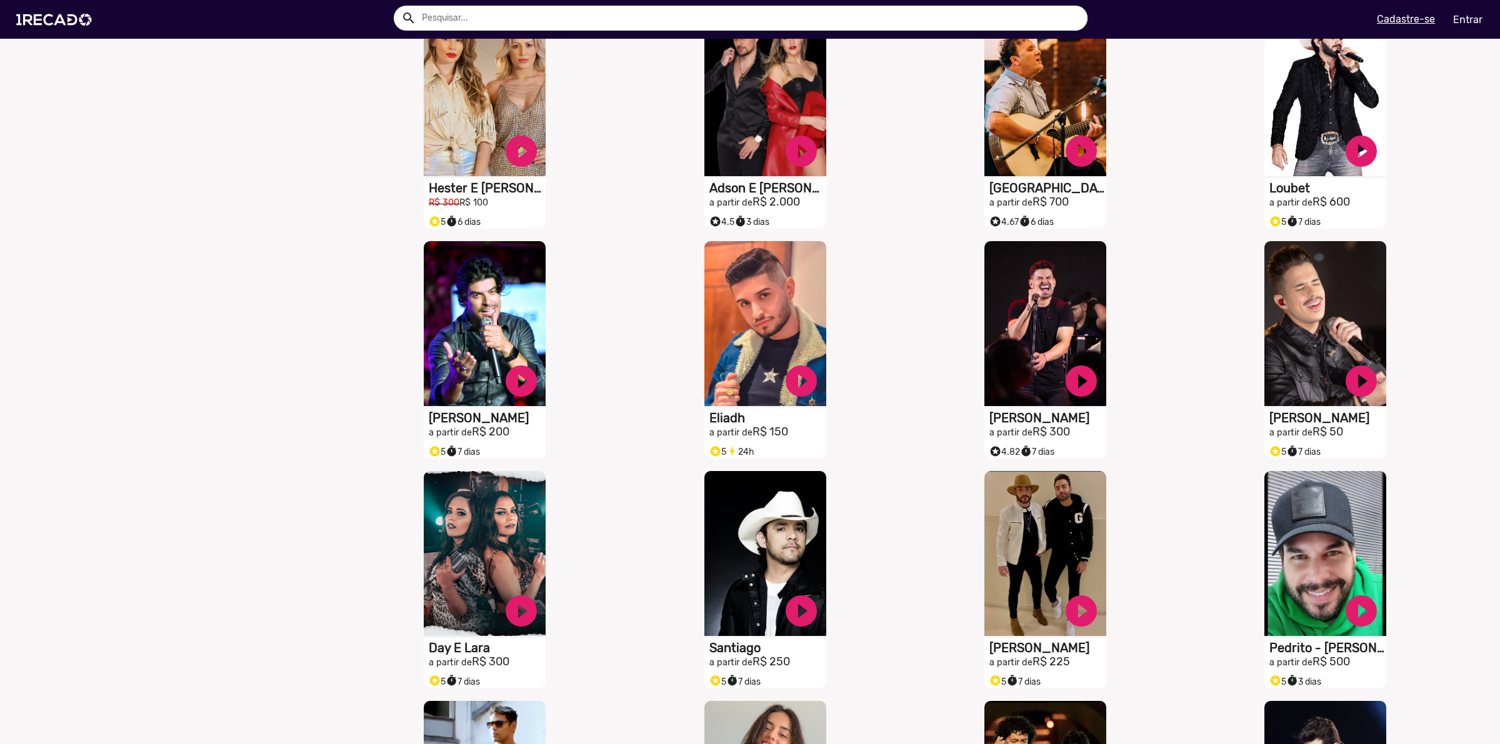
scroll to position [2422, 0]
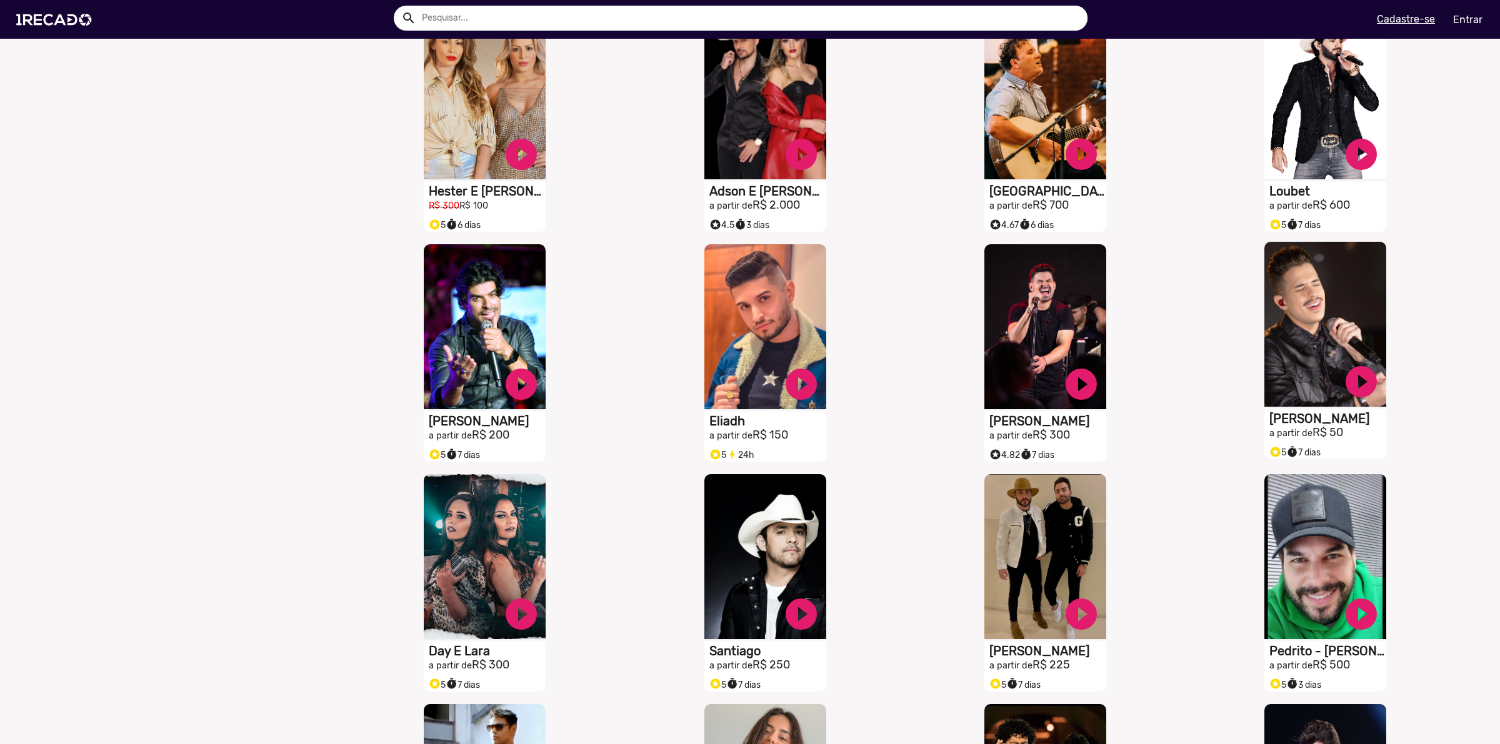
click at [1288, 344] on video "S1RECADO vídeos dedicados para fãs e empresas" at bounding box center [1325, 324] width 122 height 165
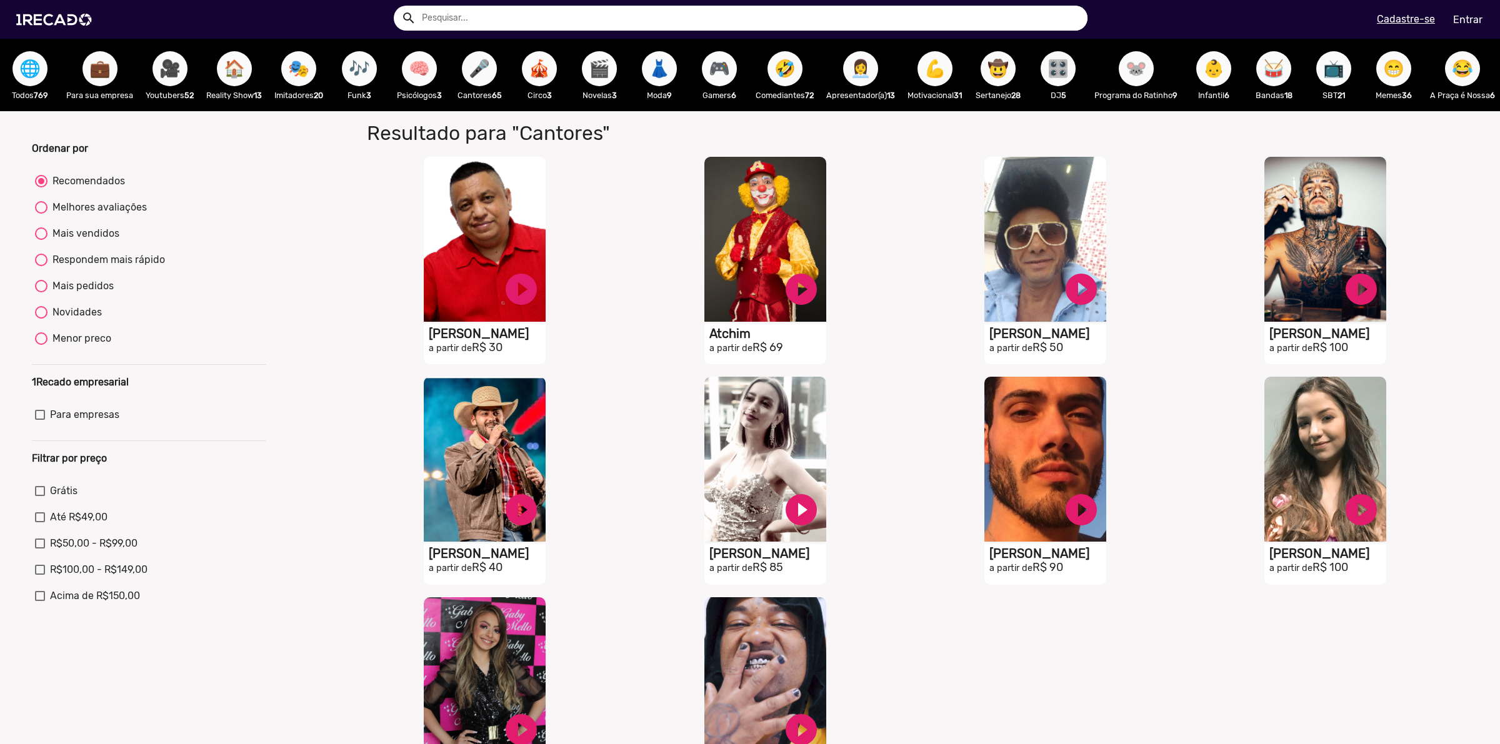
click at [602, 71] on span "🎬" at bounding box center [599, 68] width 21 height 35
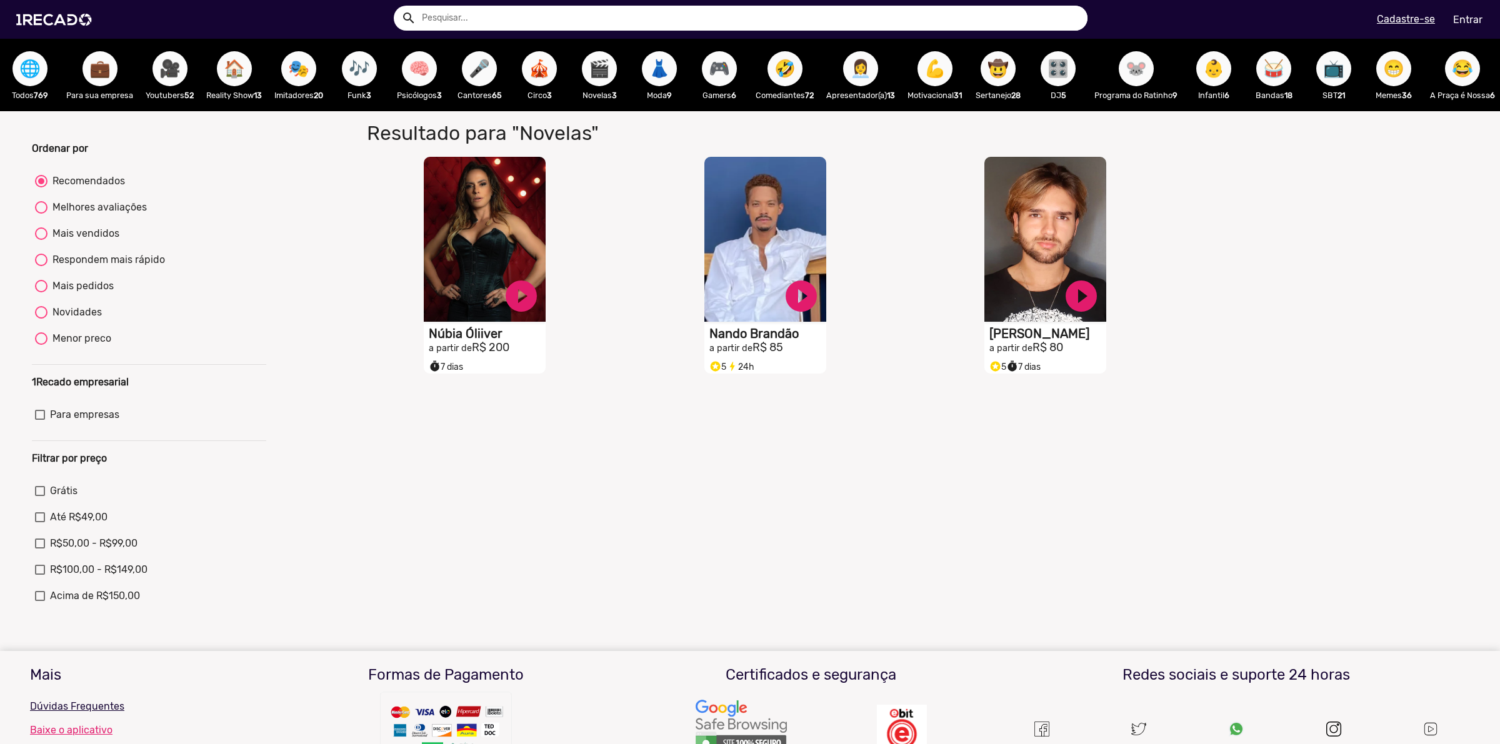
click at [855, 66] on button "👩‍💼" at bounding box center [860, 68] width 35 height 35
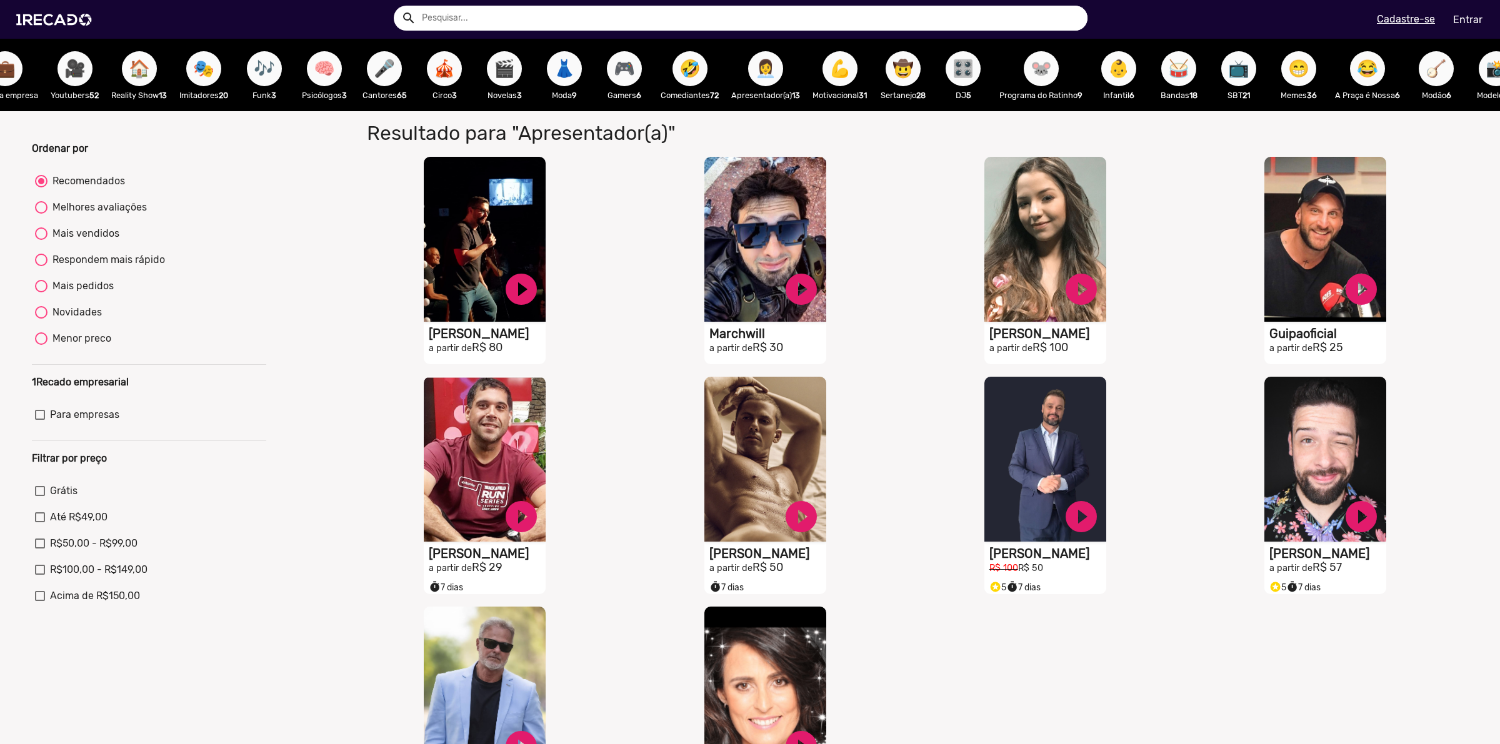
scroll to position [0, 96]
click at [850, 76] on span "💪" at bounding box center [839, 68] width 21 height 35
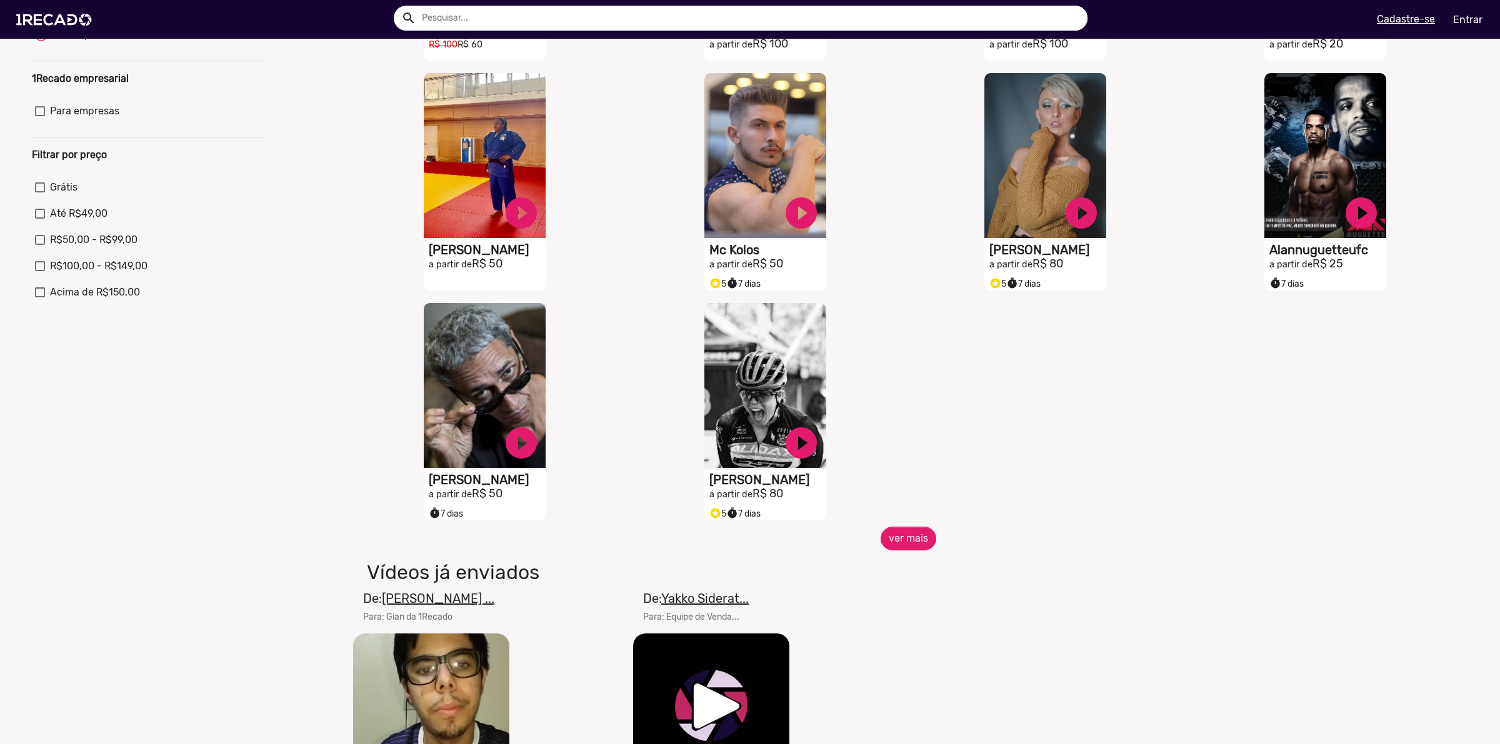
scroll to position [313, 0]
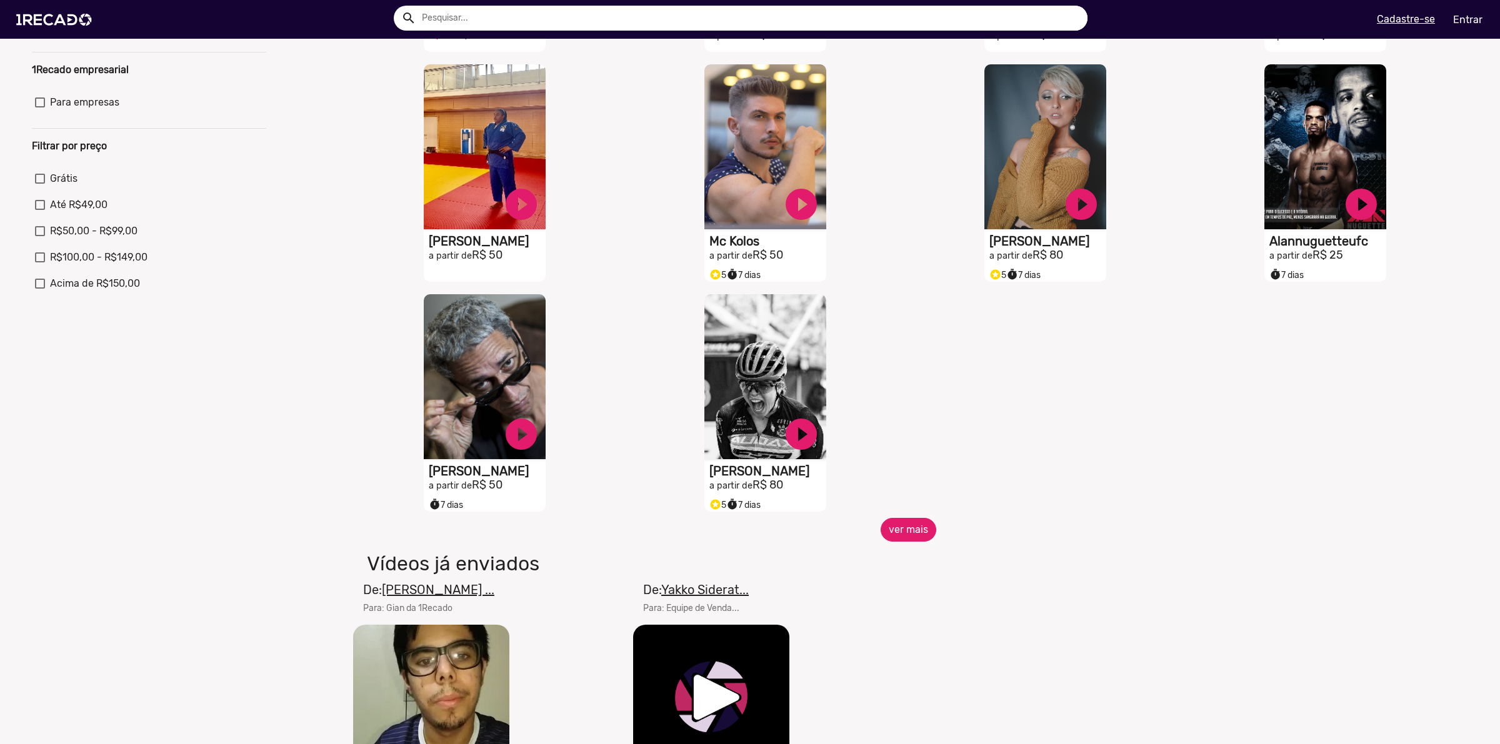
click at [894, 538] on button "ver mais" at bounding box center [909, 530] width 56 height 24
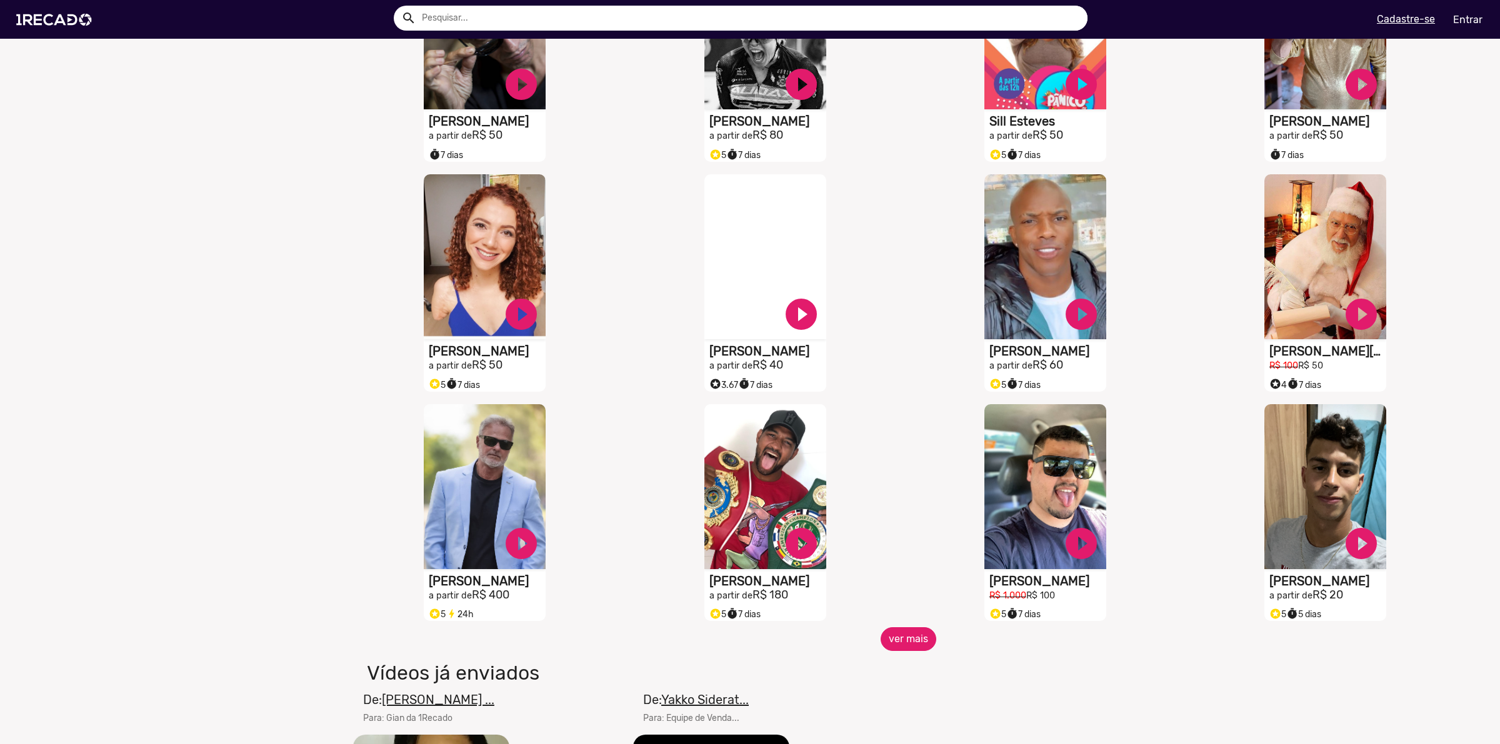
scroll to position [703, 0]
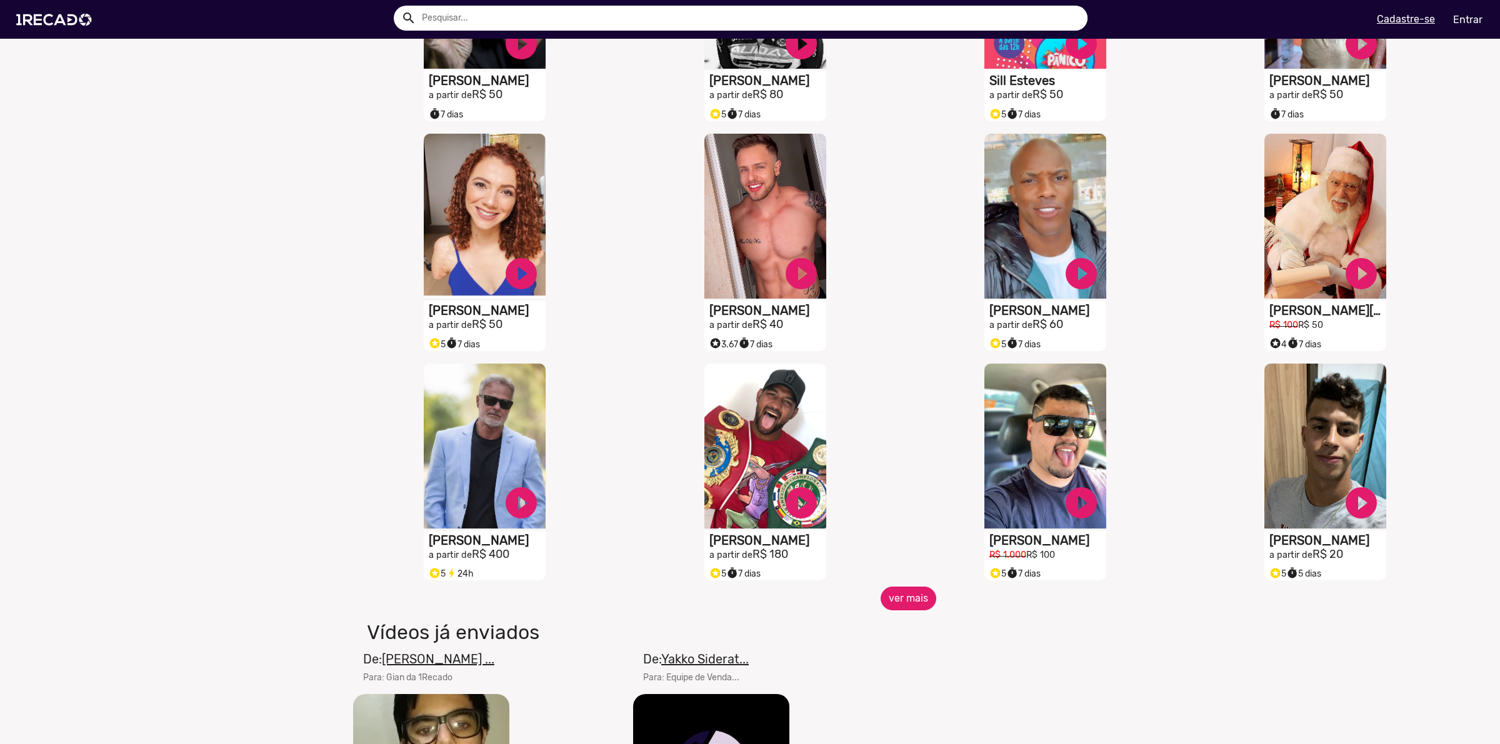
click at [908, 606] on button "ver mais" at bounding box center [909, 599] width 56 height 24
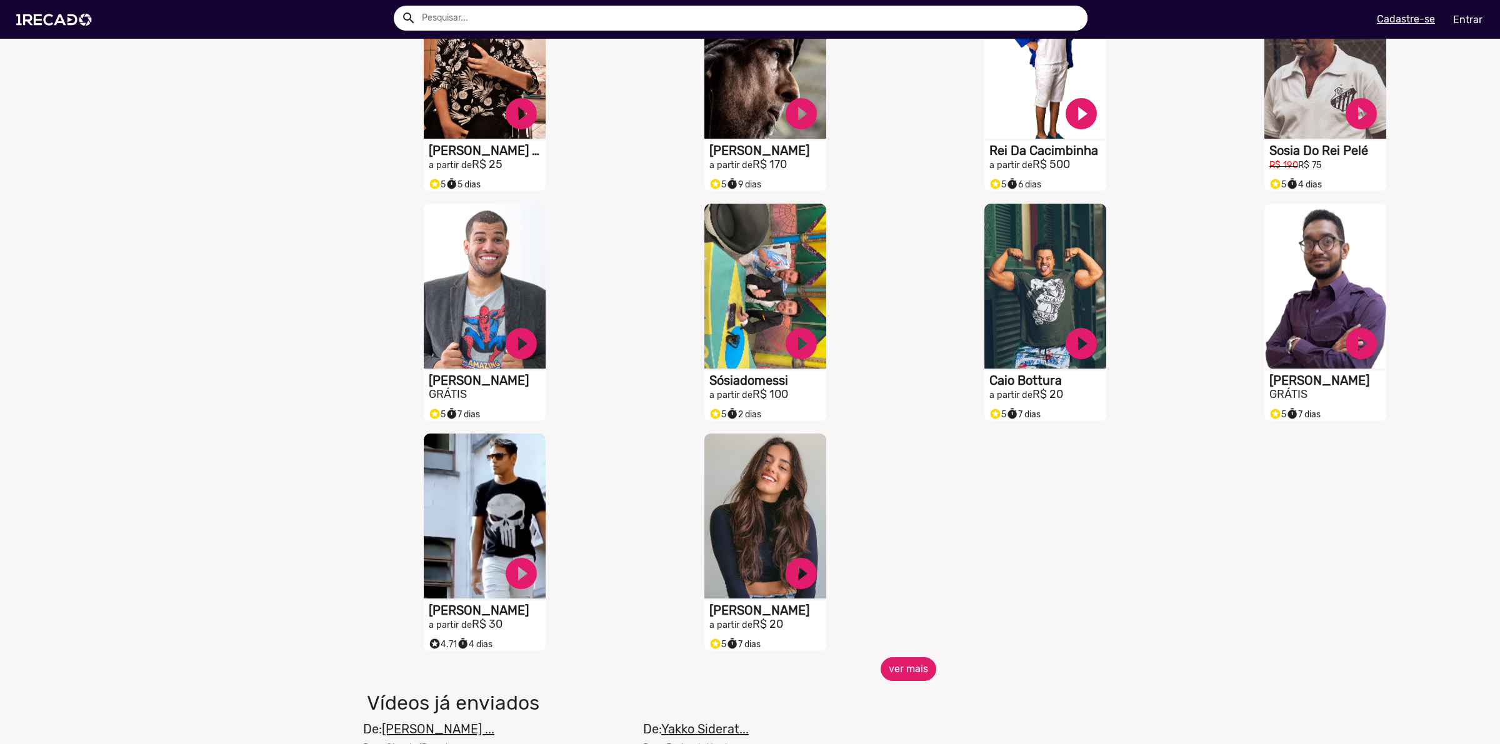
scroll to position [1328, 0]
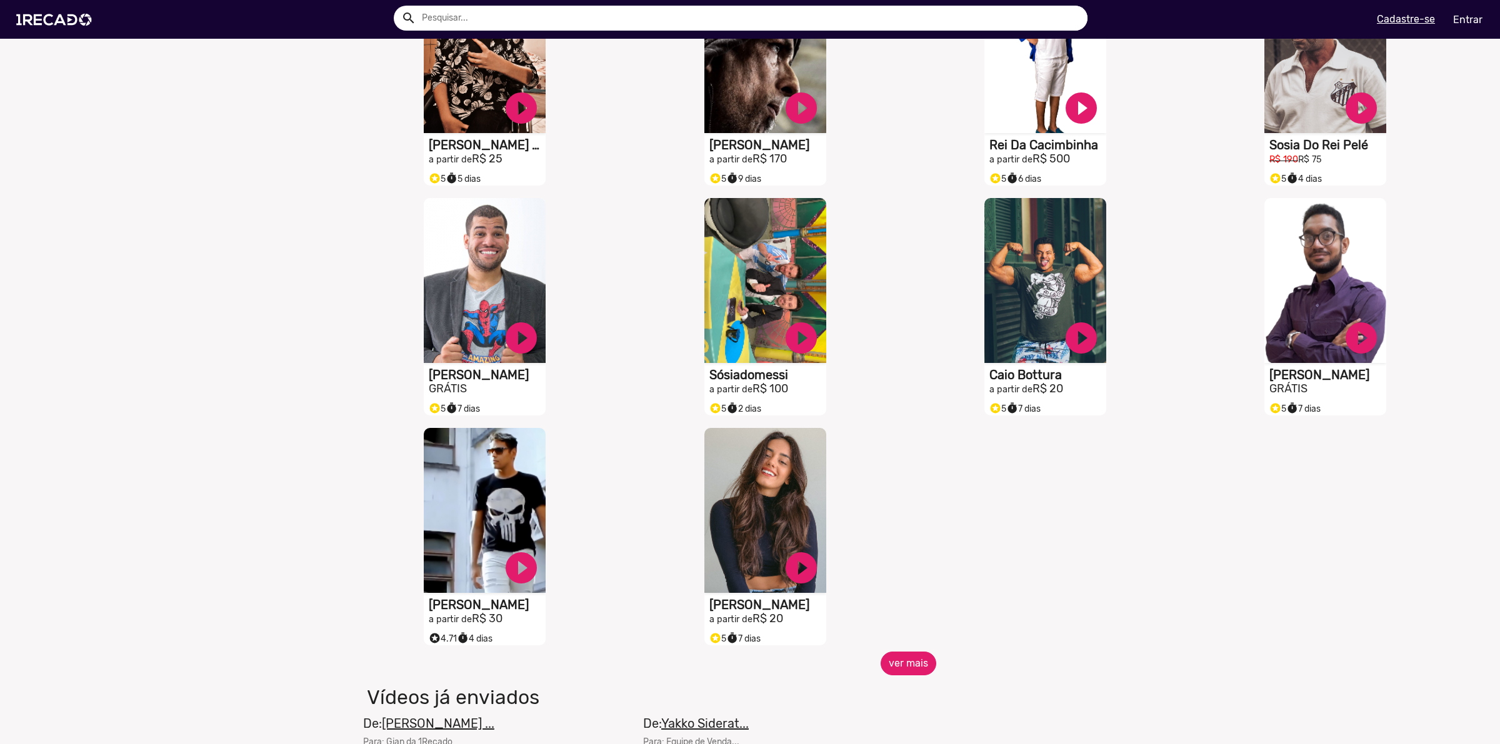
click at [909, 671] on button "ver mais" at bounding box center [909, 664] width 56 height 24
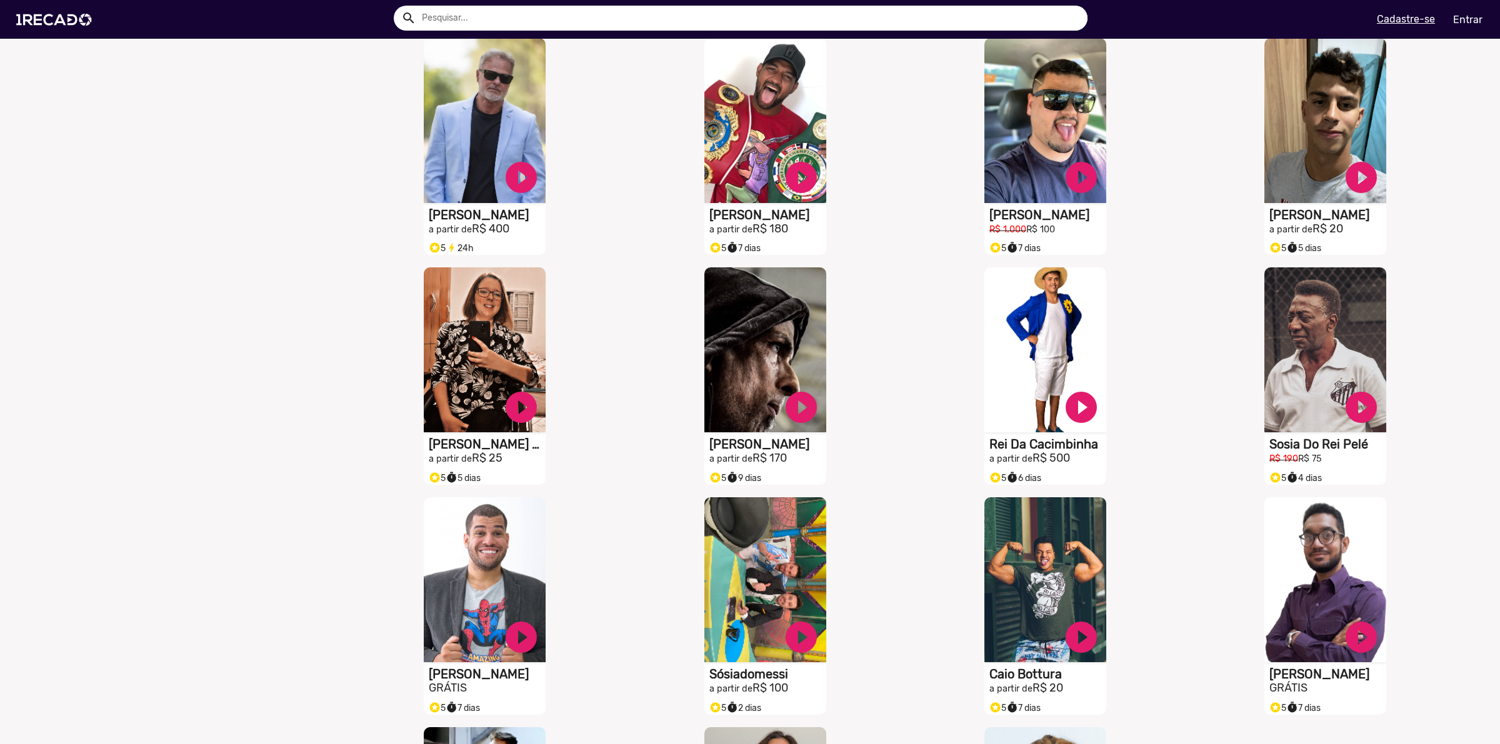
scroll to position [1094, 0]
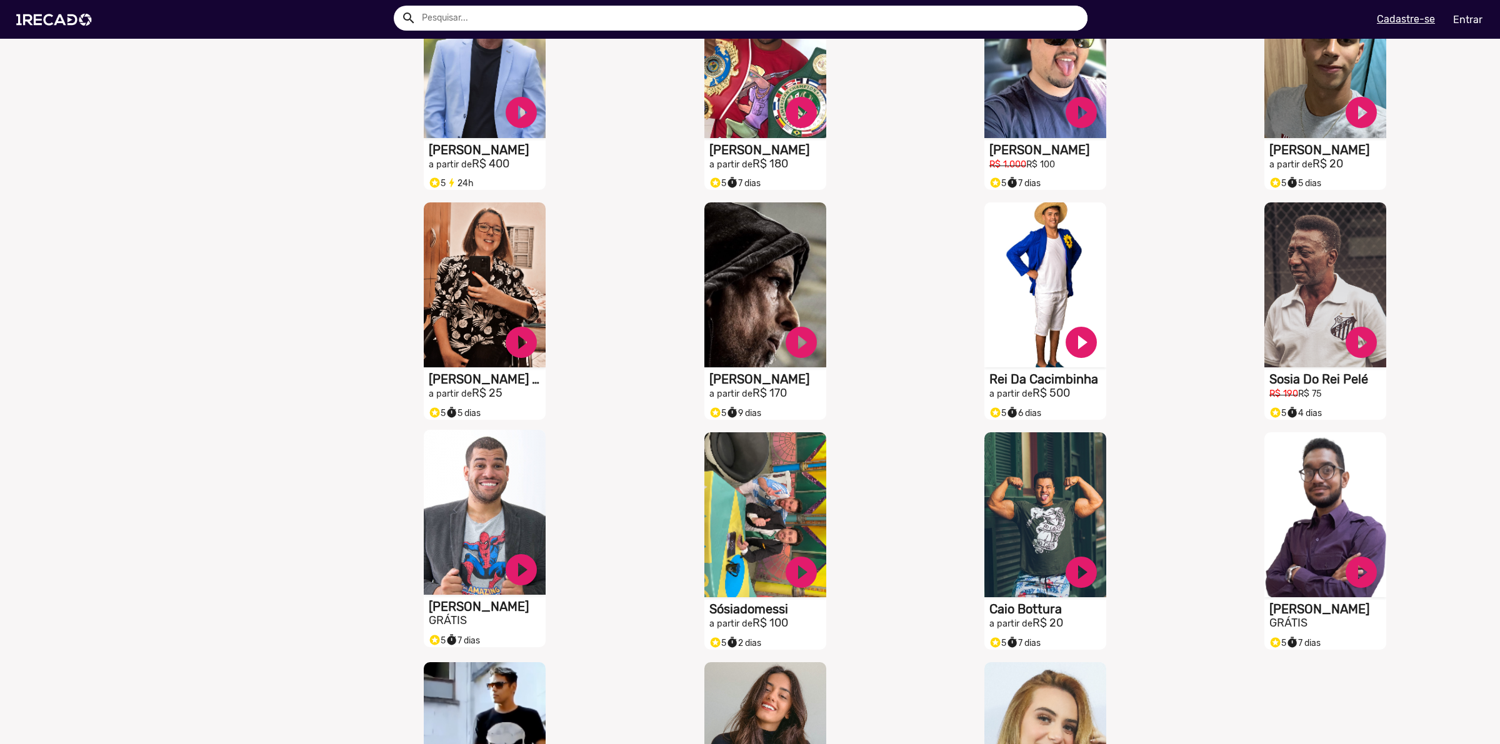
click at [508, 507] on video "S1RECADO vídeos dedicados para fãs e empresas" at bounding box center [485, 512] width 122 height 165
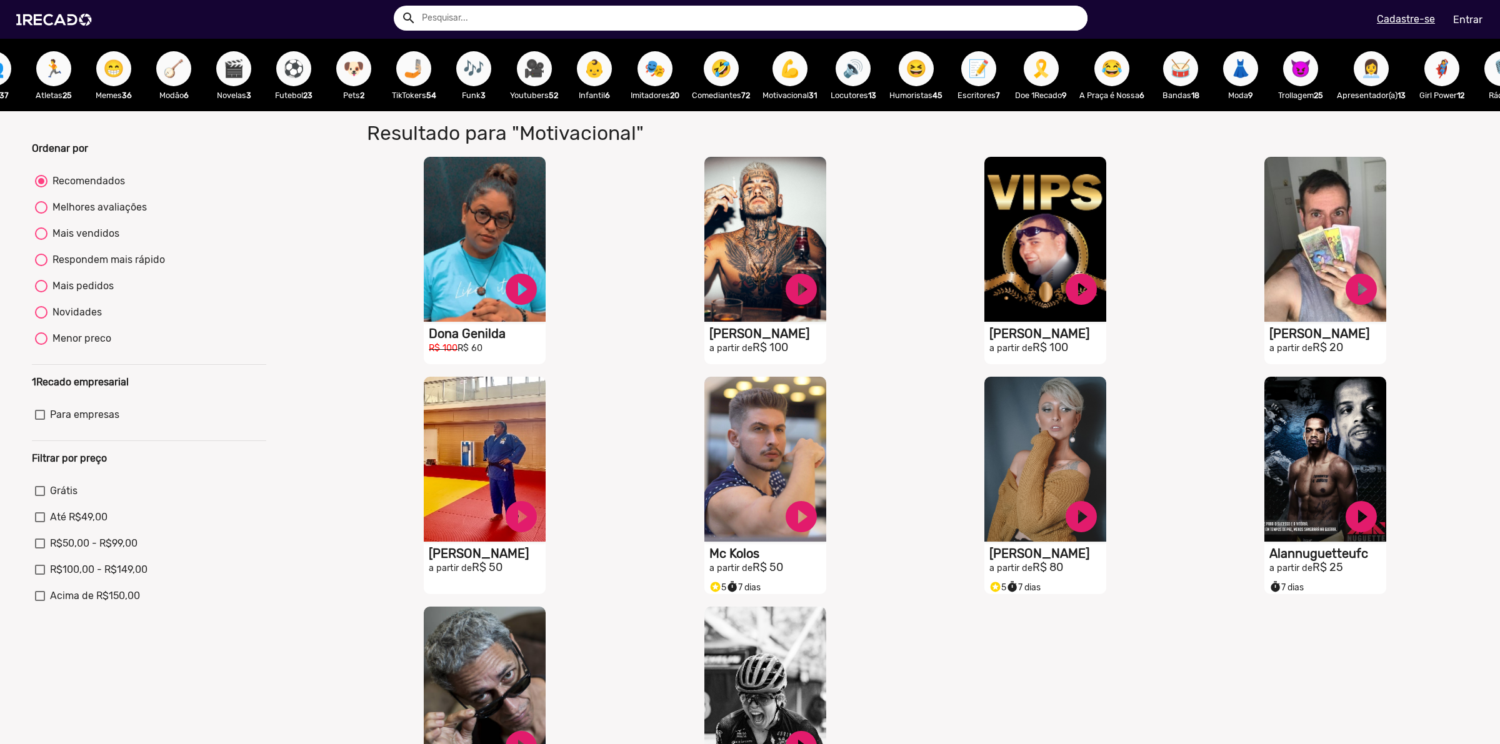
scroll to position [0, 547]
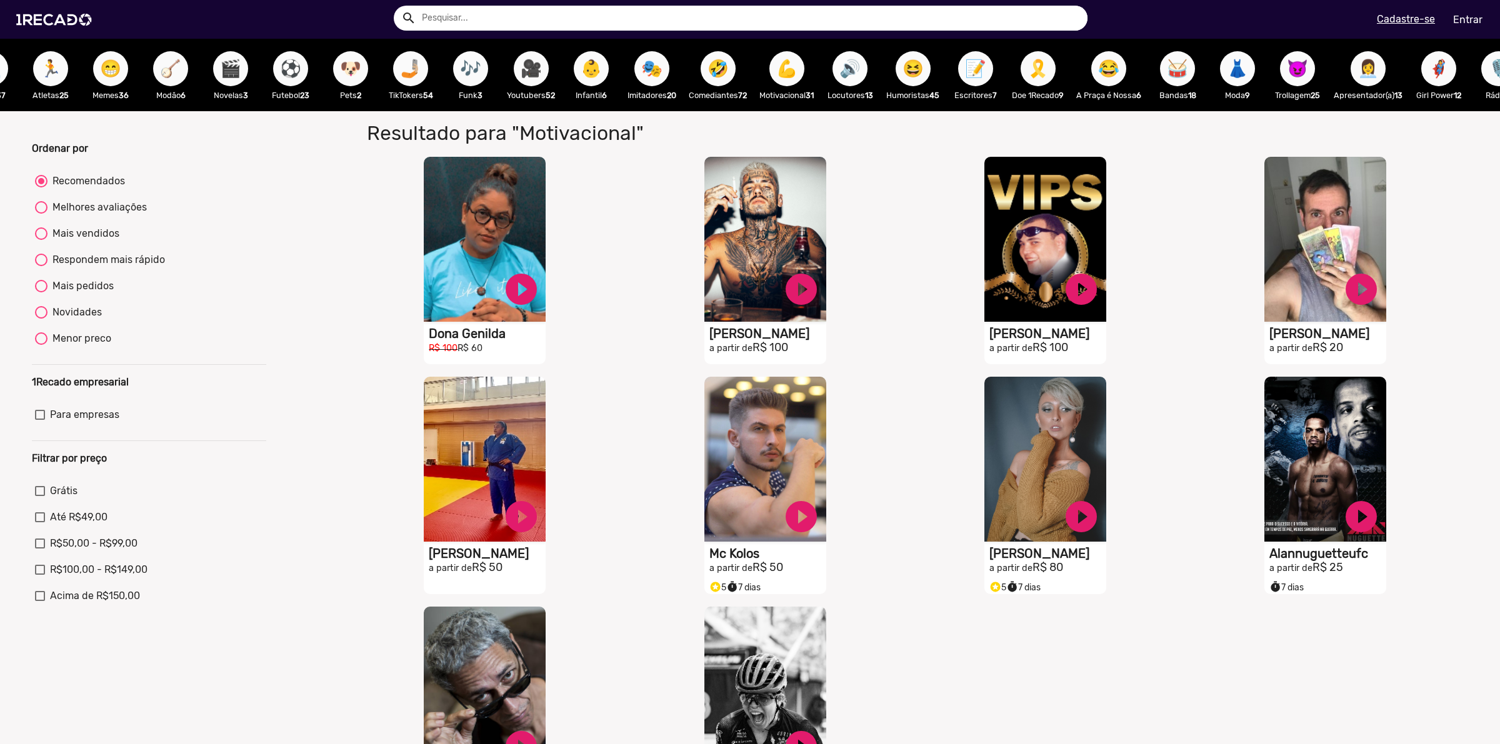
click at [868, 72] on button "🔊" at bounding box center [850, 68] width 35 height 35
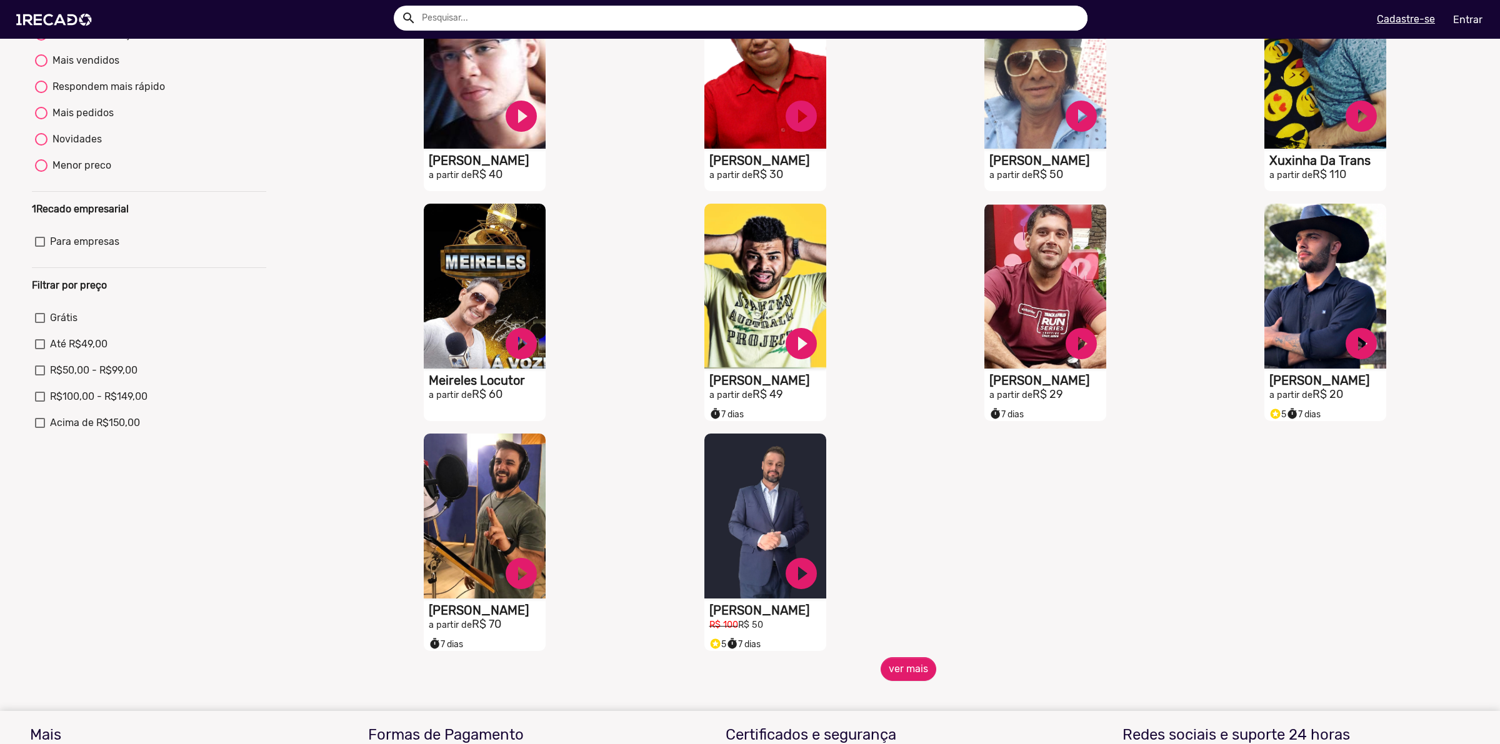
scroll to position [234, 0]
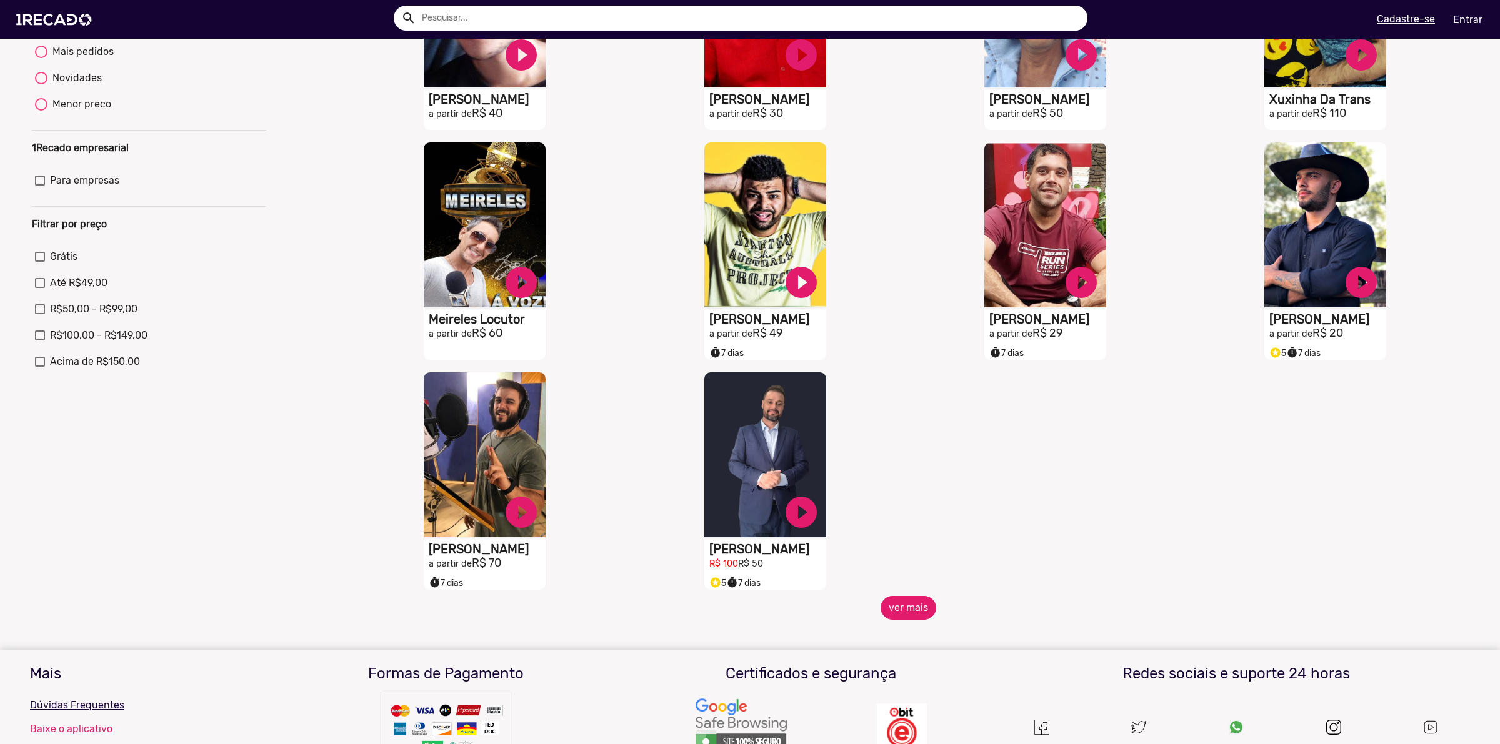
click at [919, 616] on button "ver mais" at bounding box center [909, 608] width 56 height 24
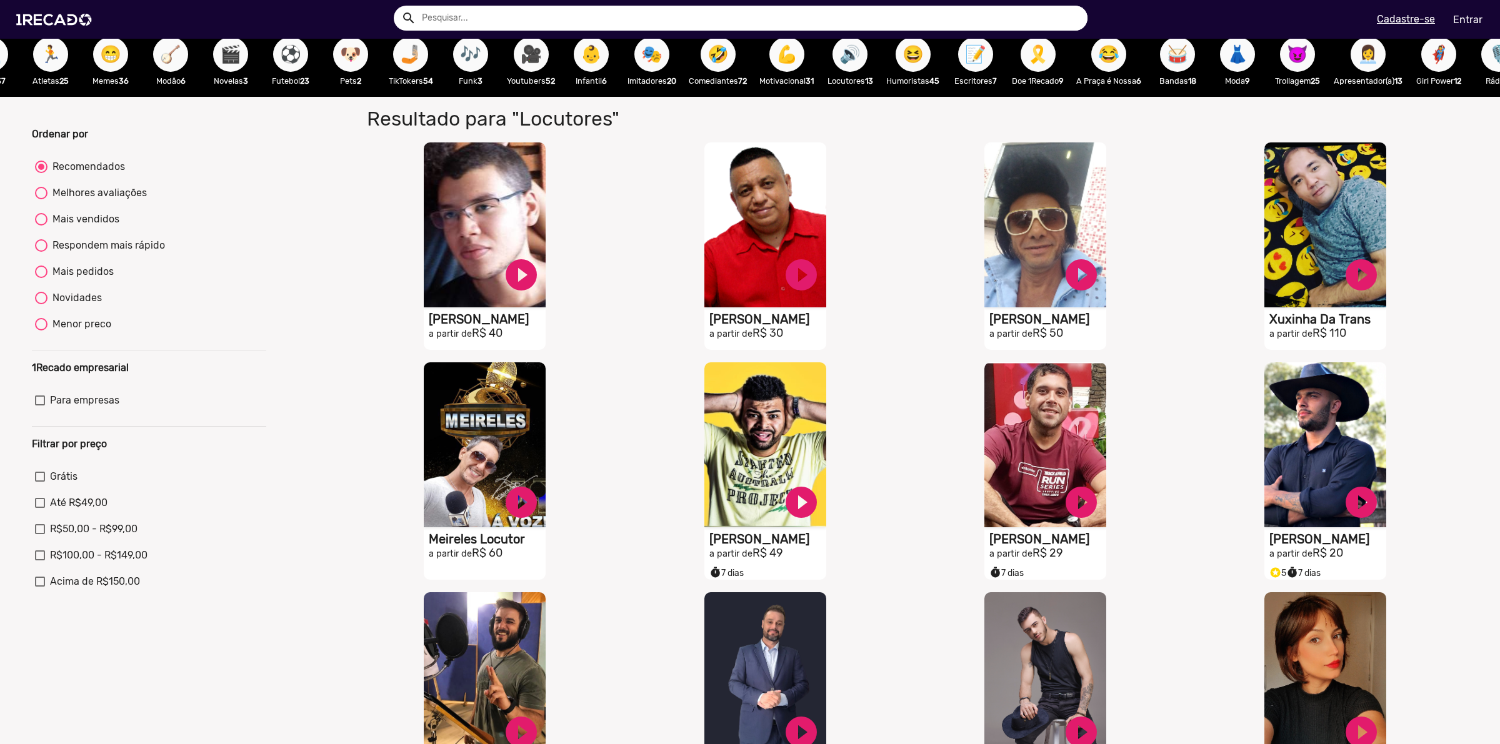
scroll to position [0, 0]
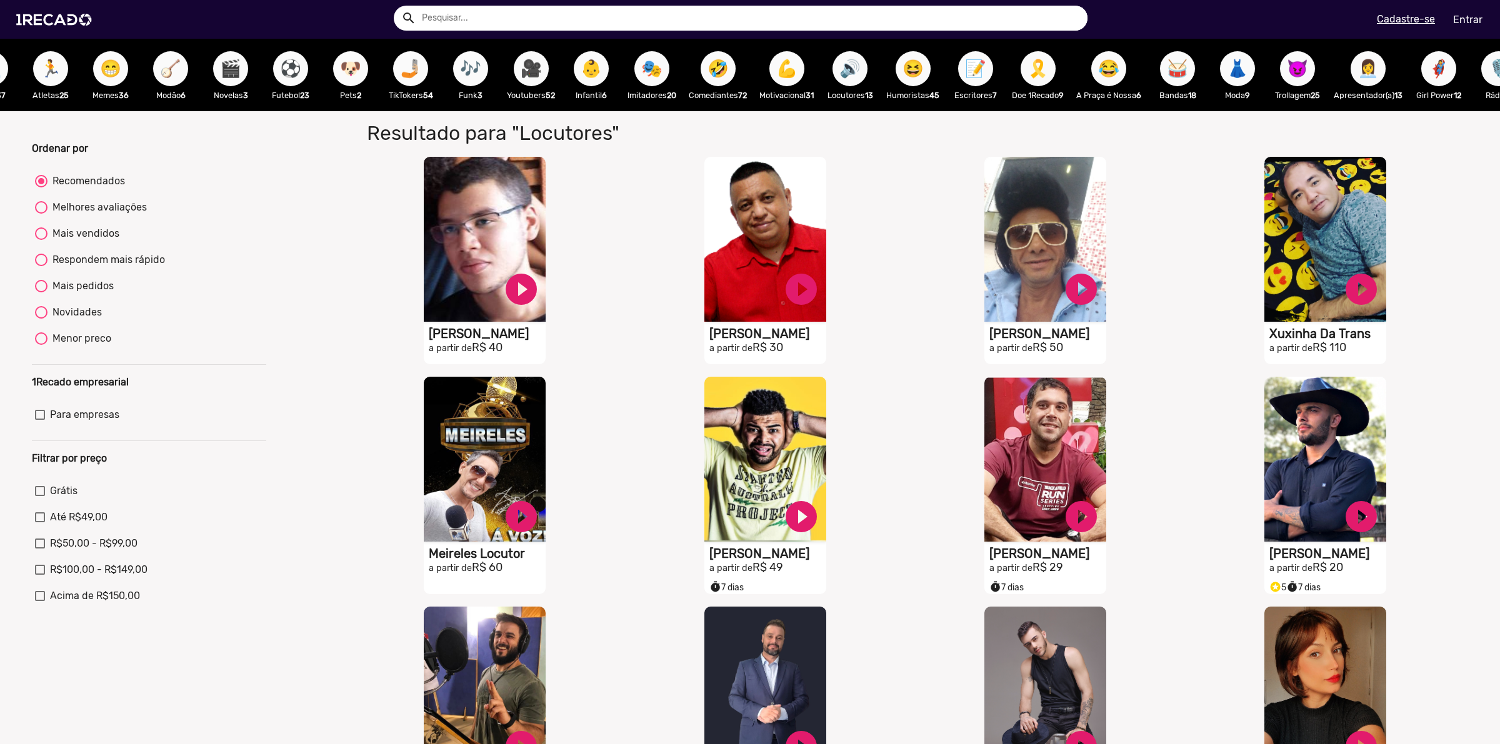
click at [986, 64] on span "📝" at bounding box center [975, 68] width 21 height 35
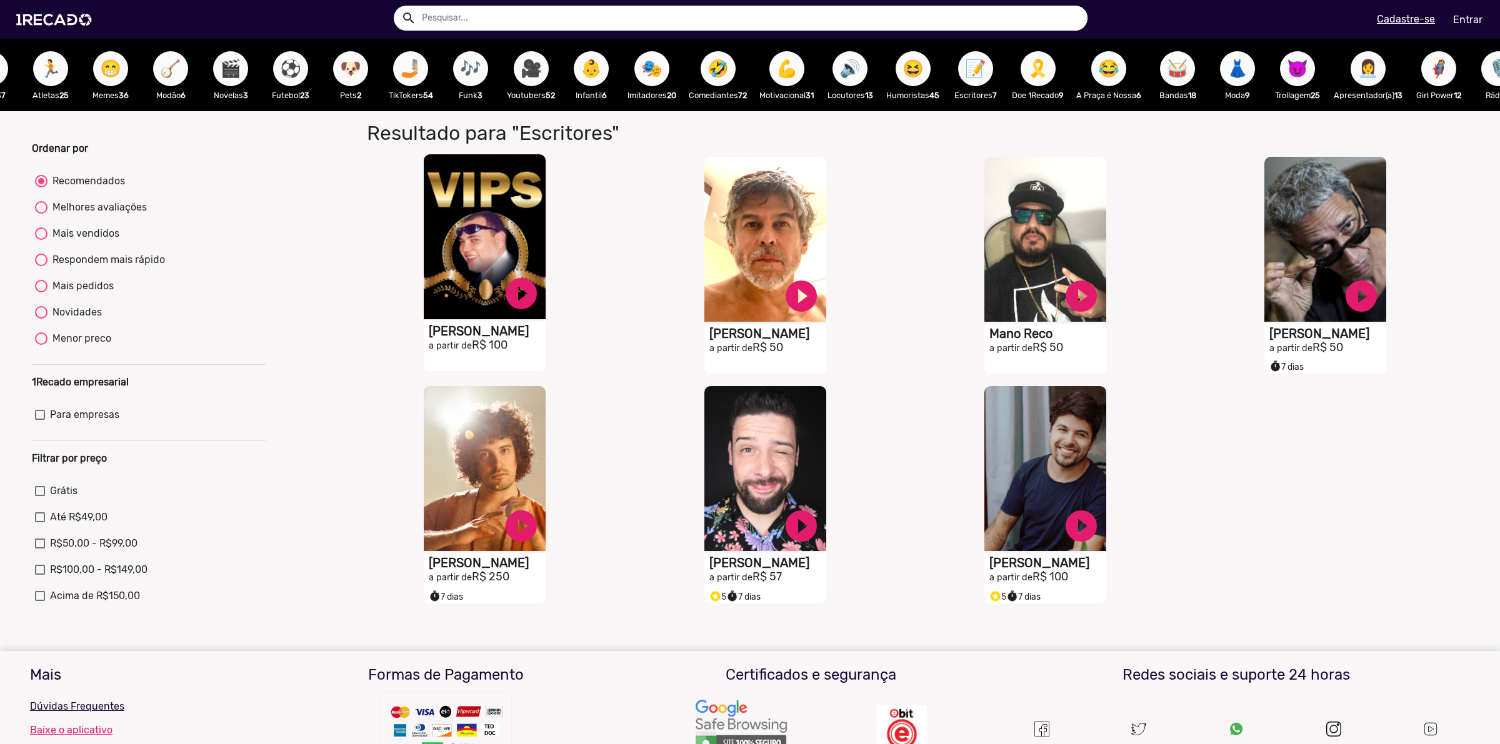
click at [526, 204] on video "S1RECADO vídeos dedicados para fãs e empresas" at bounding box center [485, 236] width 122 height 165
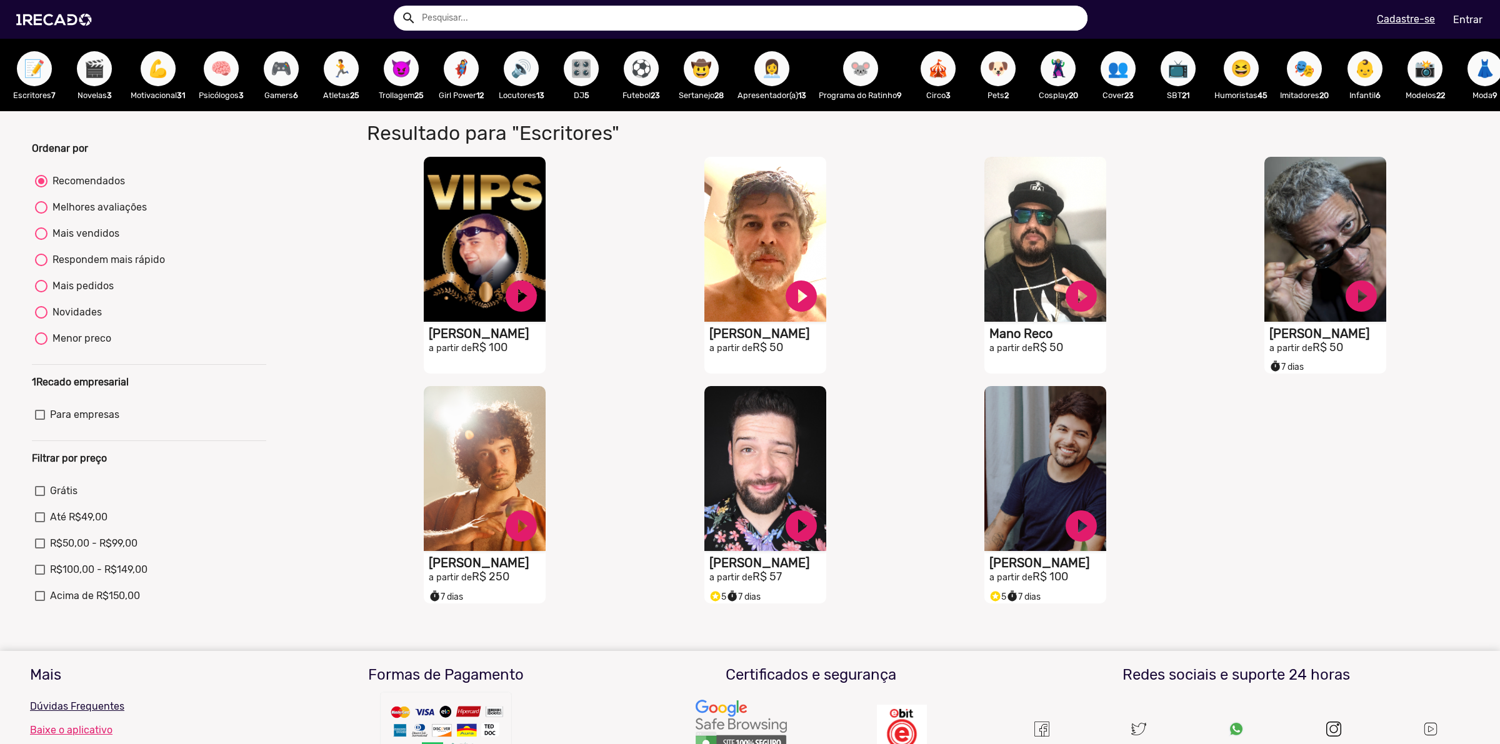
scroll to position [0, 458]
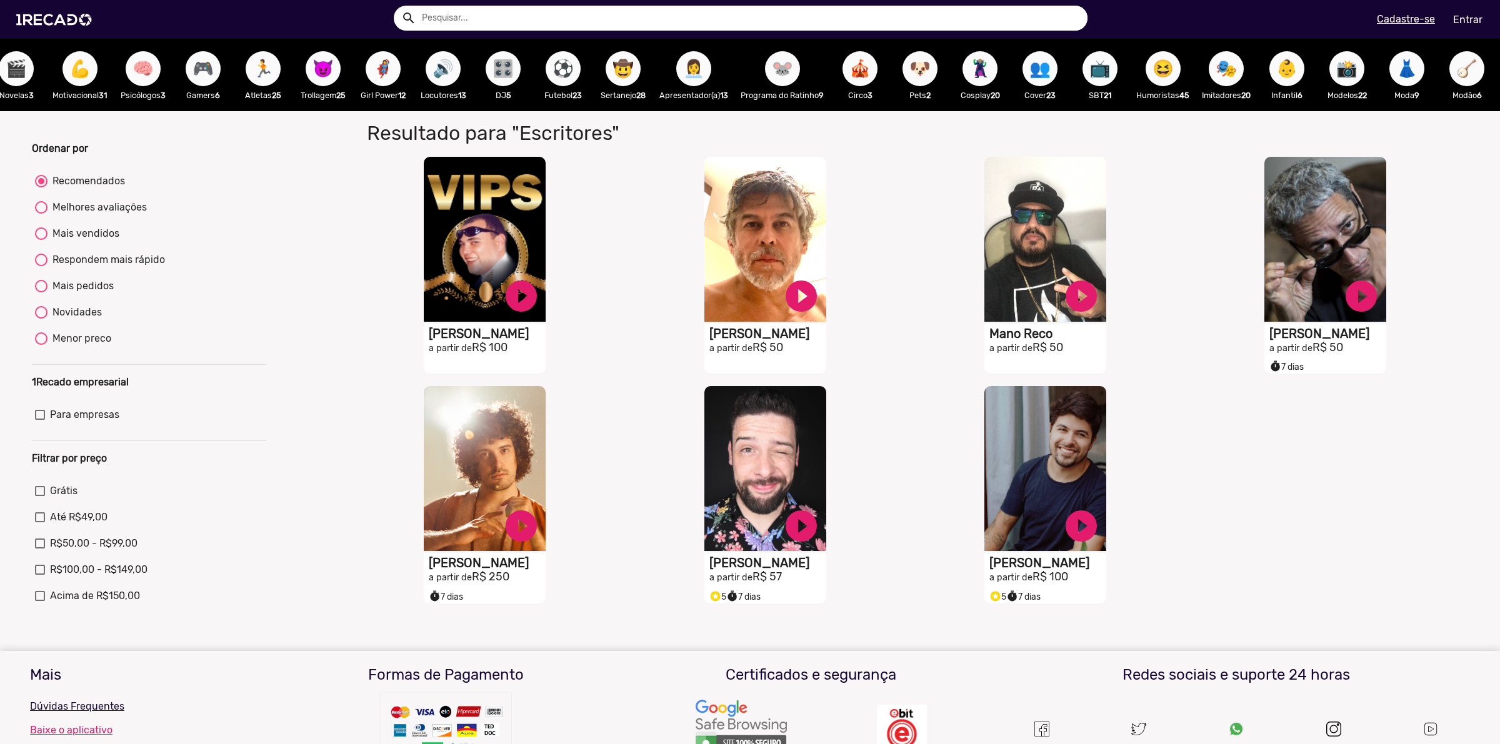
click at [561, 73] on span "⚽" at bounding box center [563, 68] width 21 height 35
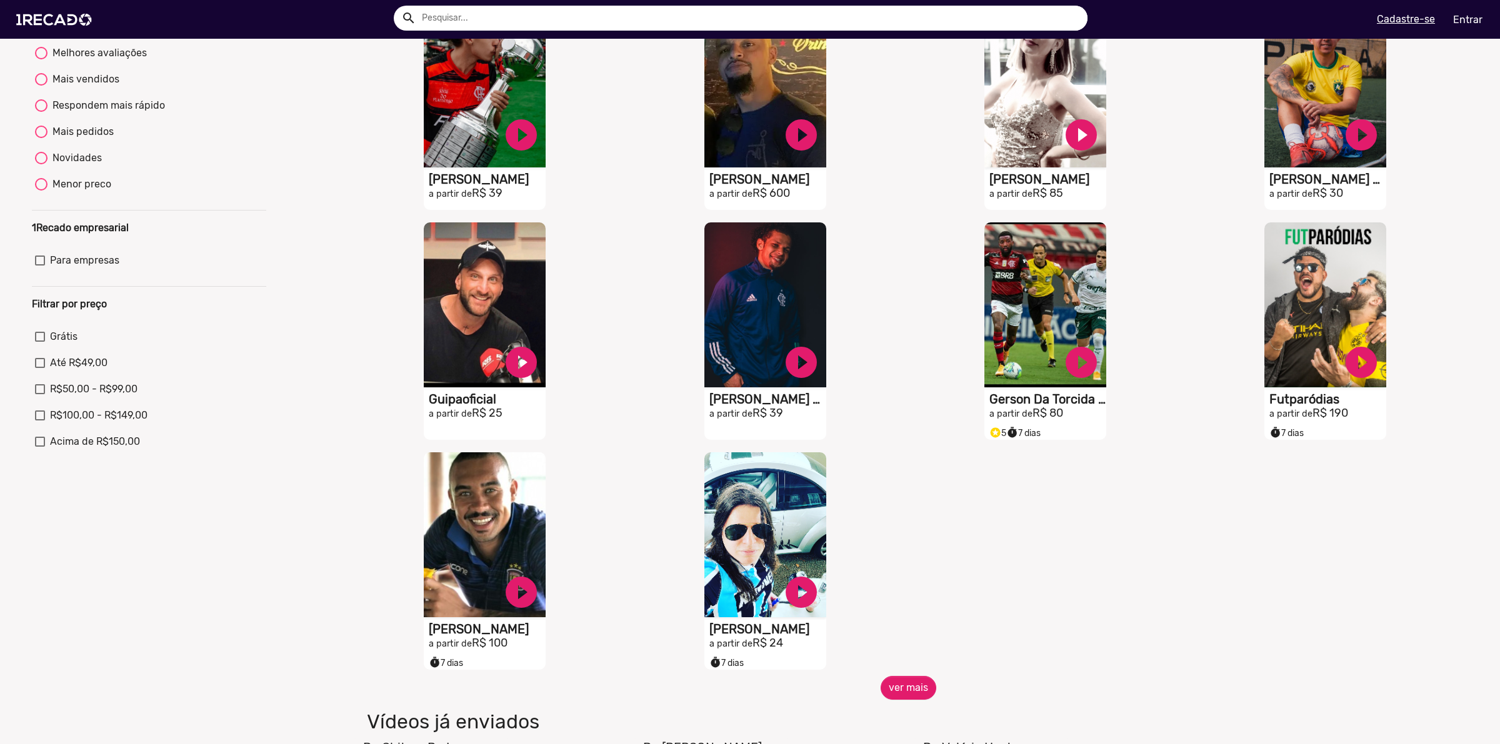
scroll to position [156, 0]
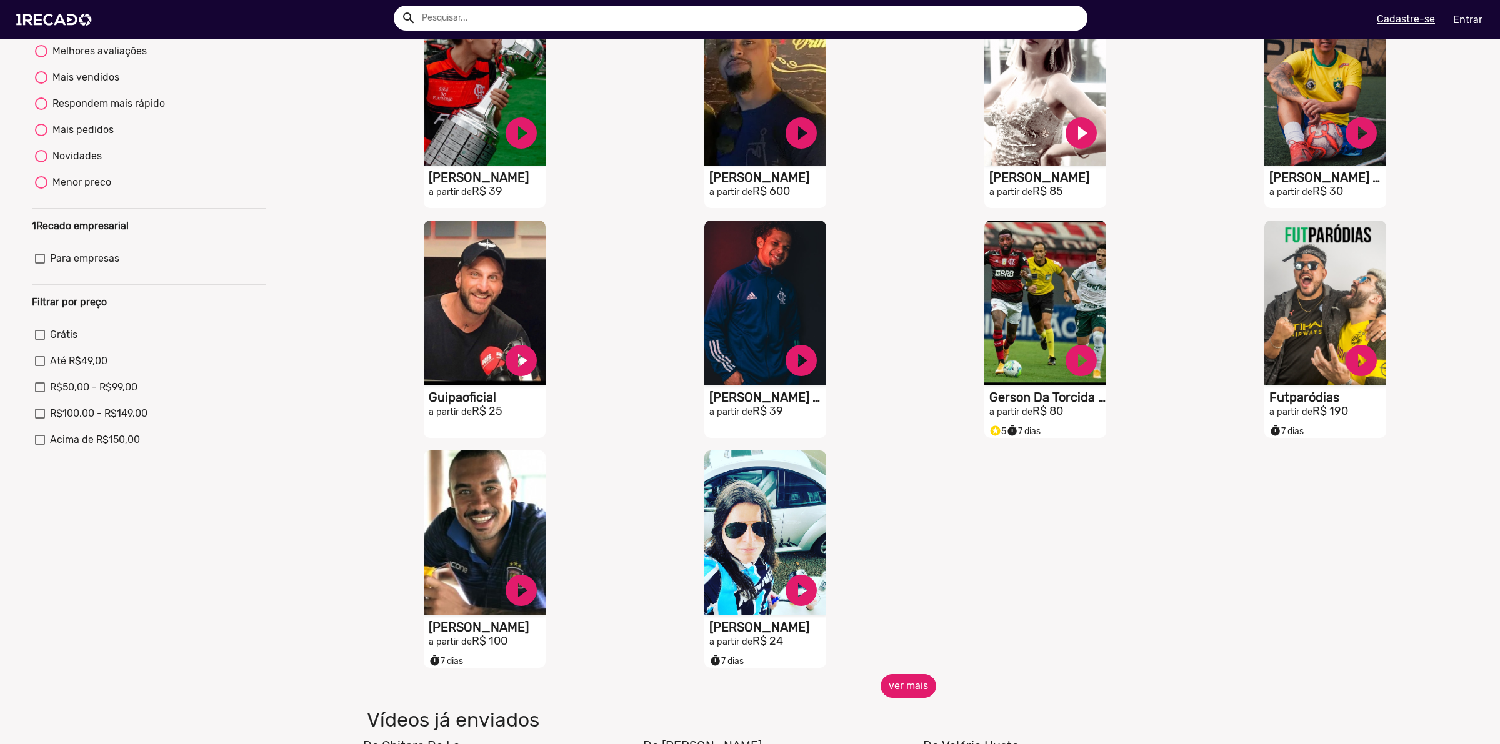
click at [908, 691] on button "ver mais" at bounding box center [909, 686] width 56 height 24
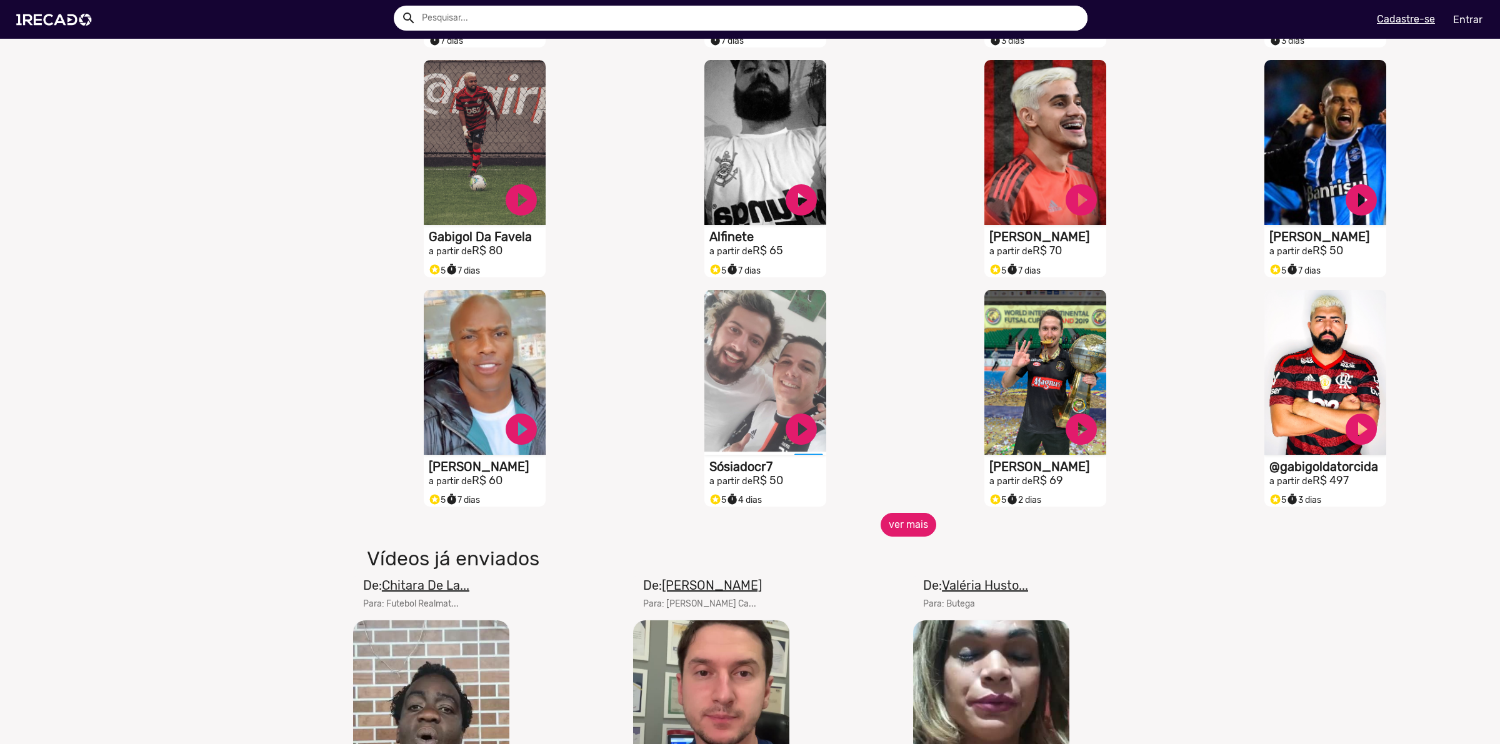
scroll to position [781, 0]
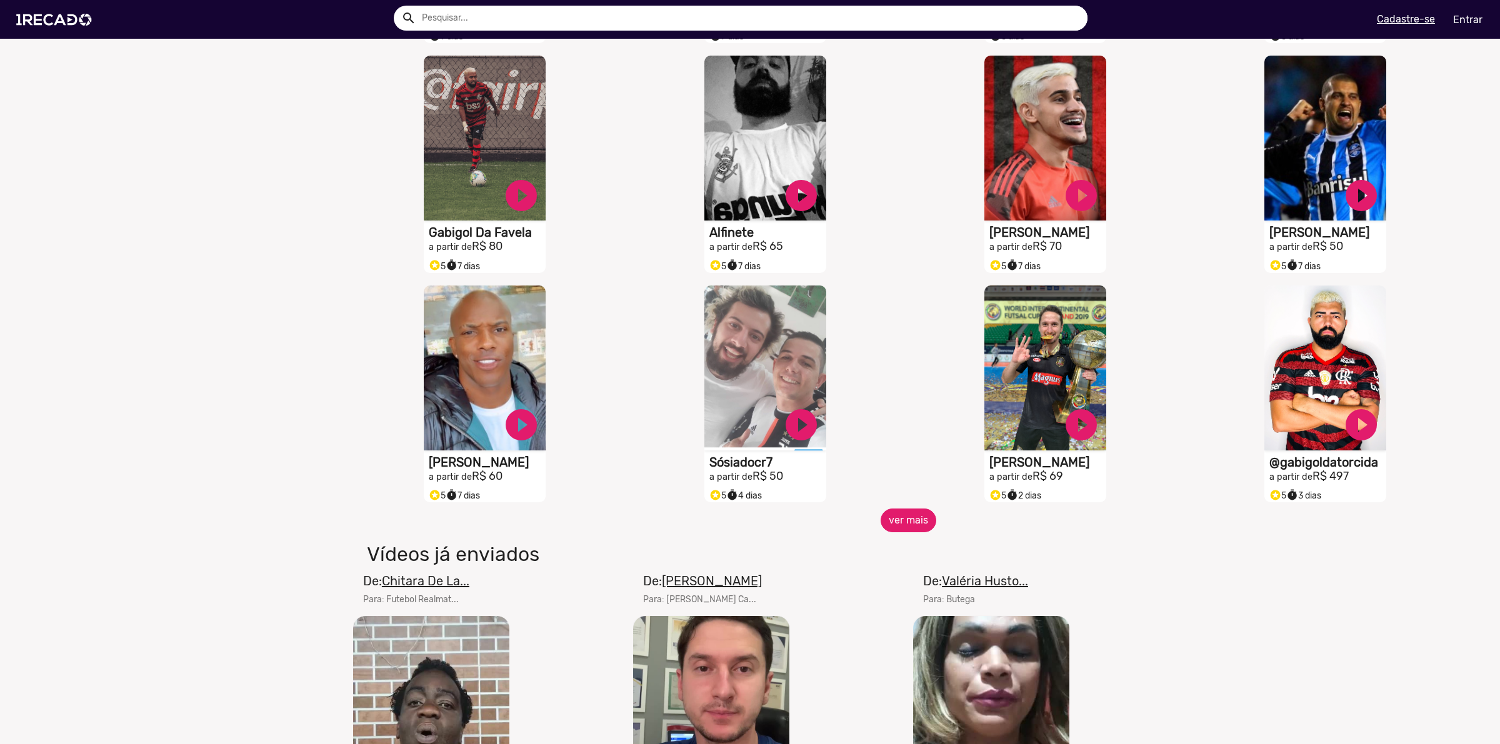
click at [900, 533] on button "ver mais" at bounding box center [909, 521] width 56 height 24
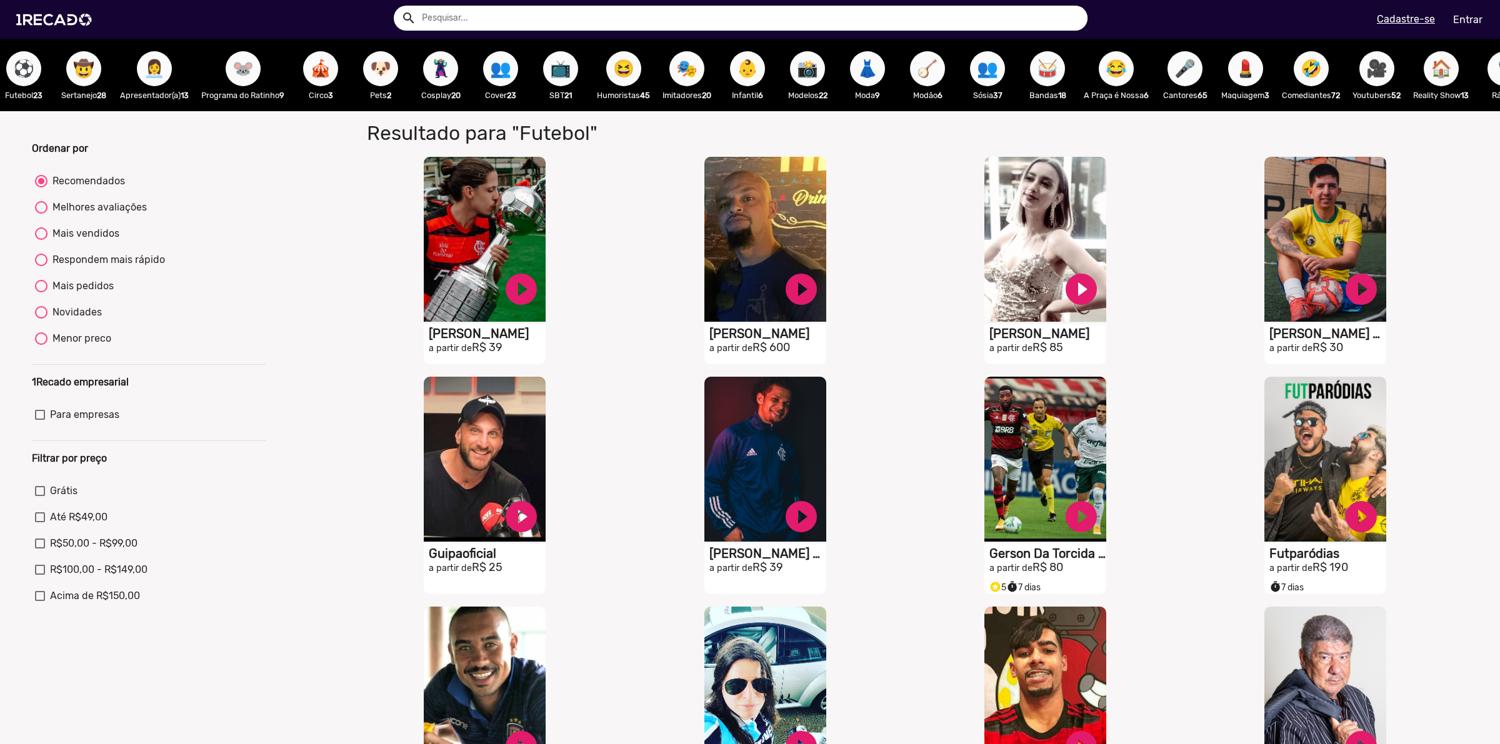
scroll to position [0, 1063]
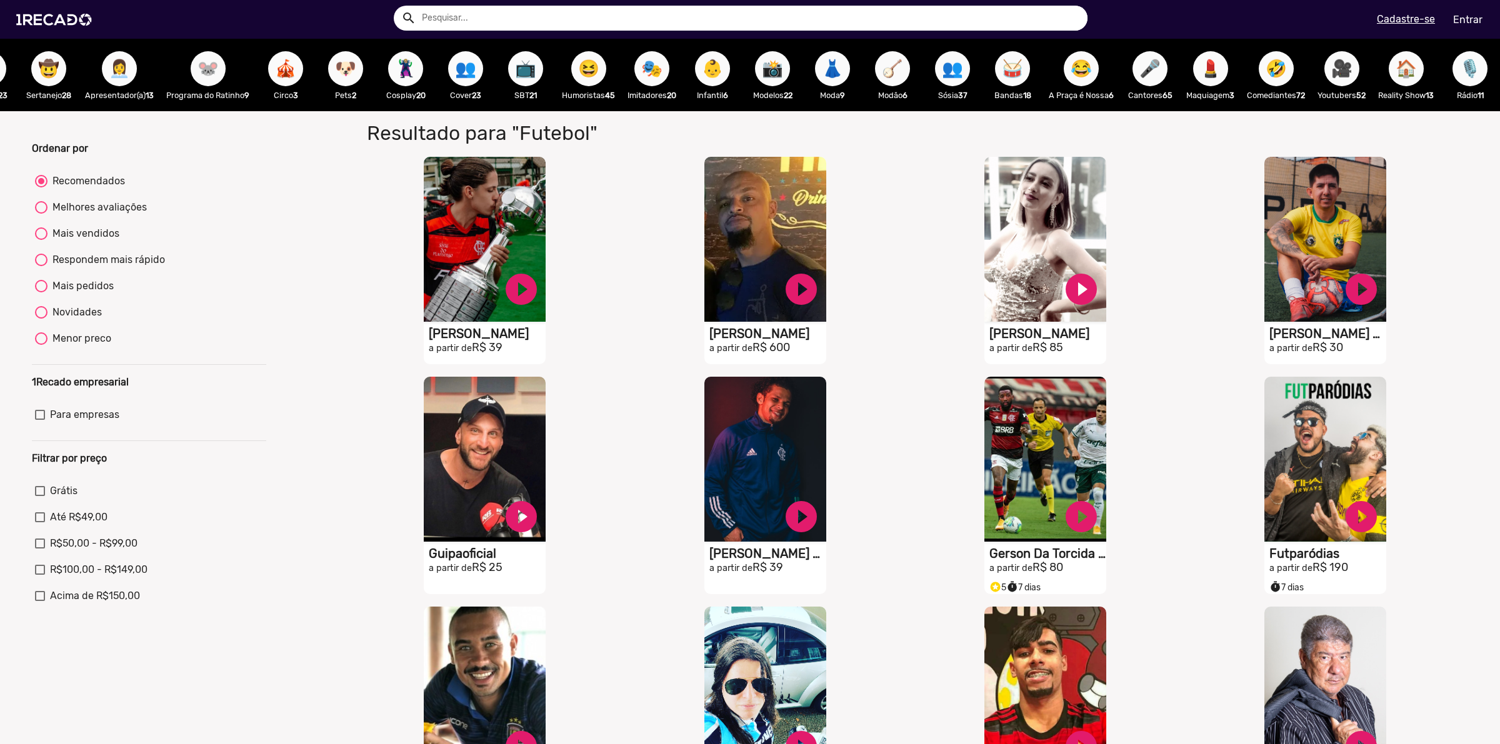
click at [1459, 69] on span "🎙️" at bounding box center [1469, 68] width 21 height 35
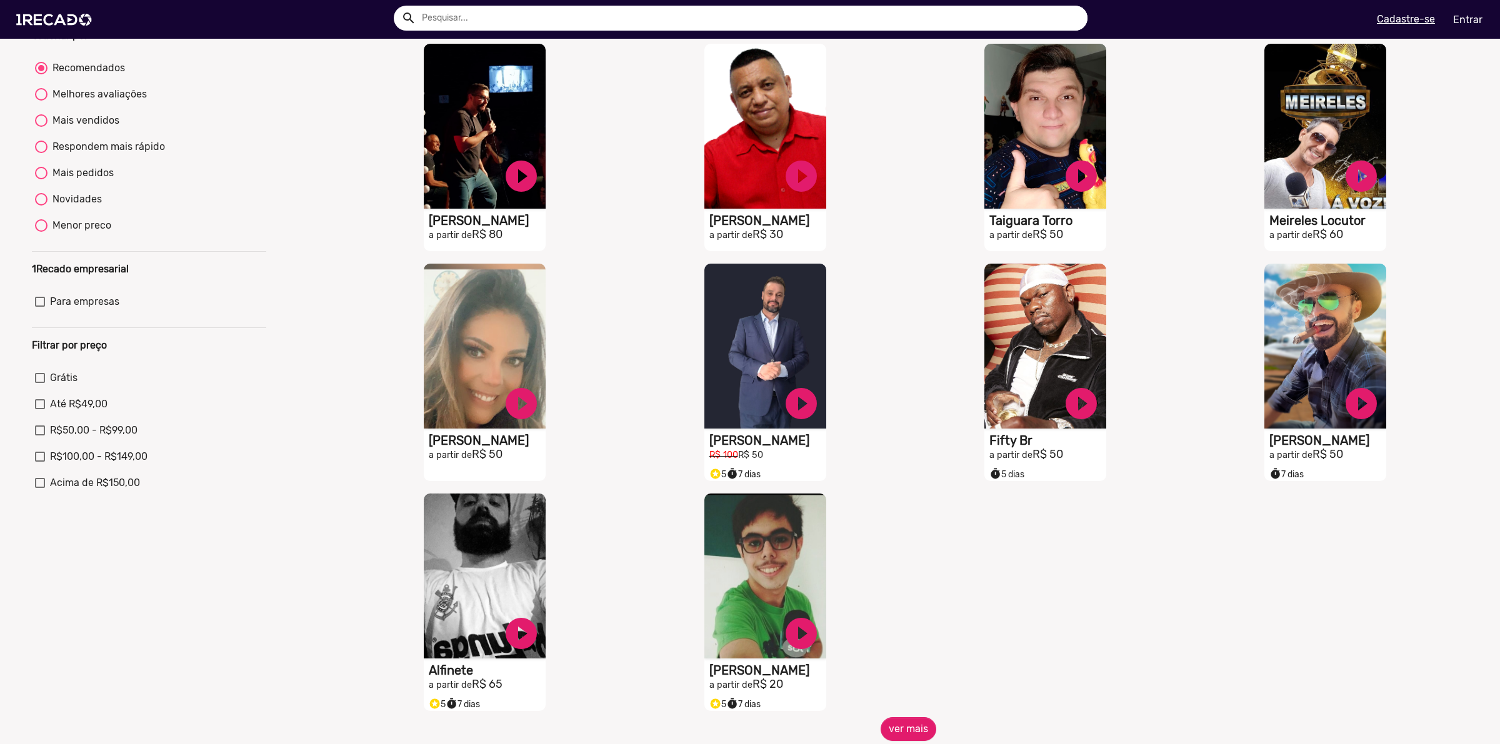
scroll to position [156, 0]
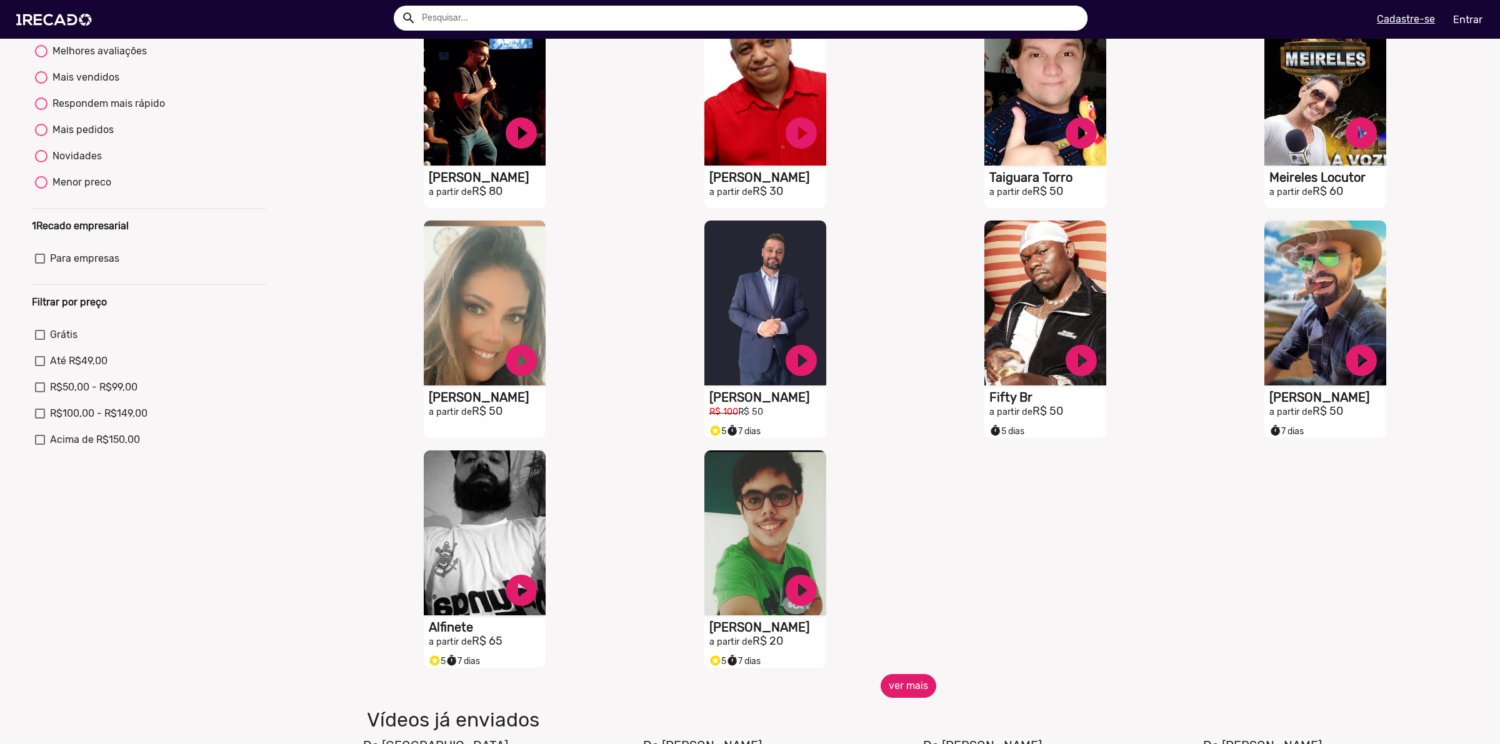
click at [898, 694] on button "ver mais" at bounding box center [909, 686] width 56 height 24
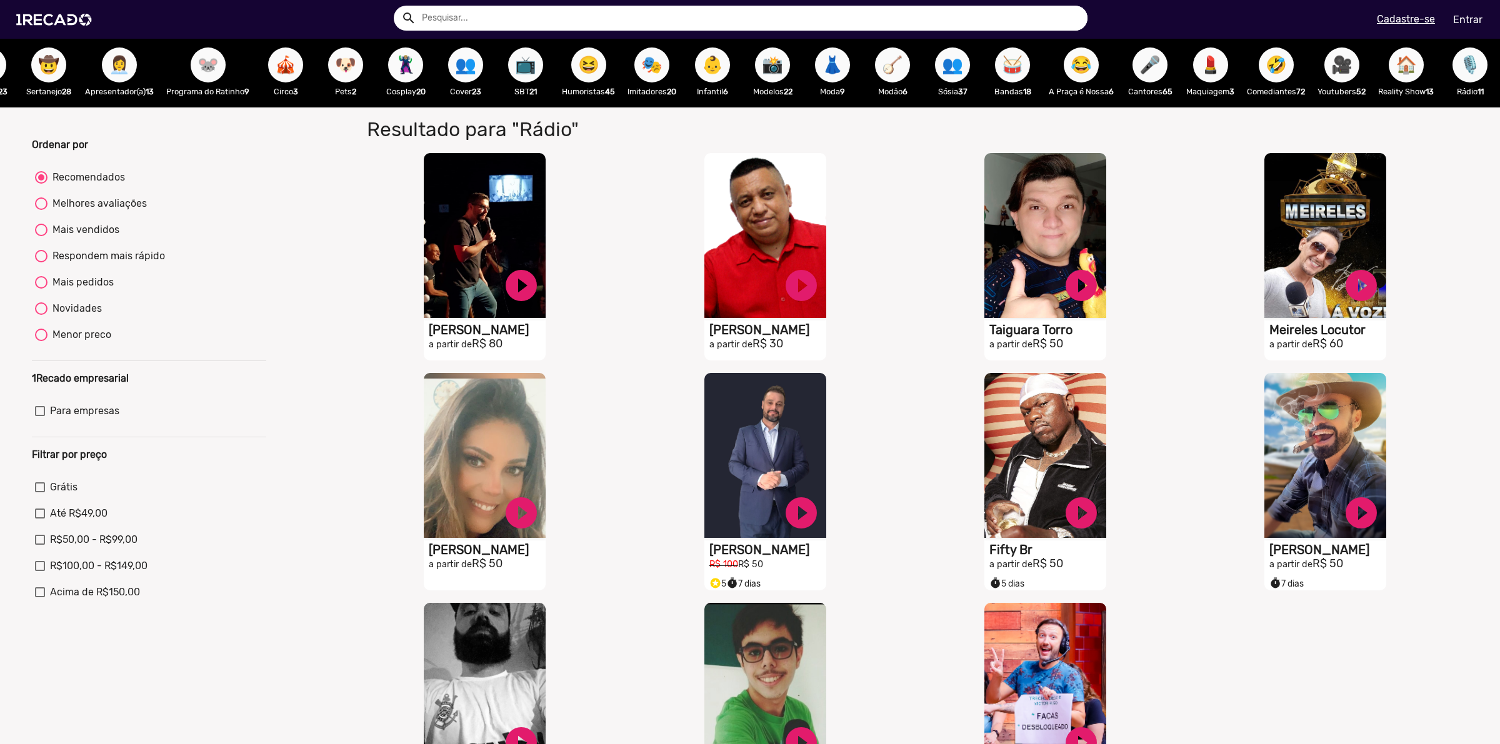
scroll to position [0, 0]
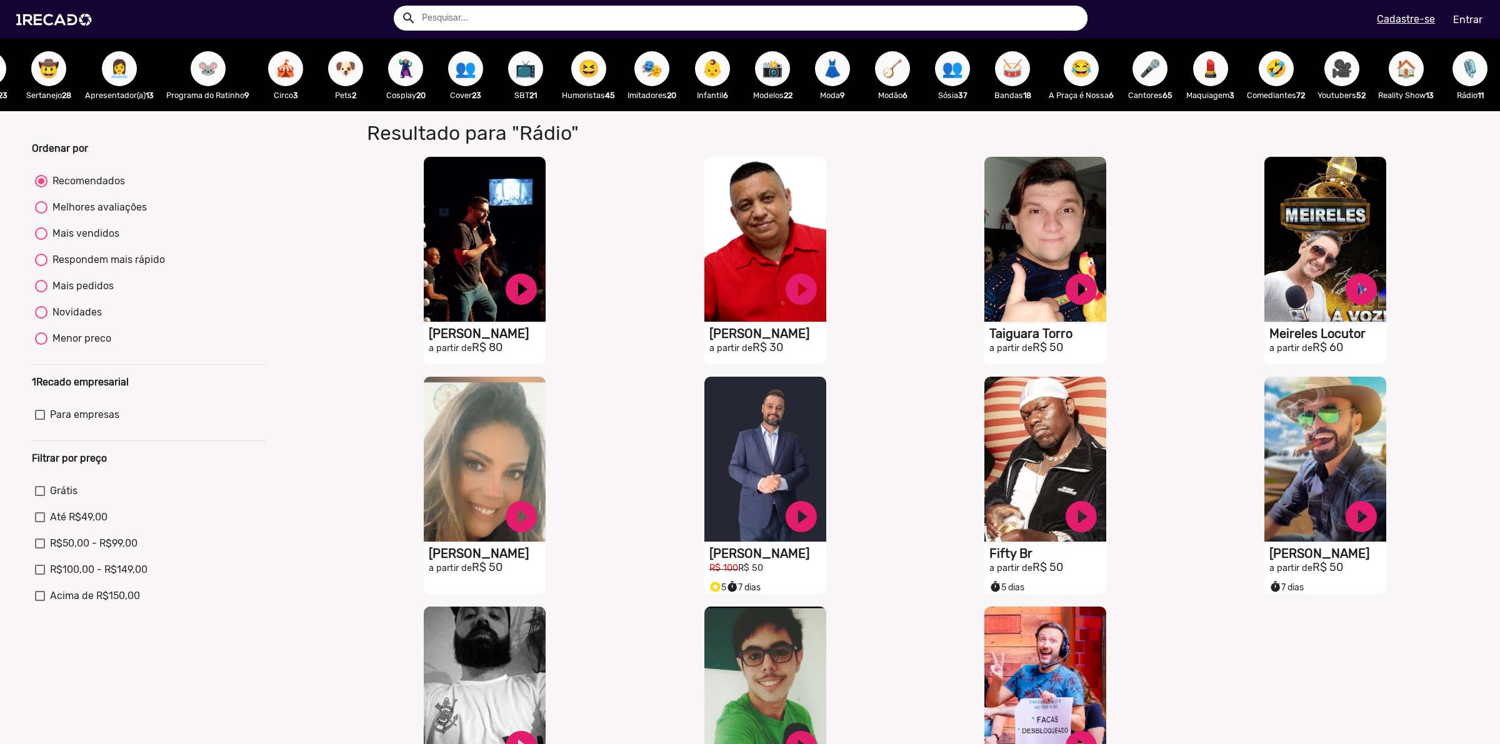
click at [883, 76] on span "🪕" at bounding box center [892, 68] width 21 height 35
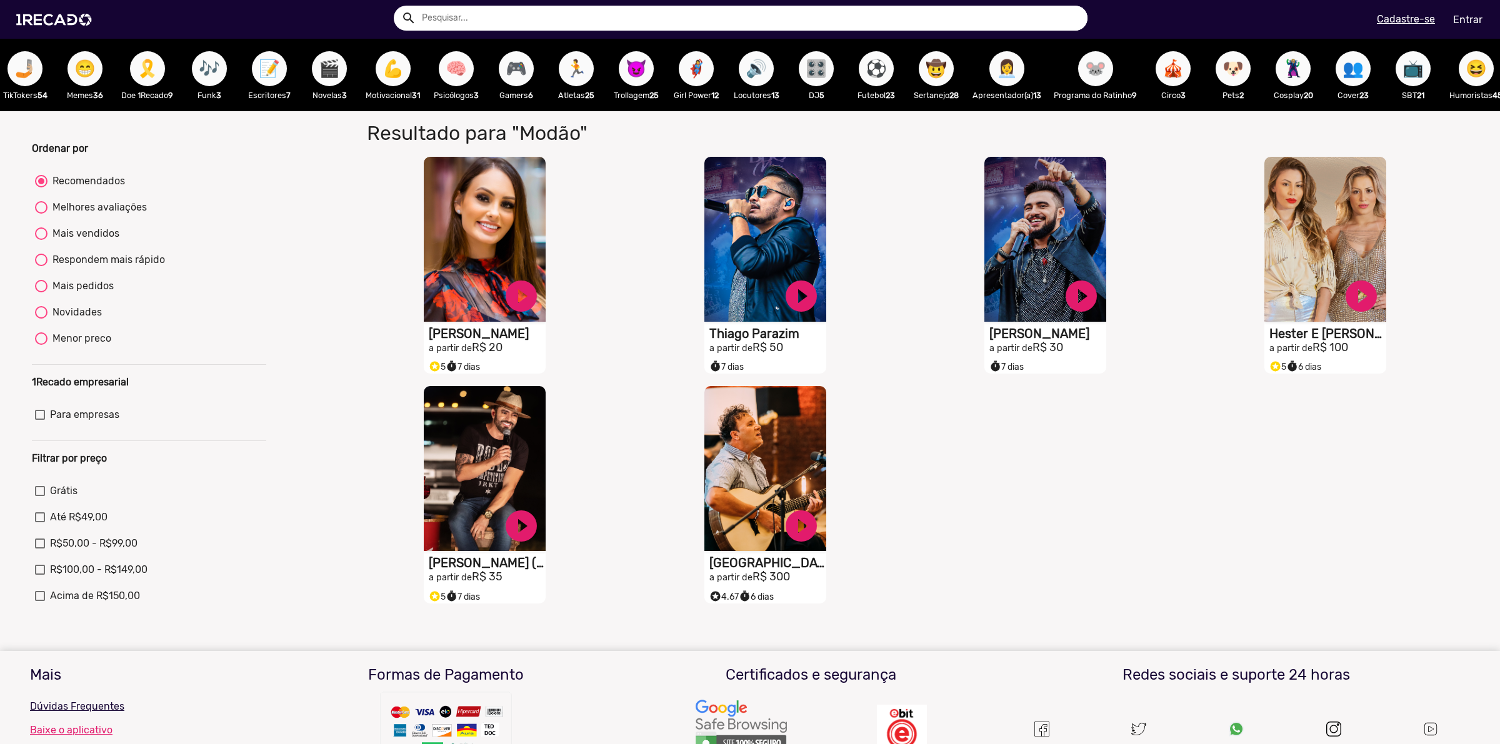
scroll to position [0, 143]
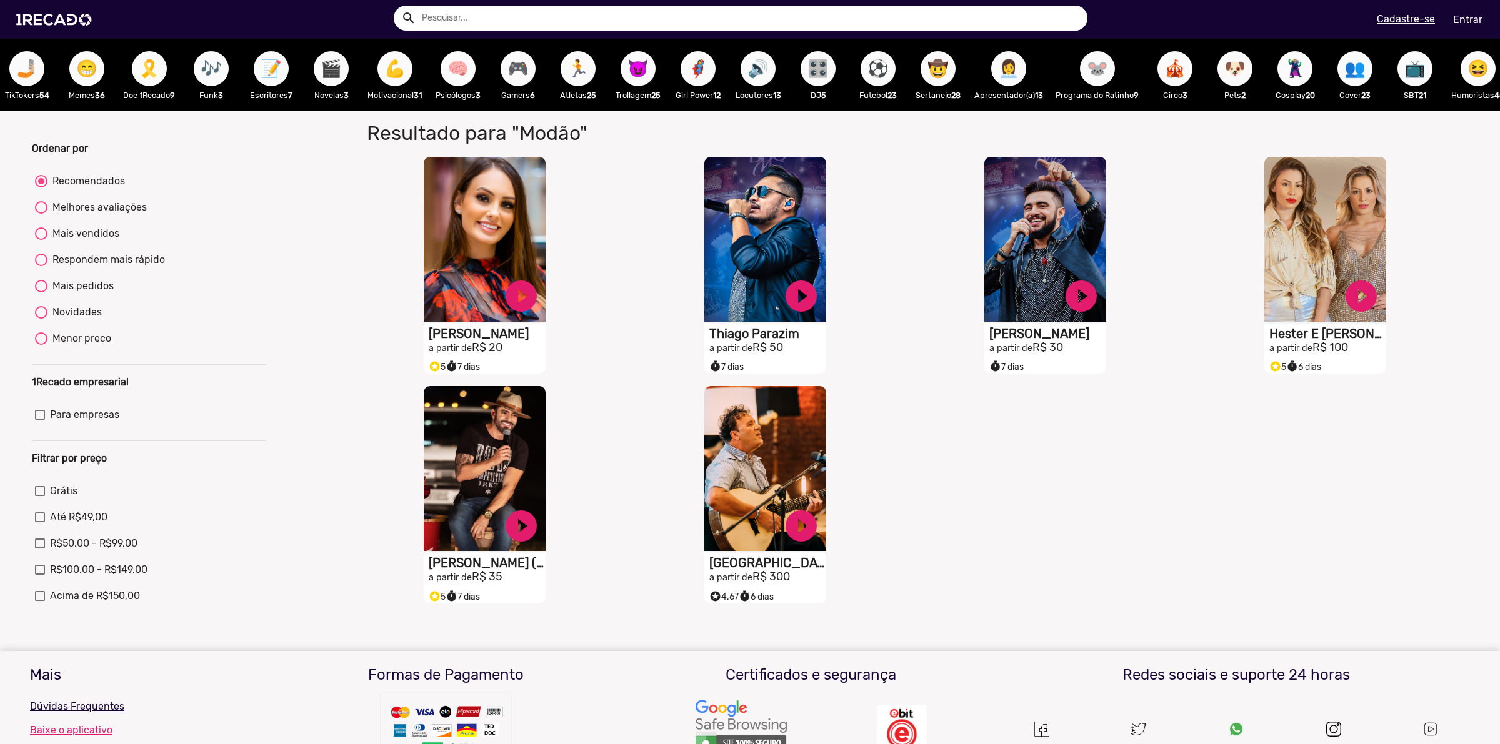
click at [457, 61] on button "🧠" at bounding box center [458, 68] width 35 height 35
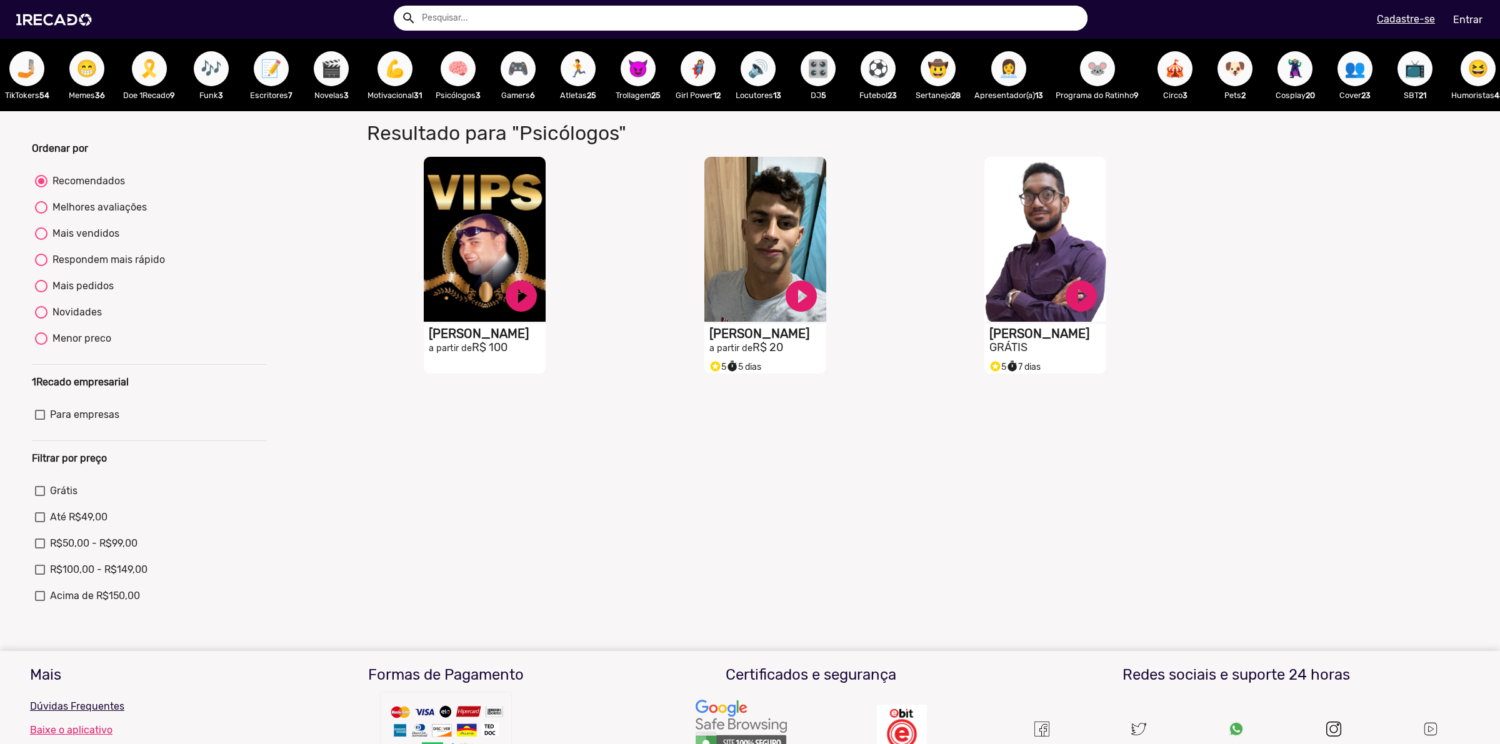
click at [529, 64] on span "🎮" at bounding box center [518, 68] width 21 height 35
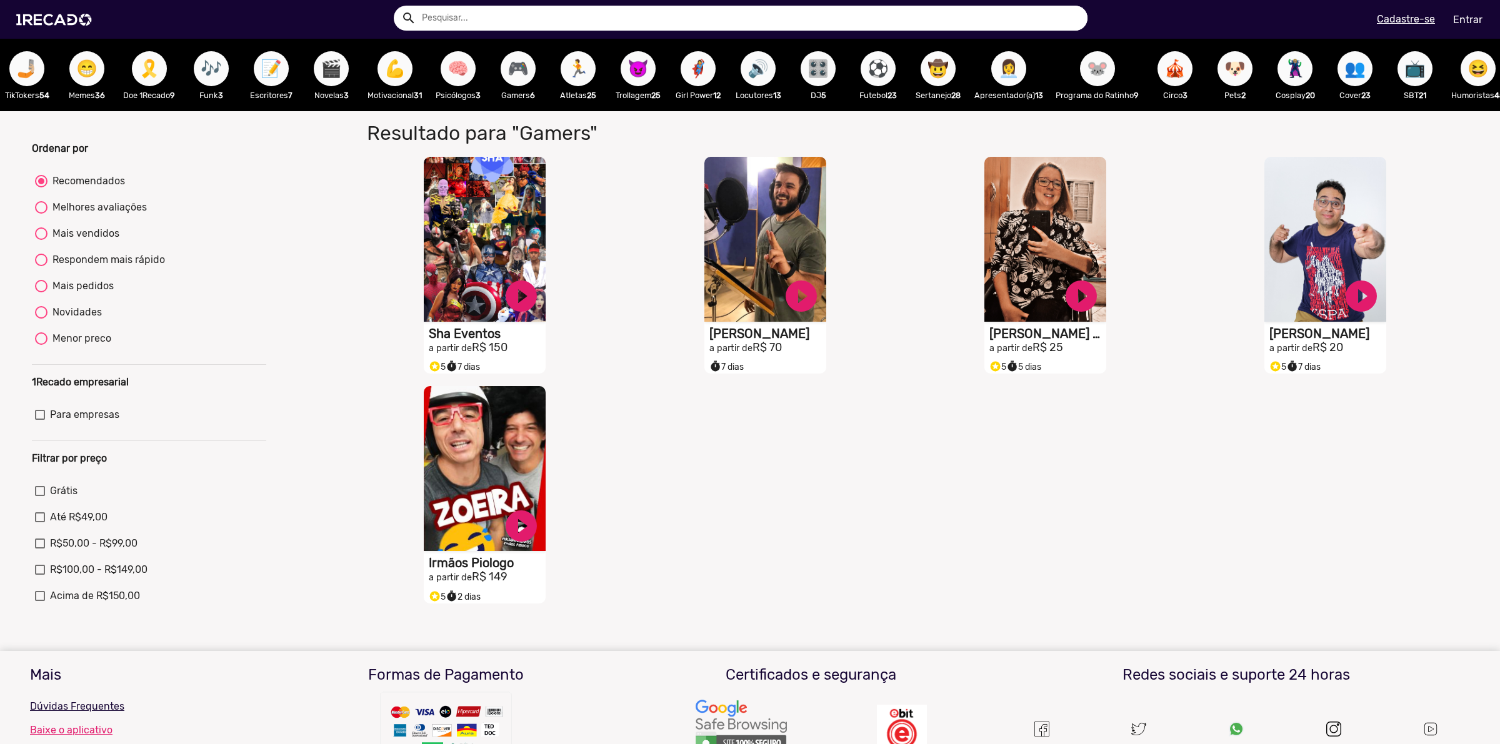
click at [574, 60] on span "🏃" at bounding box center [578, 68] width 21 height 35
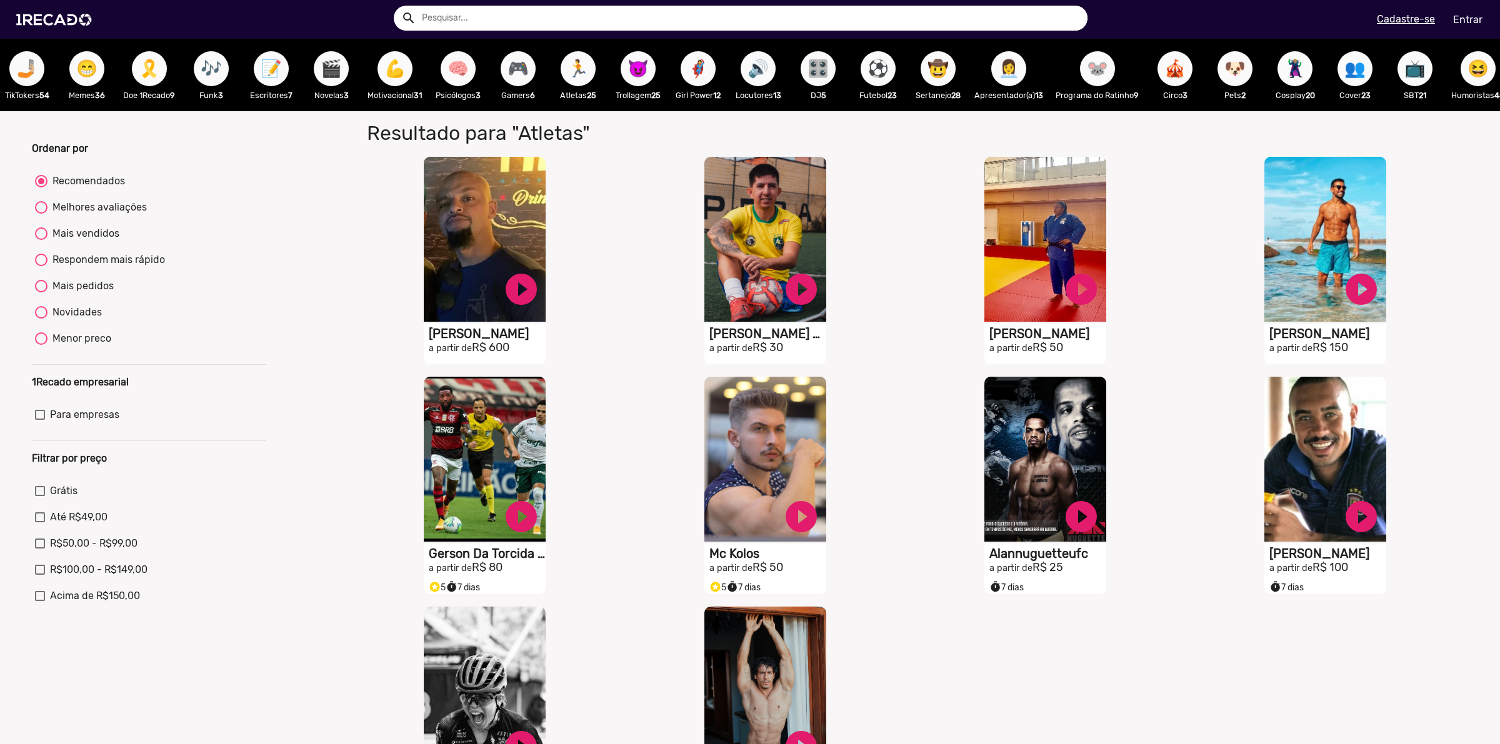
click at [646, 73] on span "😈" at bounding box center [638, 68] width 21 height 35
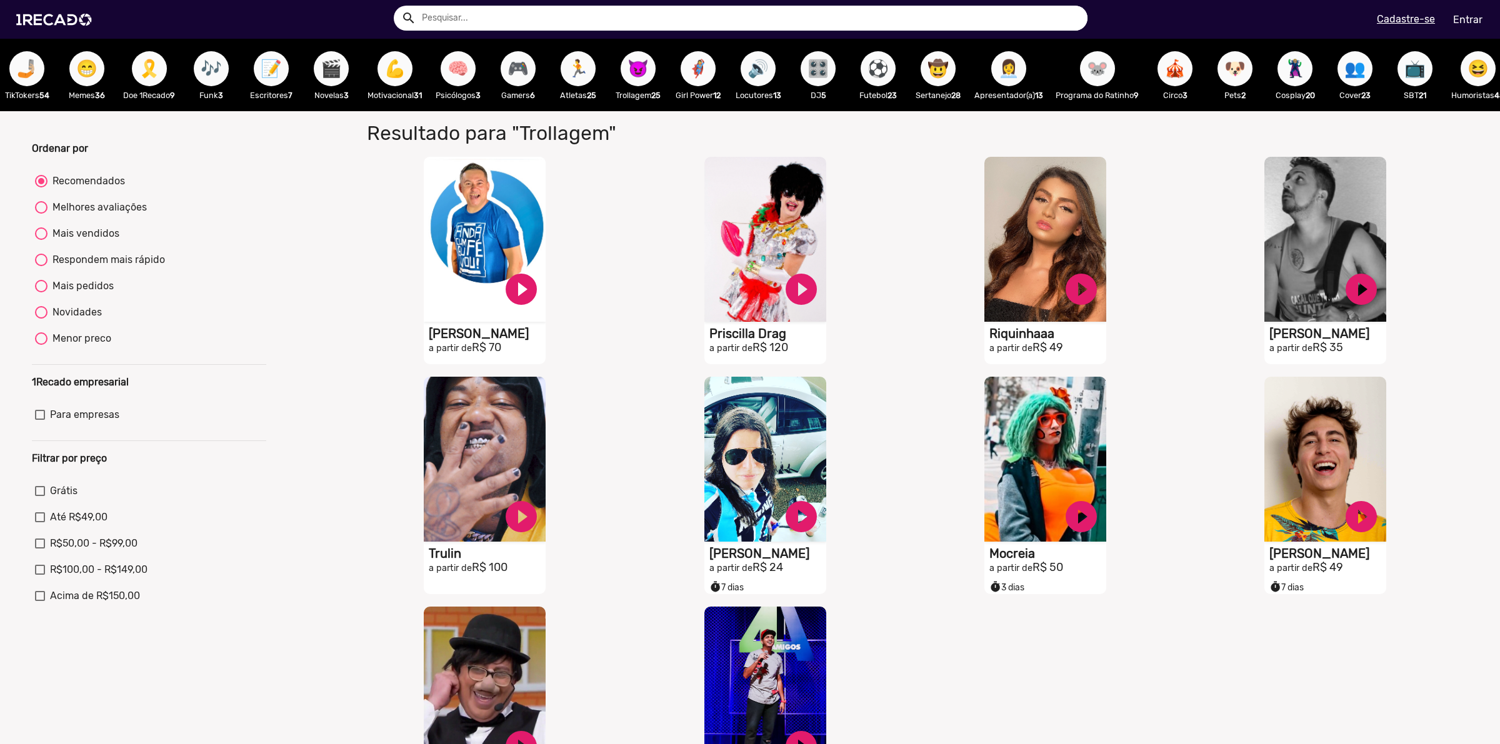
click at [691, 66] on span "🦸‍♀️" at bounding box center [698, 68] width 21 height 35
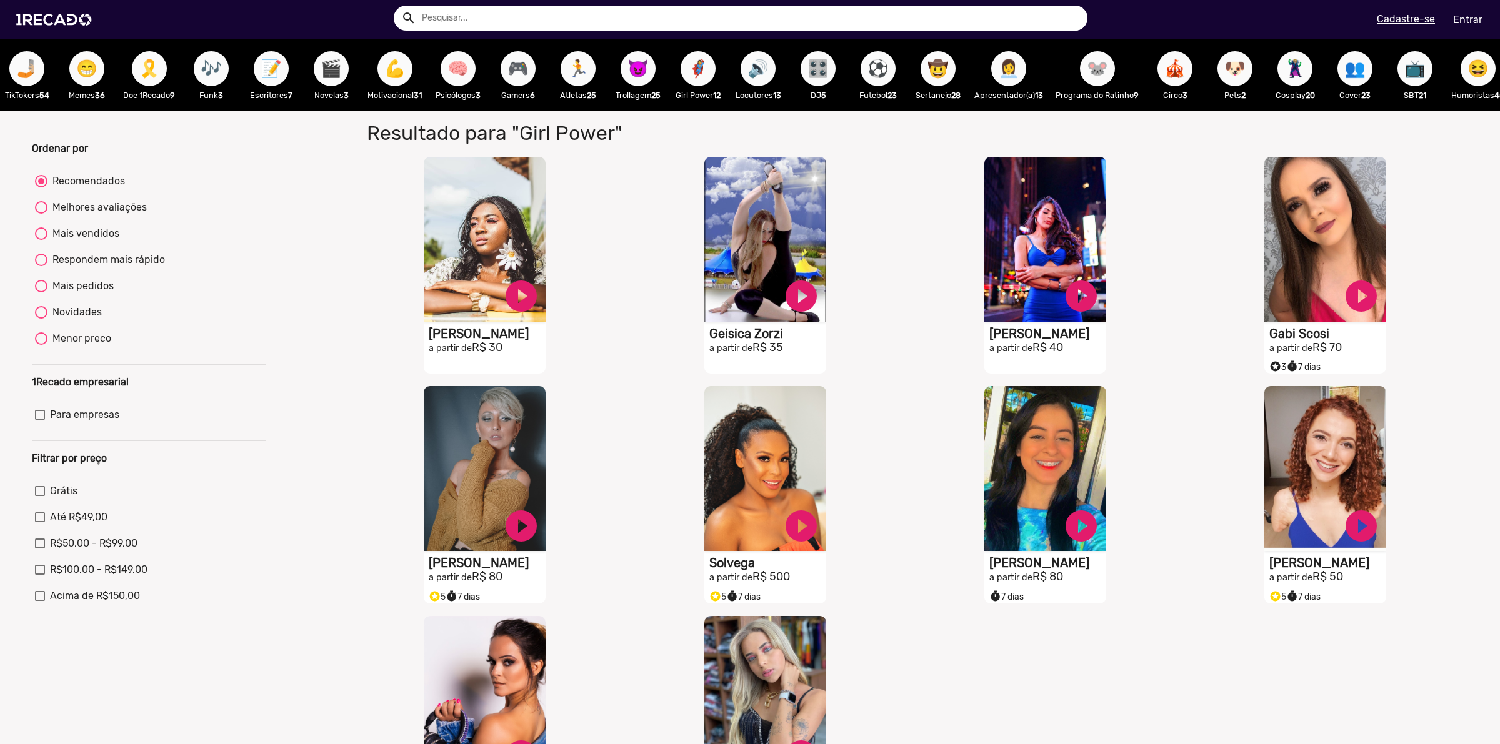
click at [814, 77] on span "🎛️" at bounding box center [818, 68] width 21 height 35
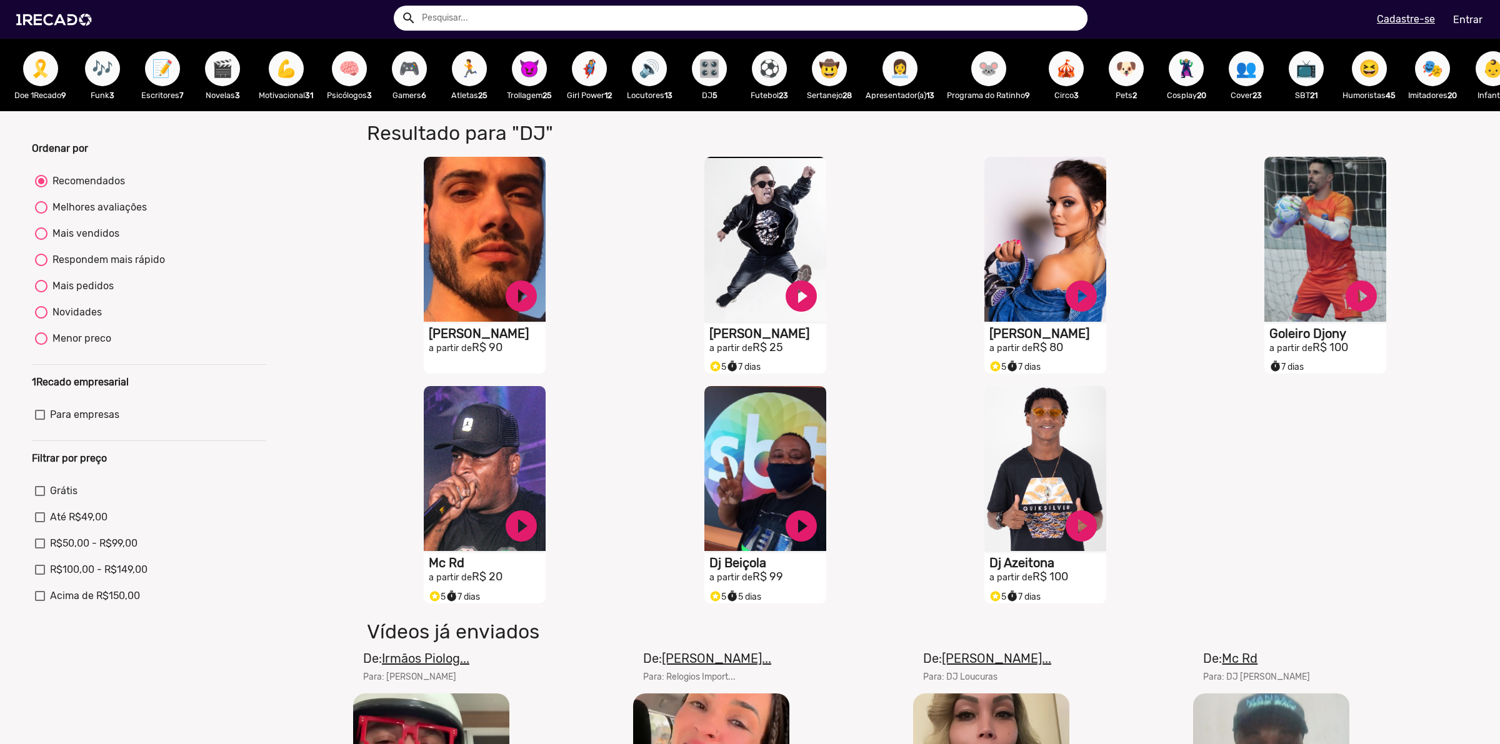
scroll to position [0, 254]
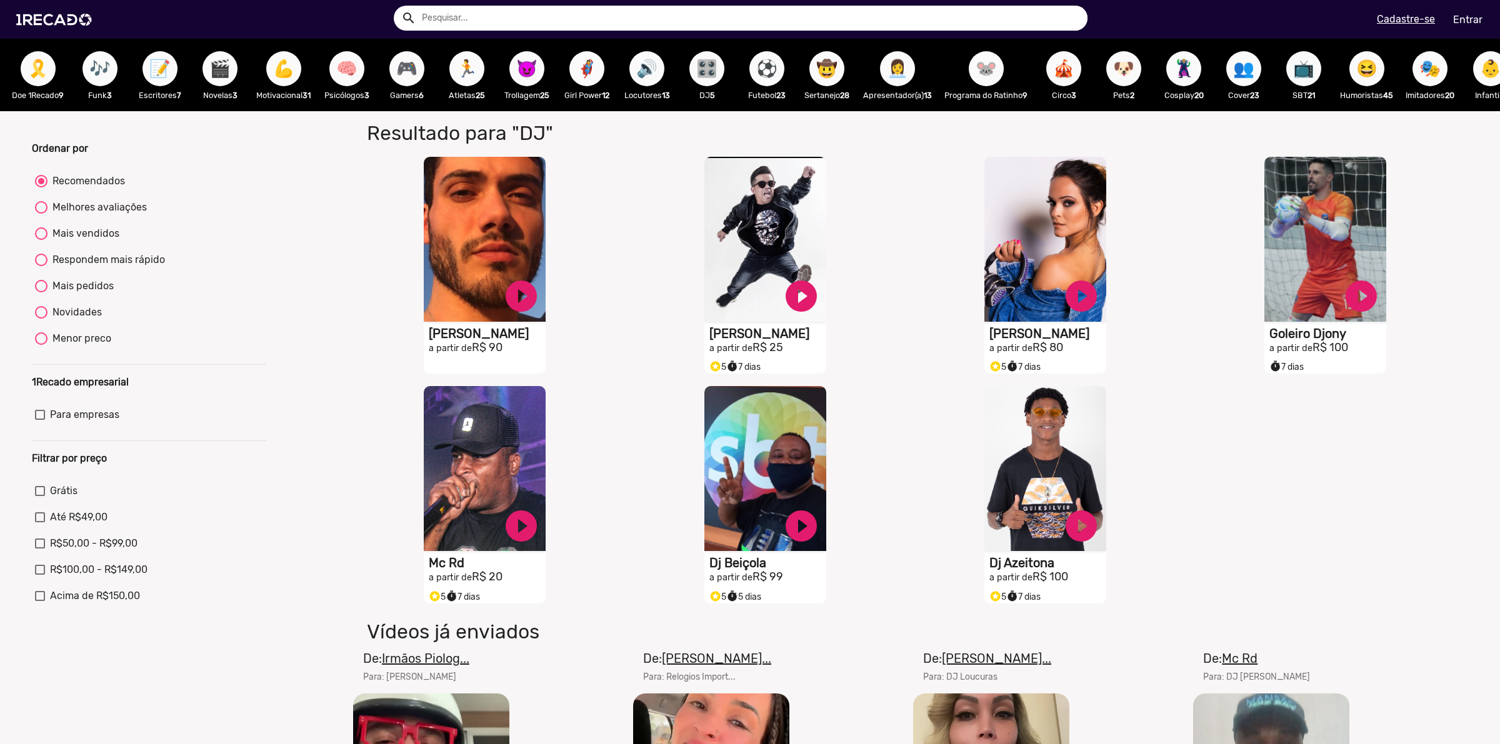
click at [901, 64] on span "👩‍💼" at bounding box center [897, 68] width 21 height 35
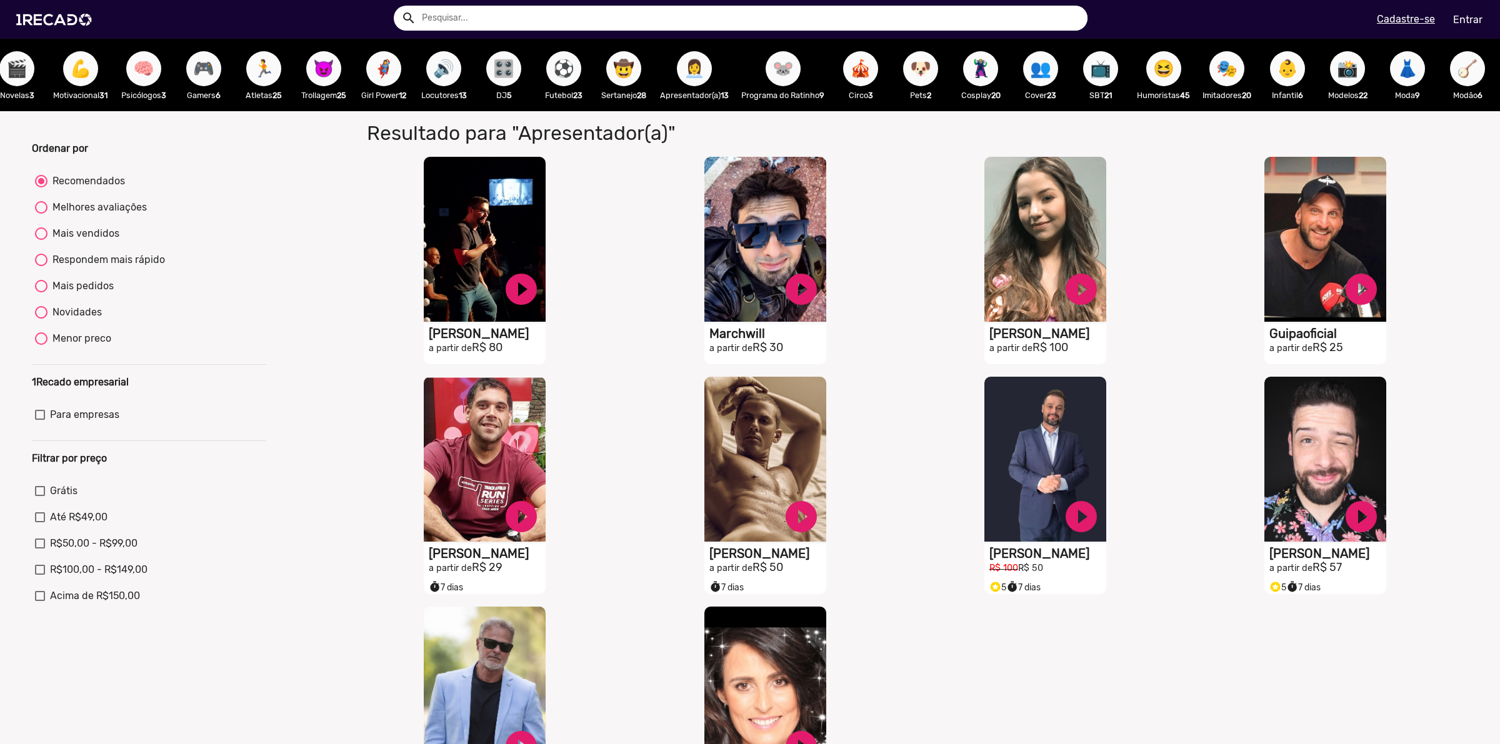
scroll to position [0, 459]
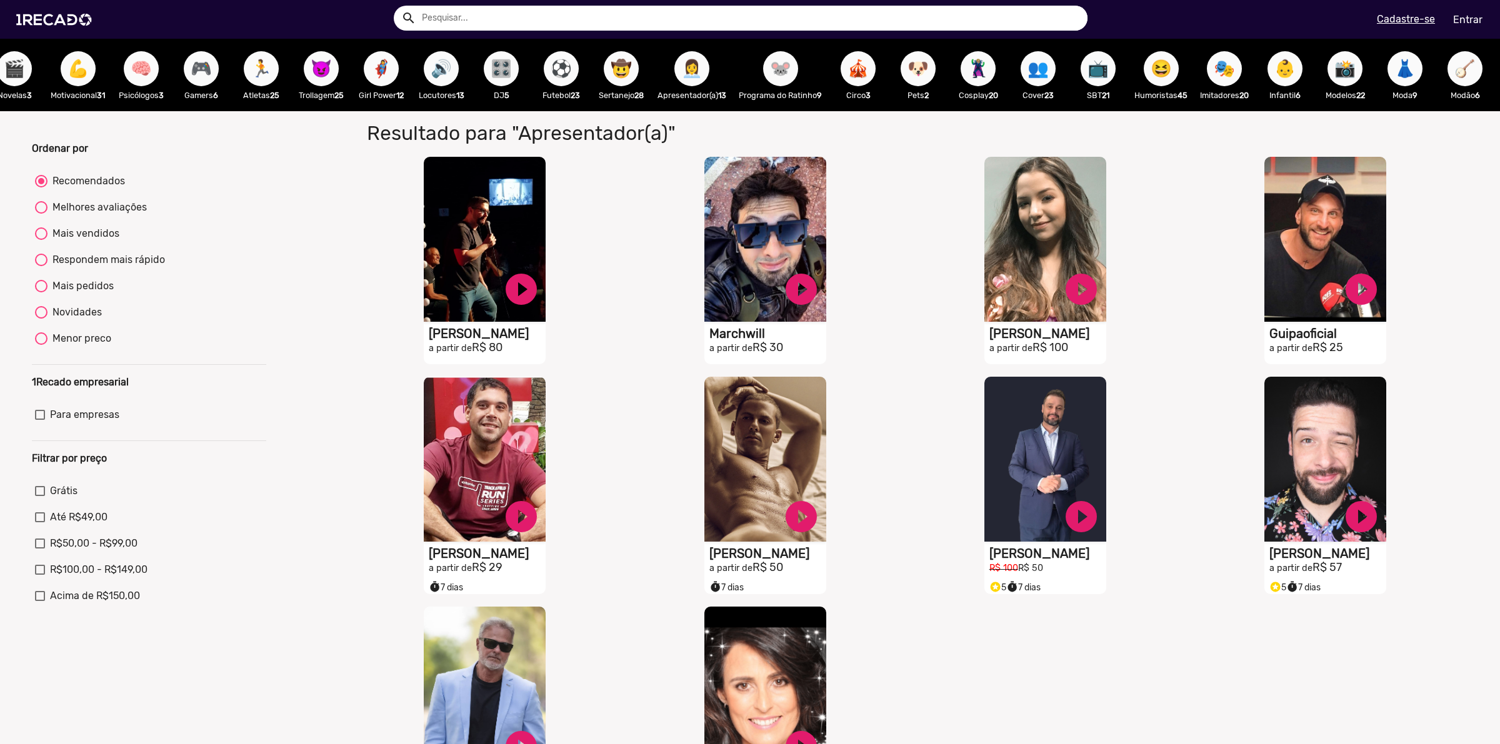
click at [995, 72] on button "🦹🏼‍♀️" at bounding box center [978, 68] width 35 height 35
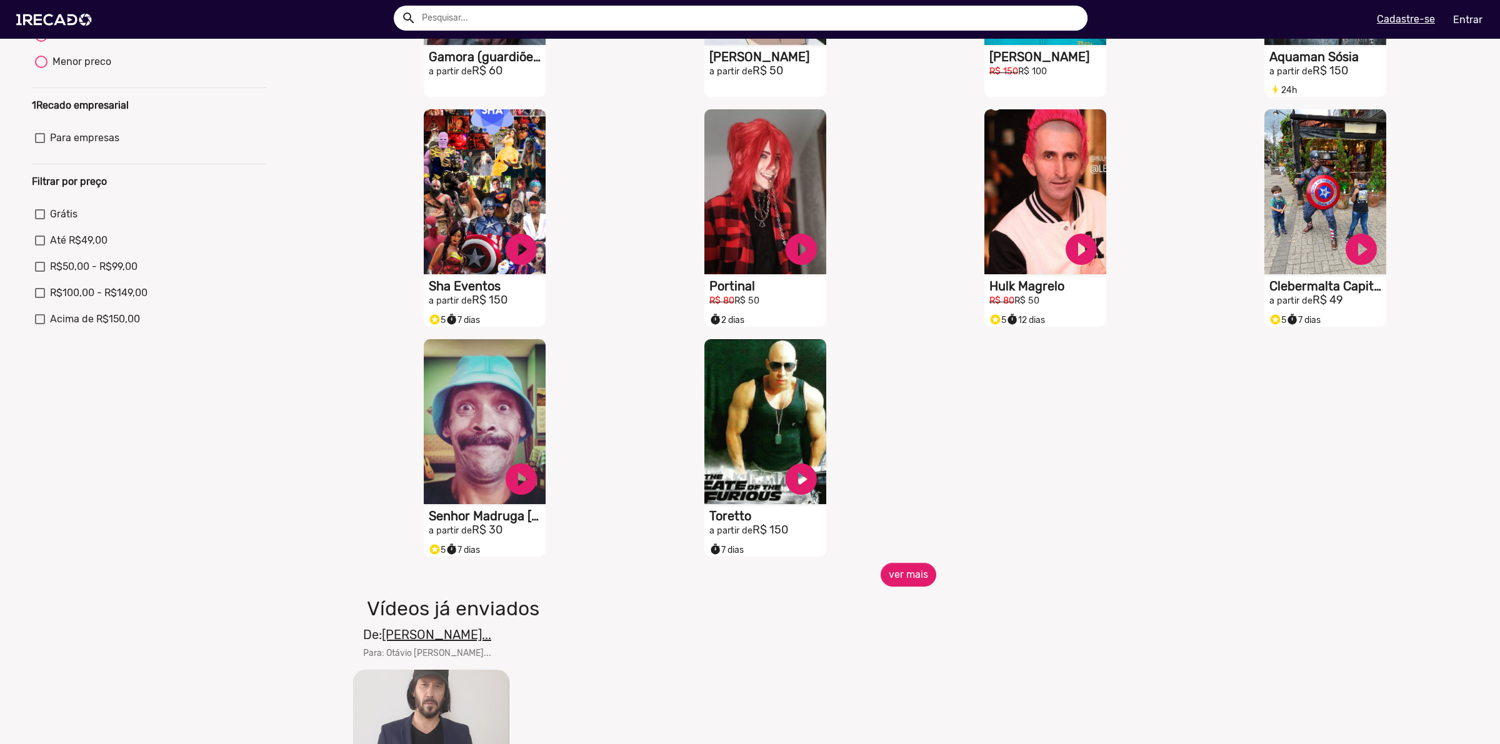
scroll to position [313, 0]
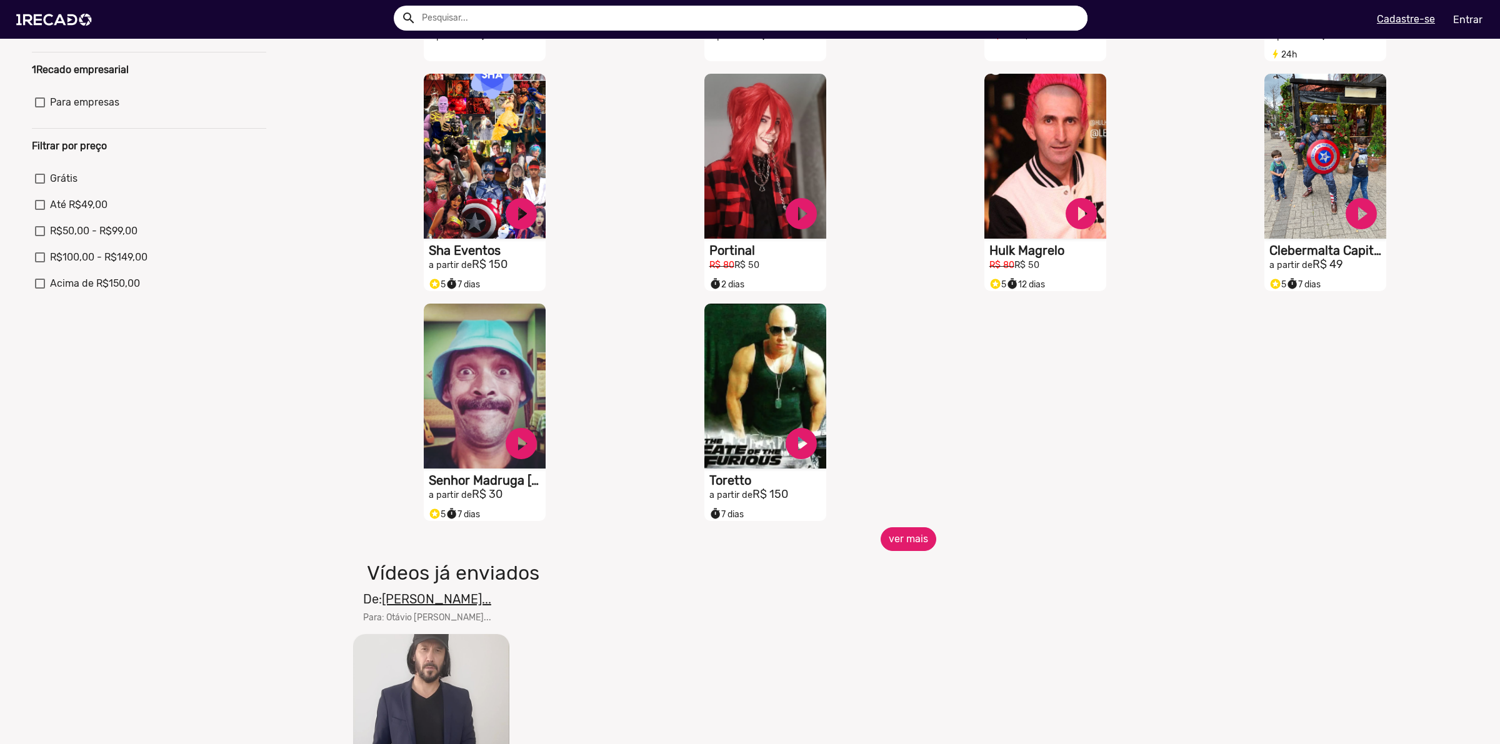
click at [921, 547] on button "ver mais" at bounding box center [909, 540] width 56 height 24
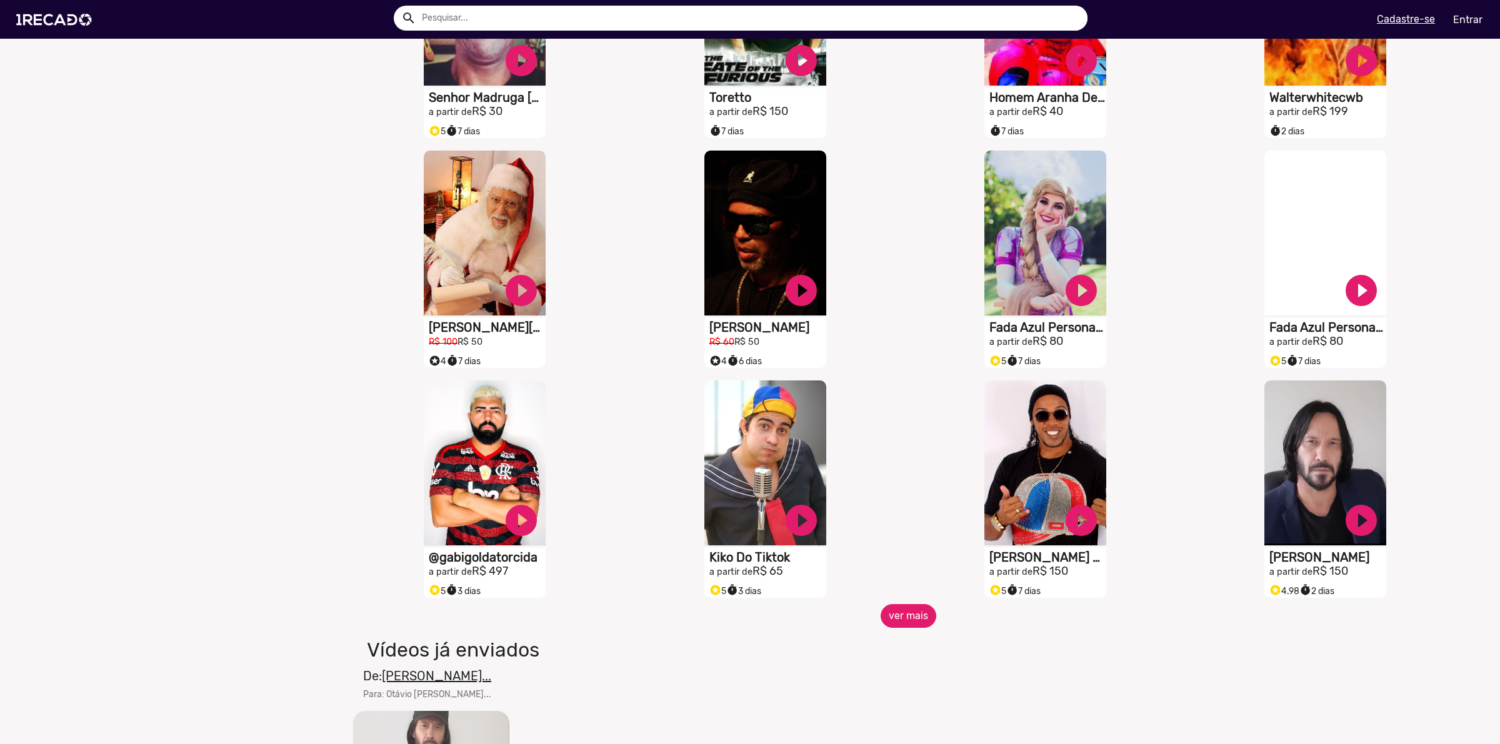
scroll to position [703, 0]
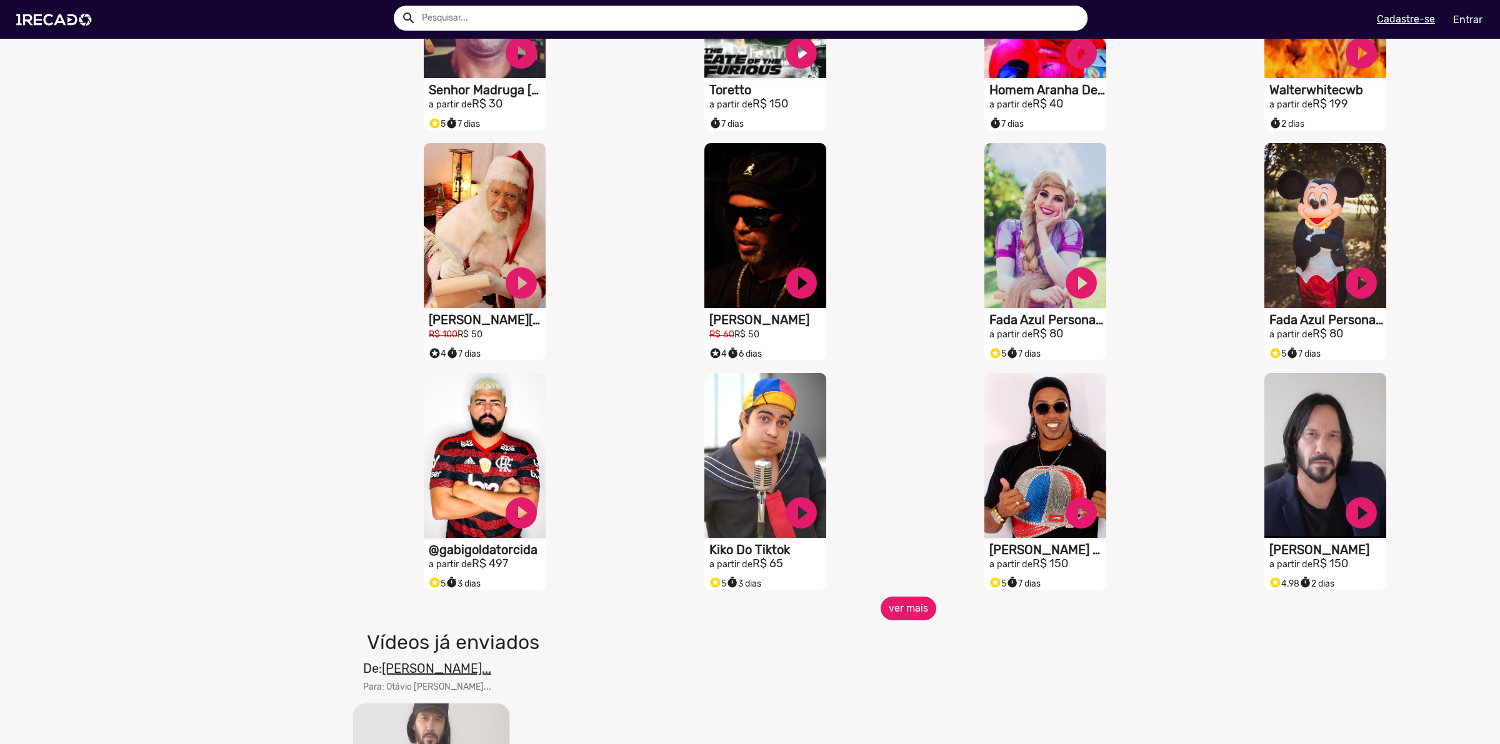
click at [906, 620] on button "ver mais" at bounding box center [909, 609] width 56 height 24
click at [904, 614] on button "ver mais" at bounding box center [909, 609] width 56 height 24
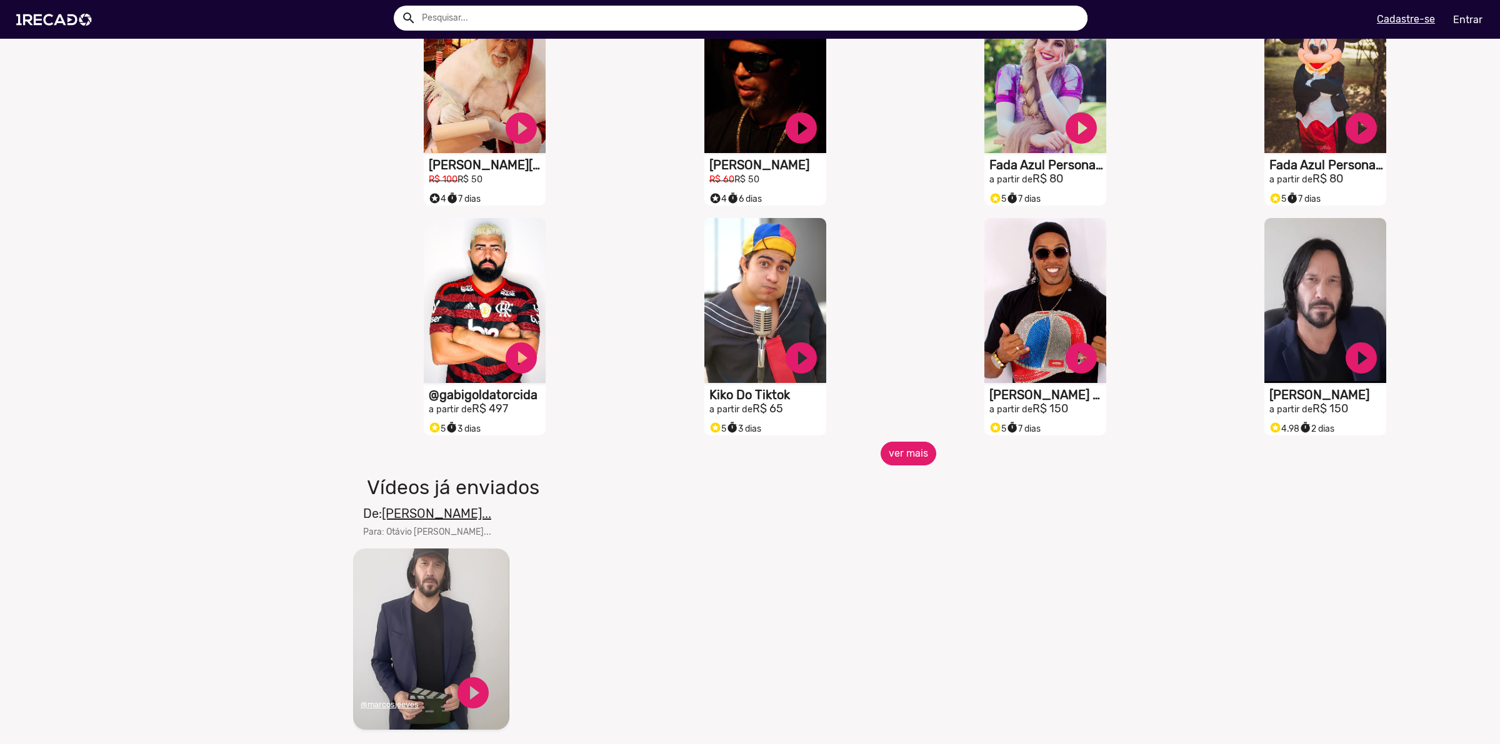
scroll to position [859, 0]
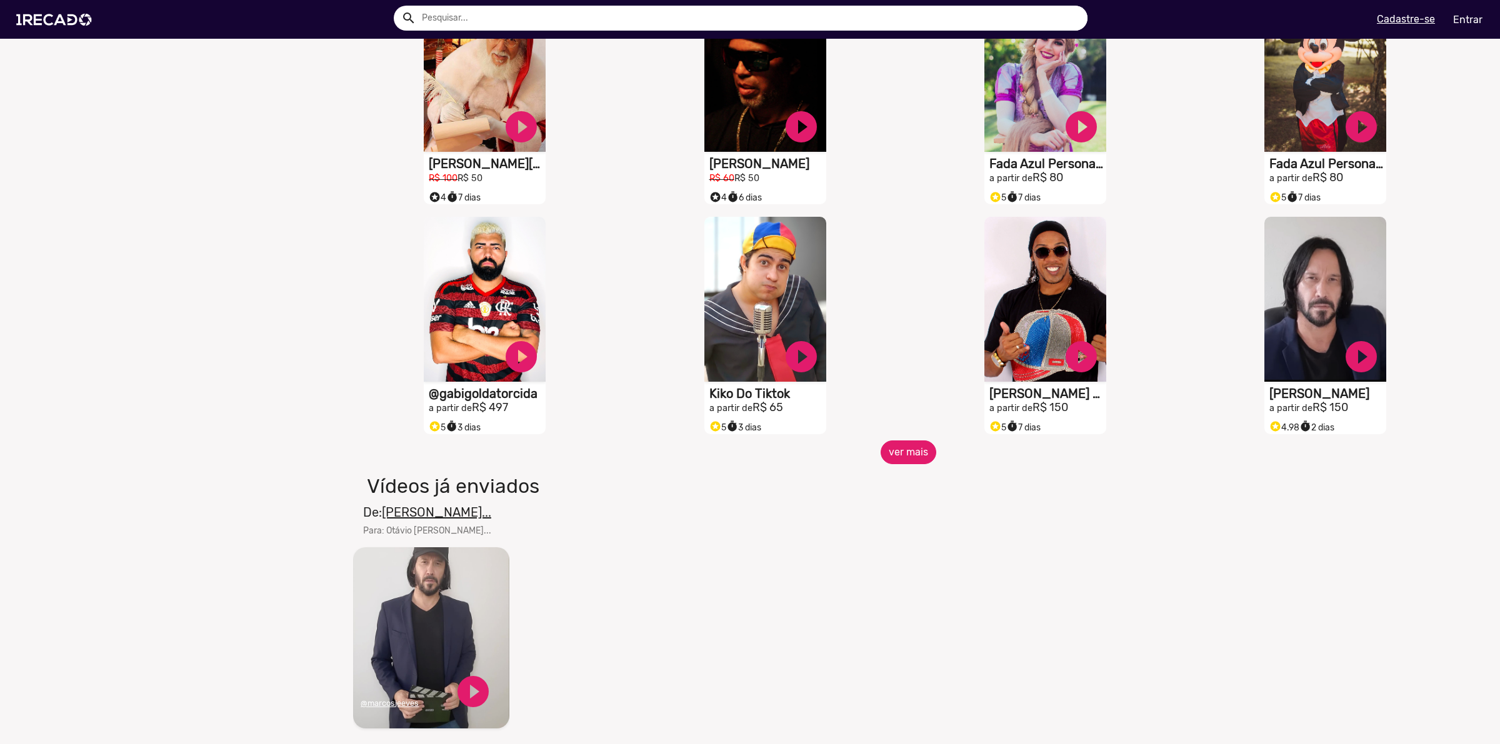
click at [903, 464] on button "ver mais" at bounding box center [909, 453] width 56 height 24
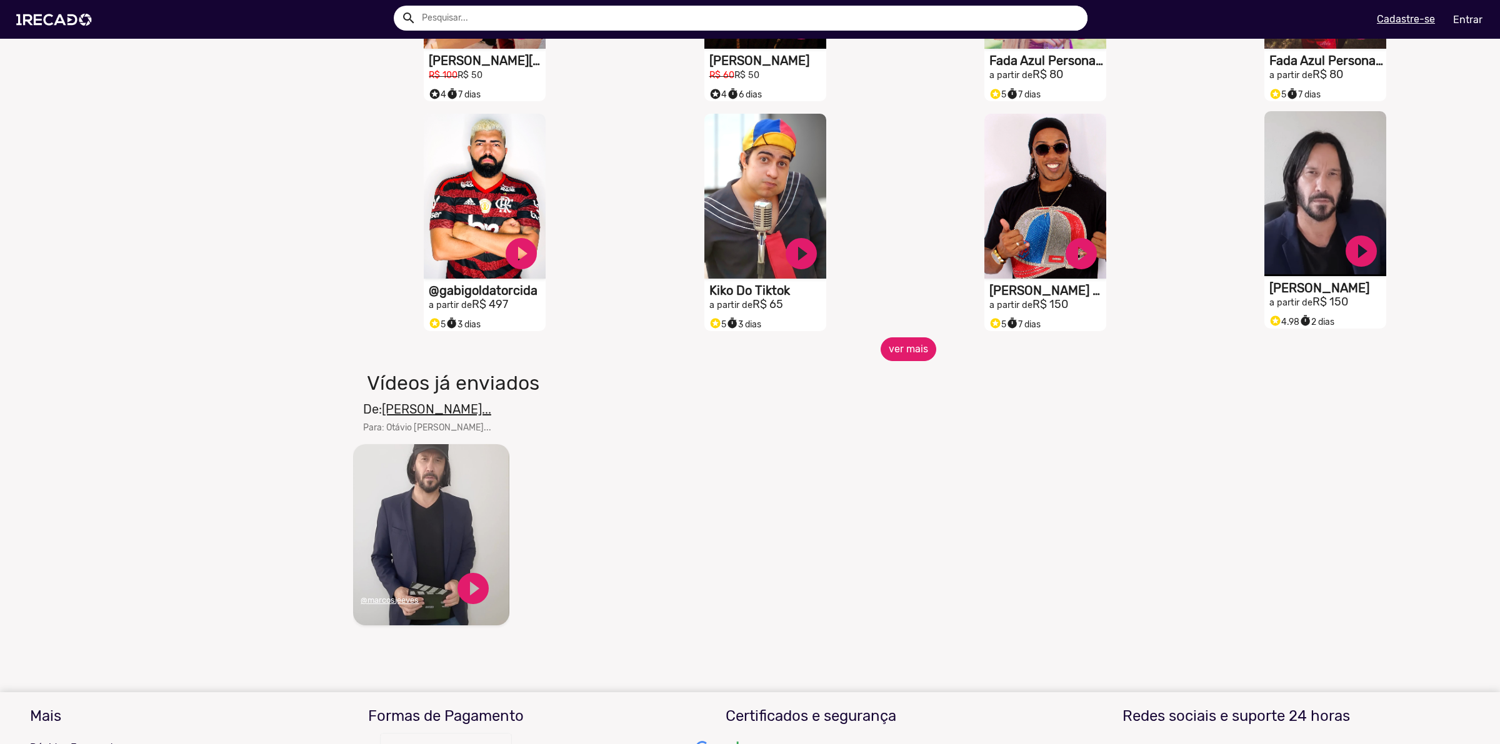
scroll to position [938, 0]
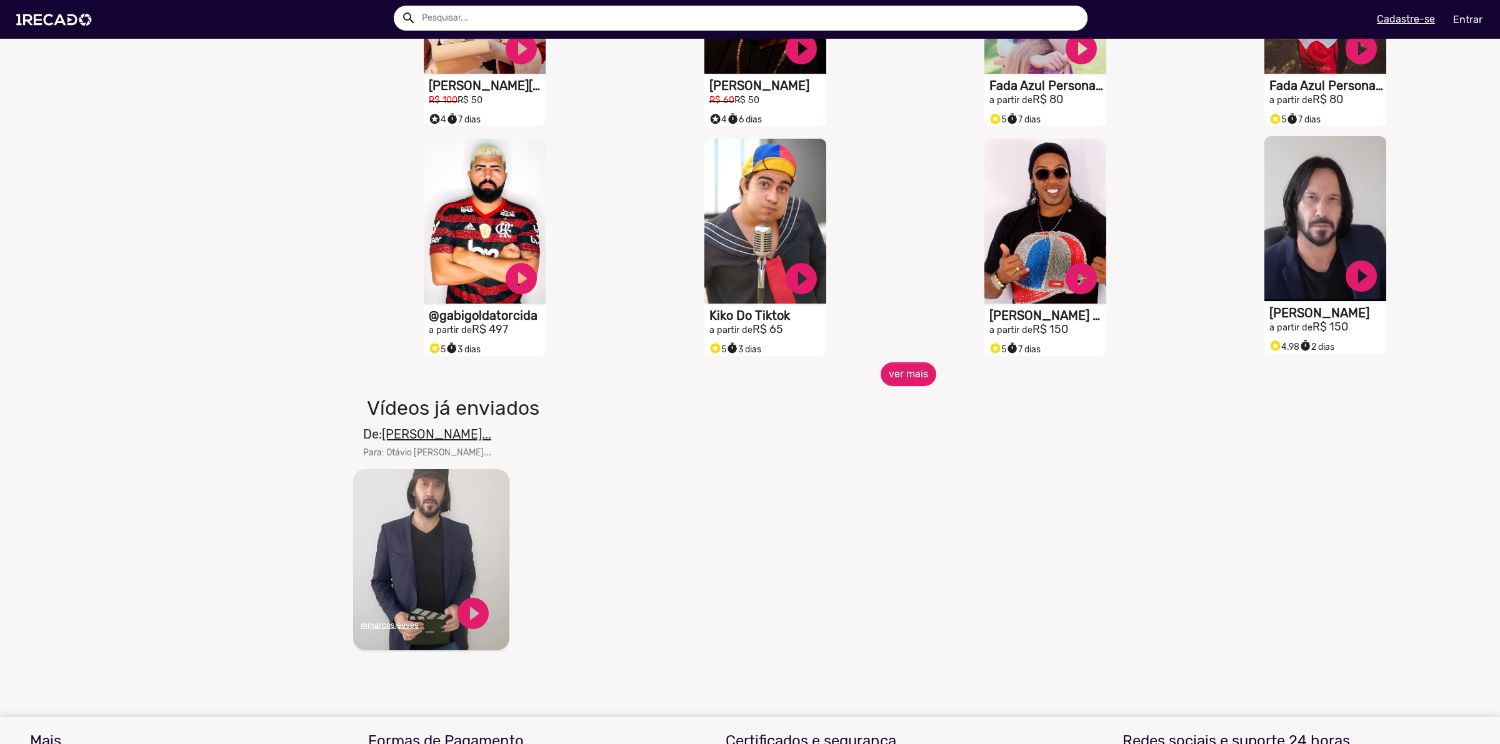
click at [1294, 235] on video "S1RECADO vídeos dedicados para fãs e empresas" at bounding box center [1325, 218] width 122 height 165
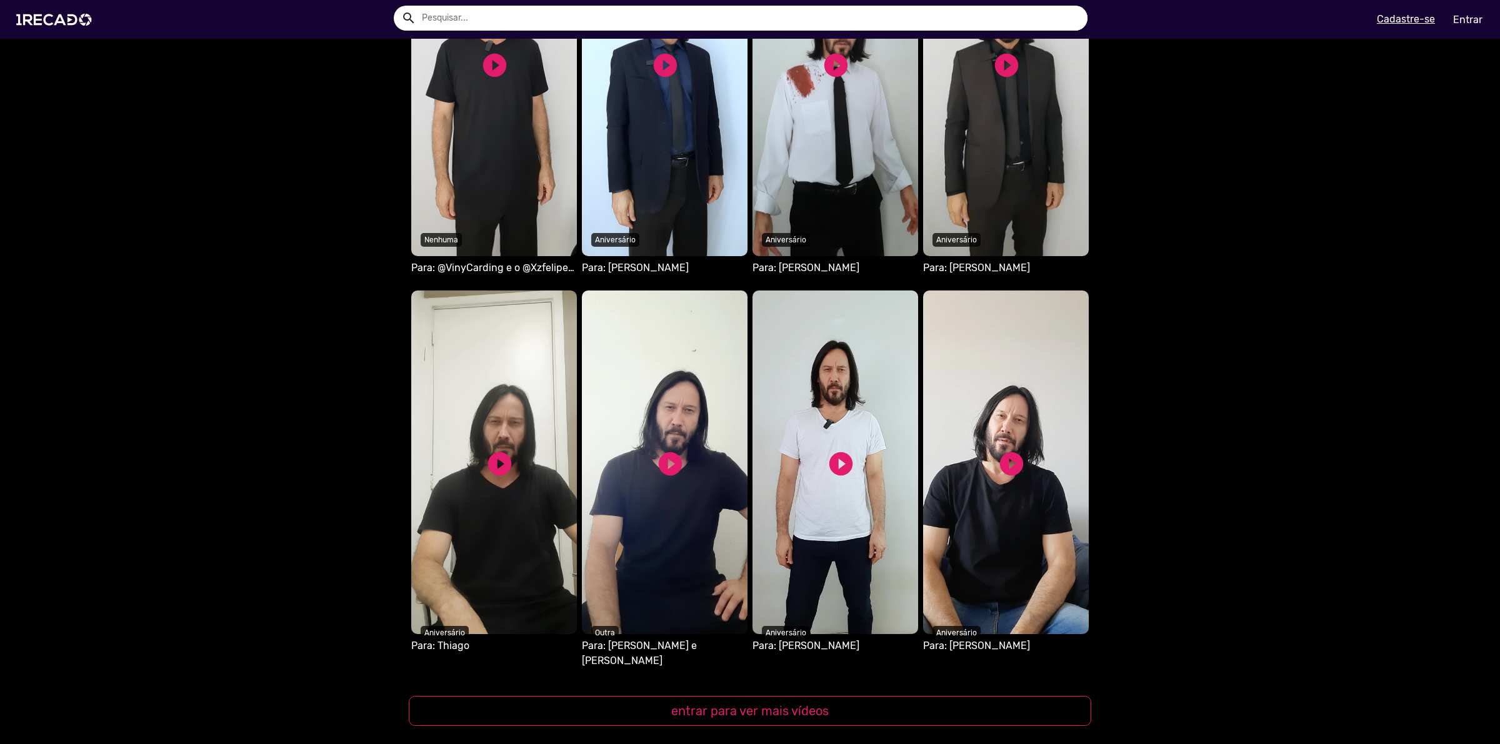
scroll to position [1172, 0]
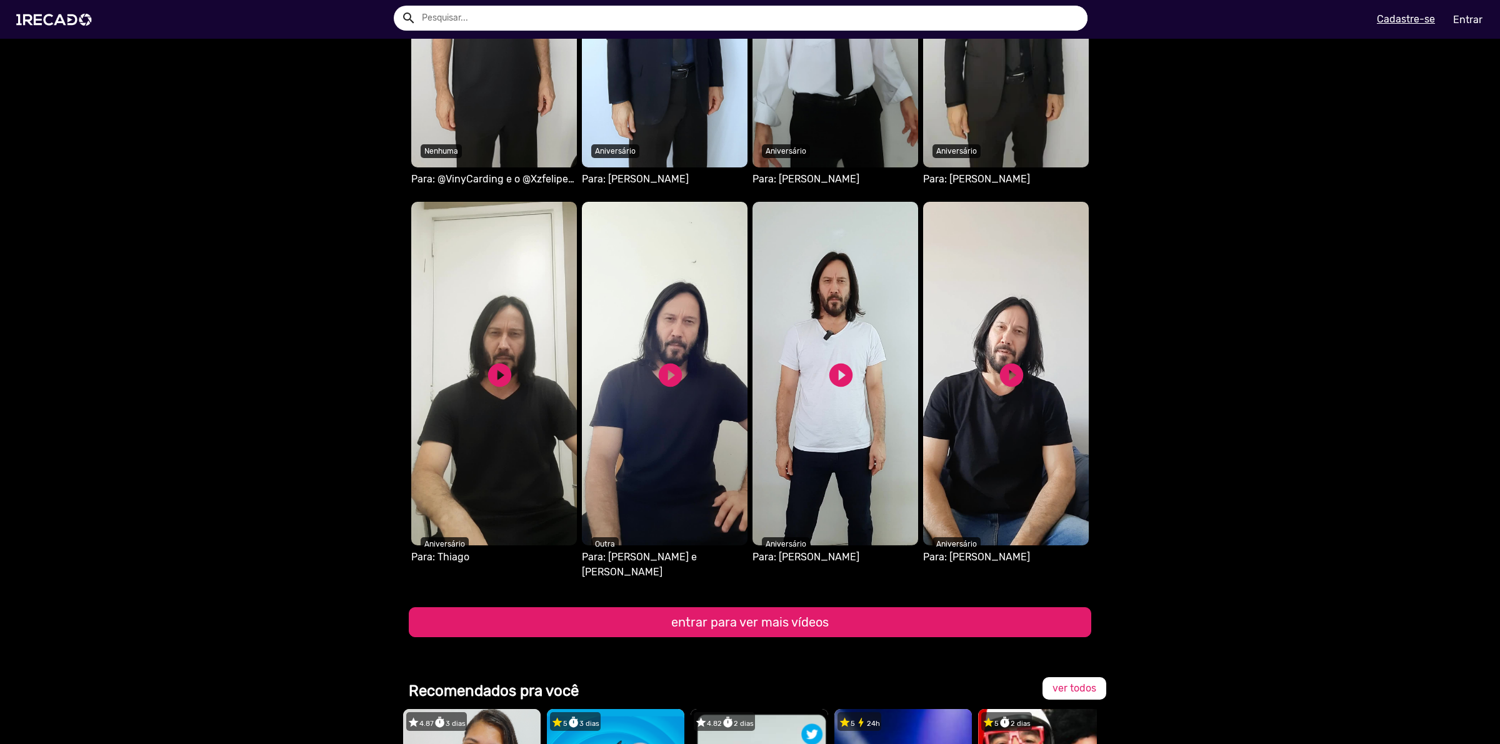
click at [880, 608] on button "entrar para ver mais vídeos" at bounding box center [750, 623] width 683 height 30
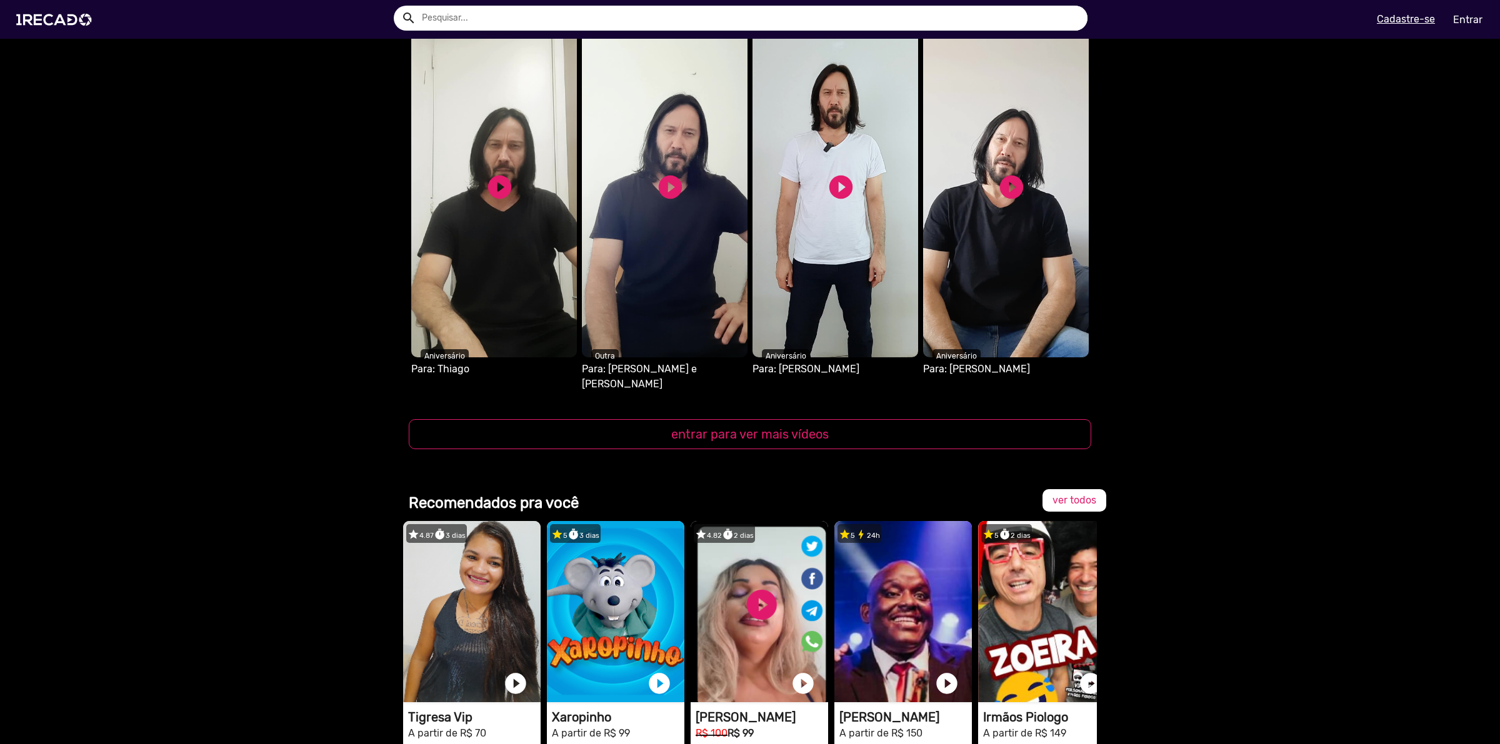
scroll to position [1499, 0]
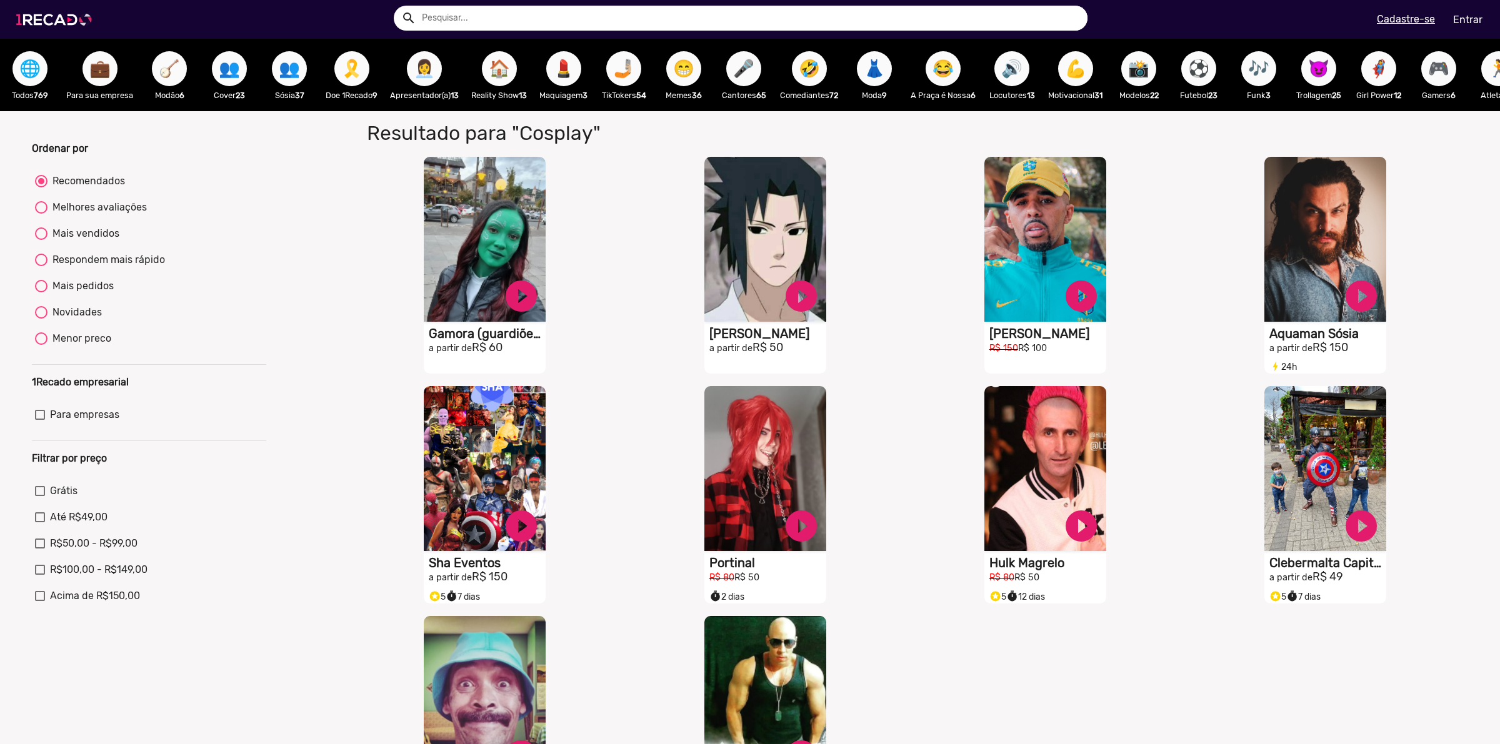
click at [53, 18] on img at bounding box center [56, 19] width 94 height 53
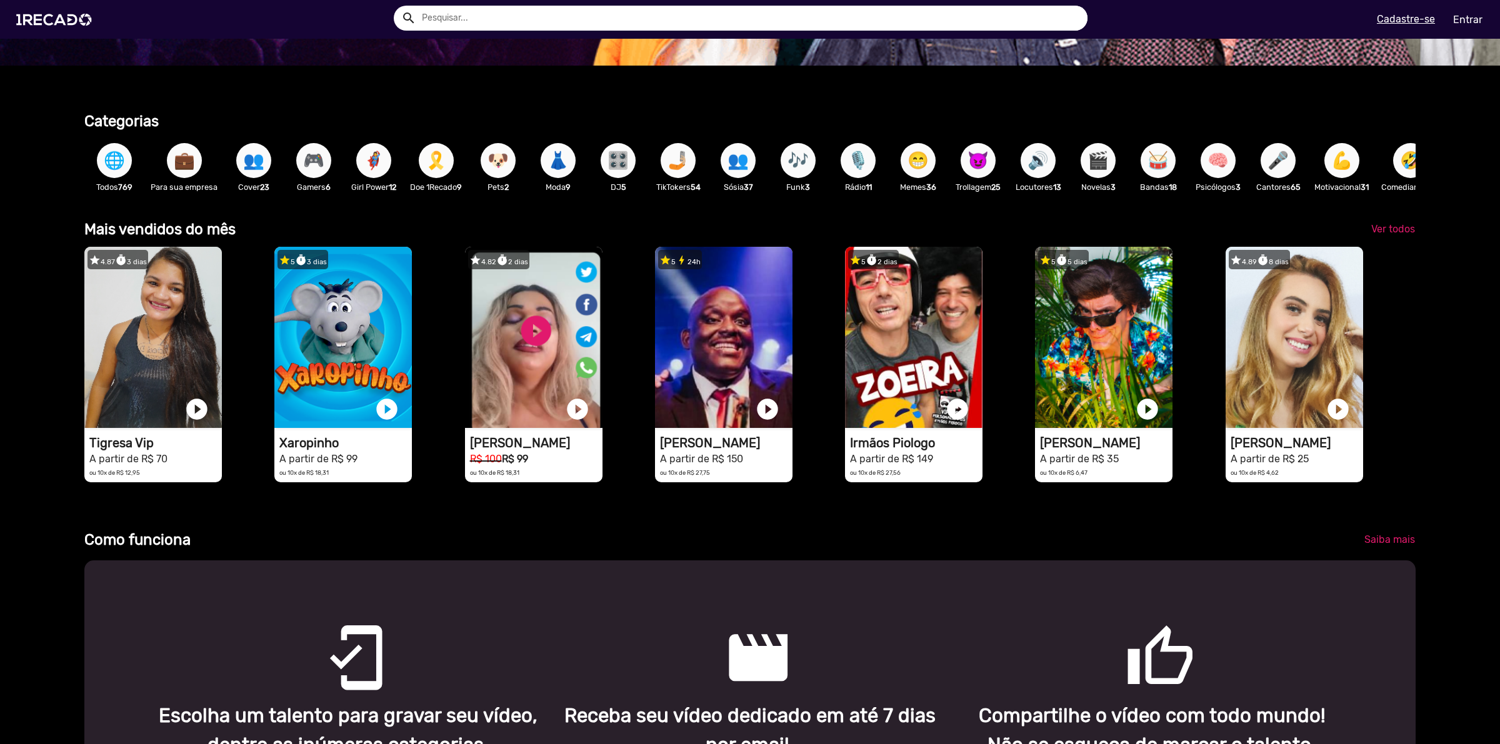
scroll to position [391, 0]
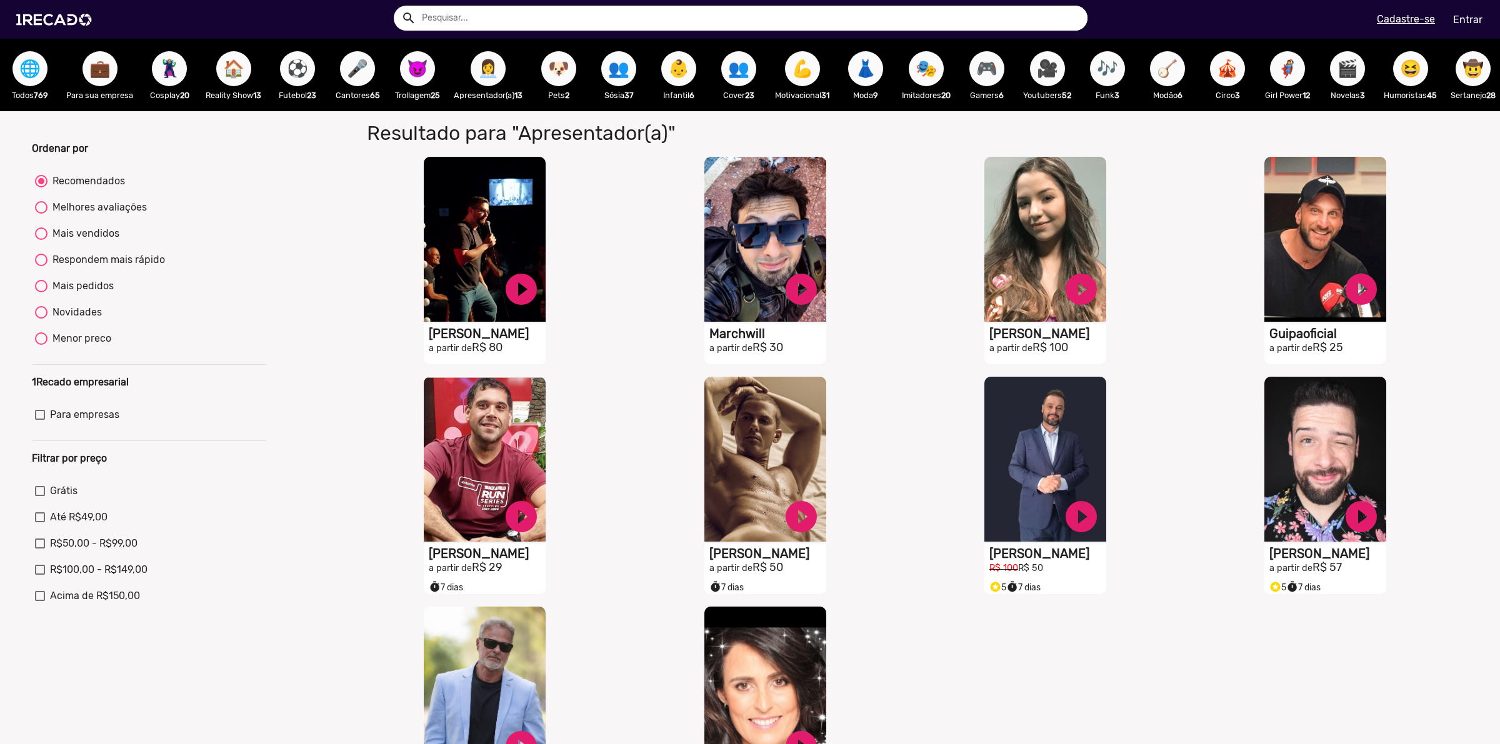
drag, startPoint x: 359, startPoint y: 92, endPoint x: 116, endPoint y: 0, distance: 259.9
